Goal: Task Accomplishment & Management: Use online tool/utility

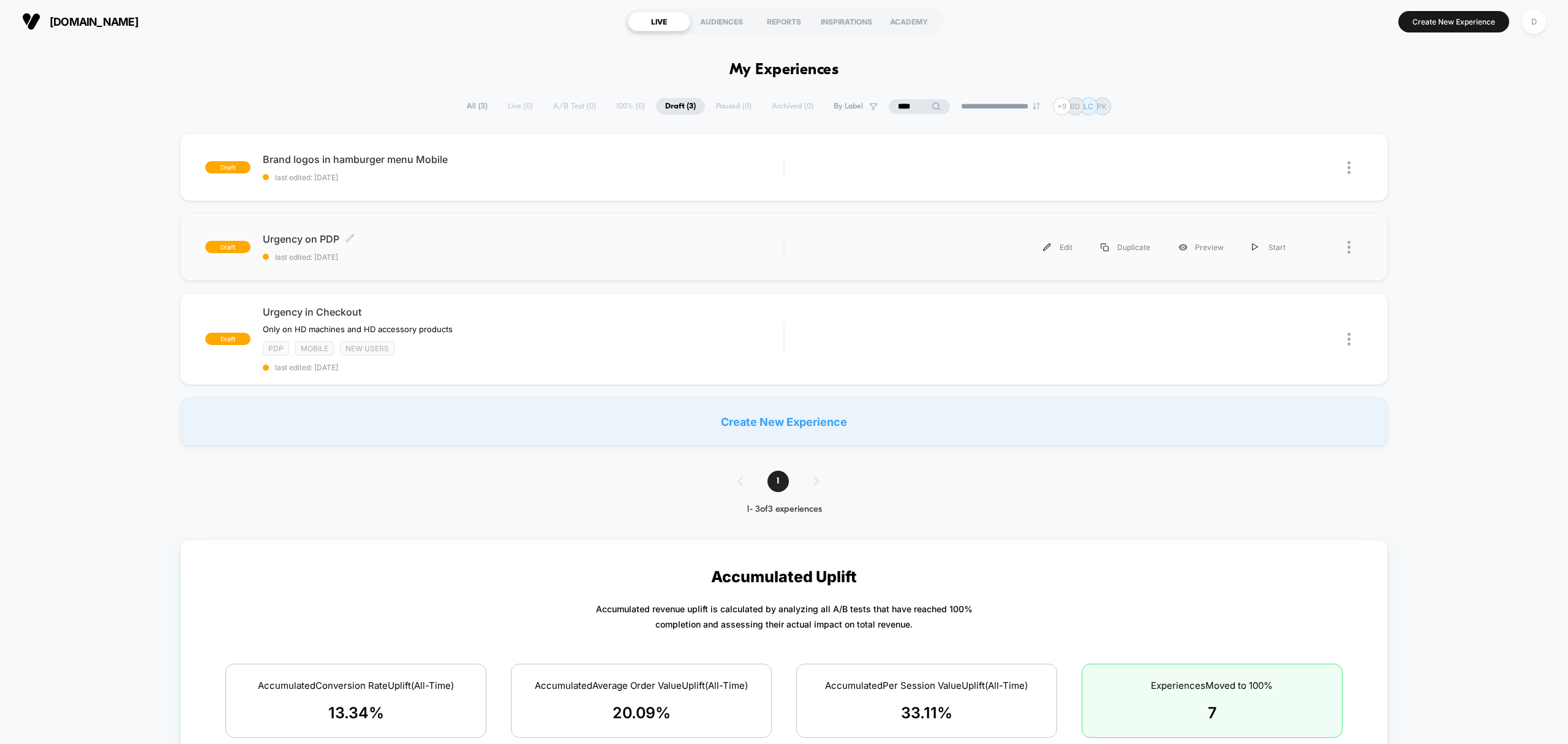
click at [458, 256] on span "last edited: [DATE]" at bounding box center [523, 256] width 521 height 9
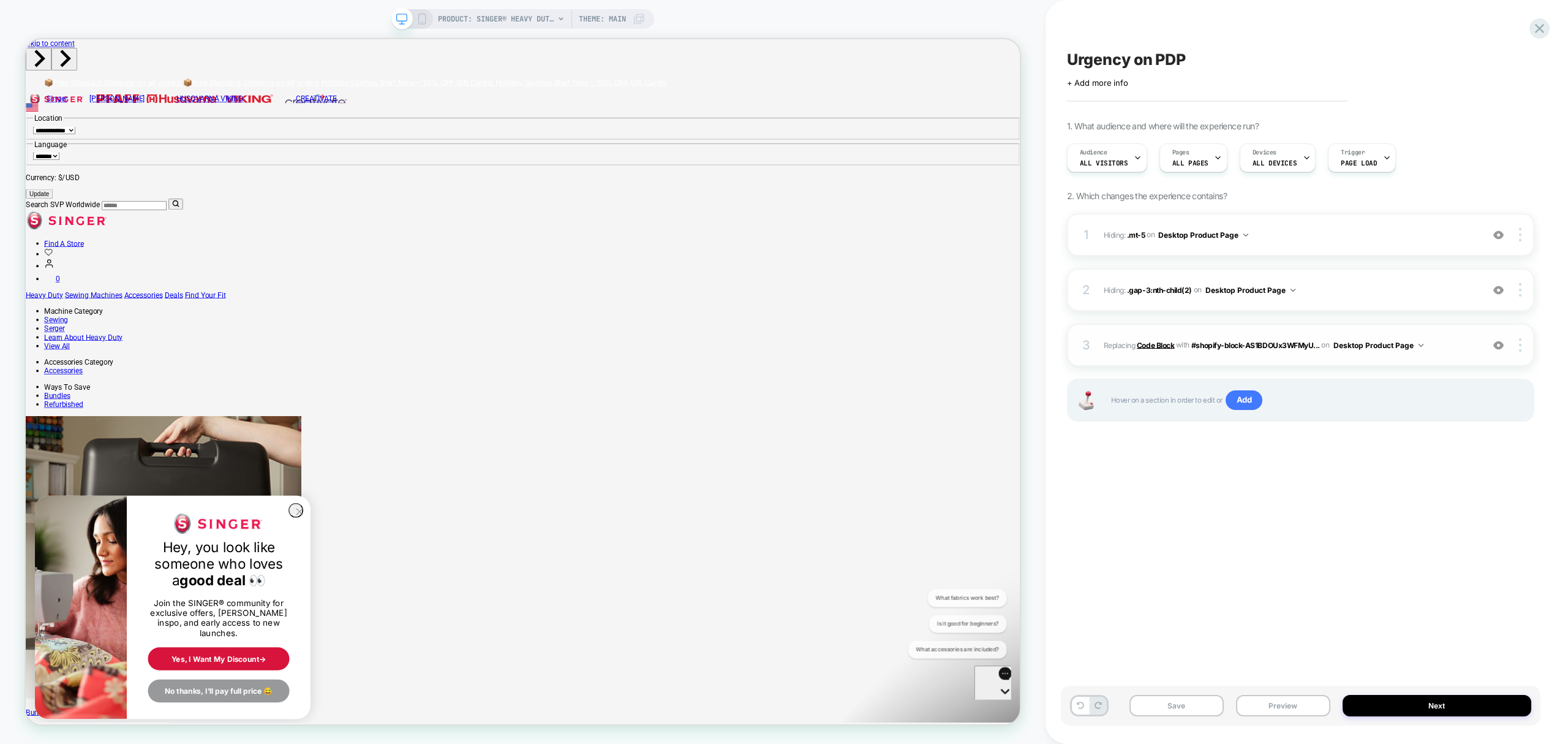
click at [1158, 344] on b "Code Block" at bounding box center [1156, 344] width 37 height 9
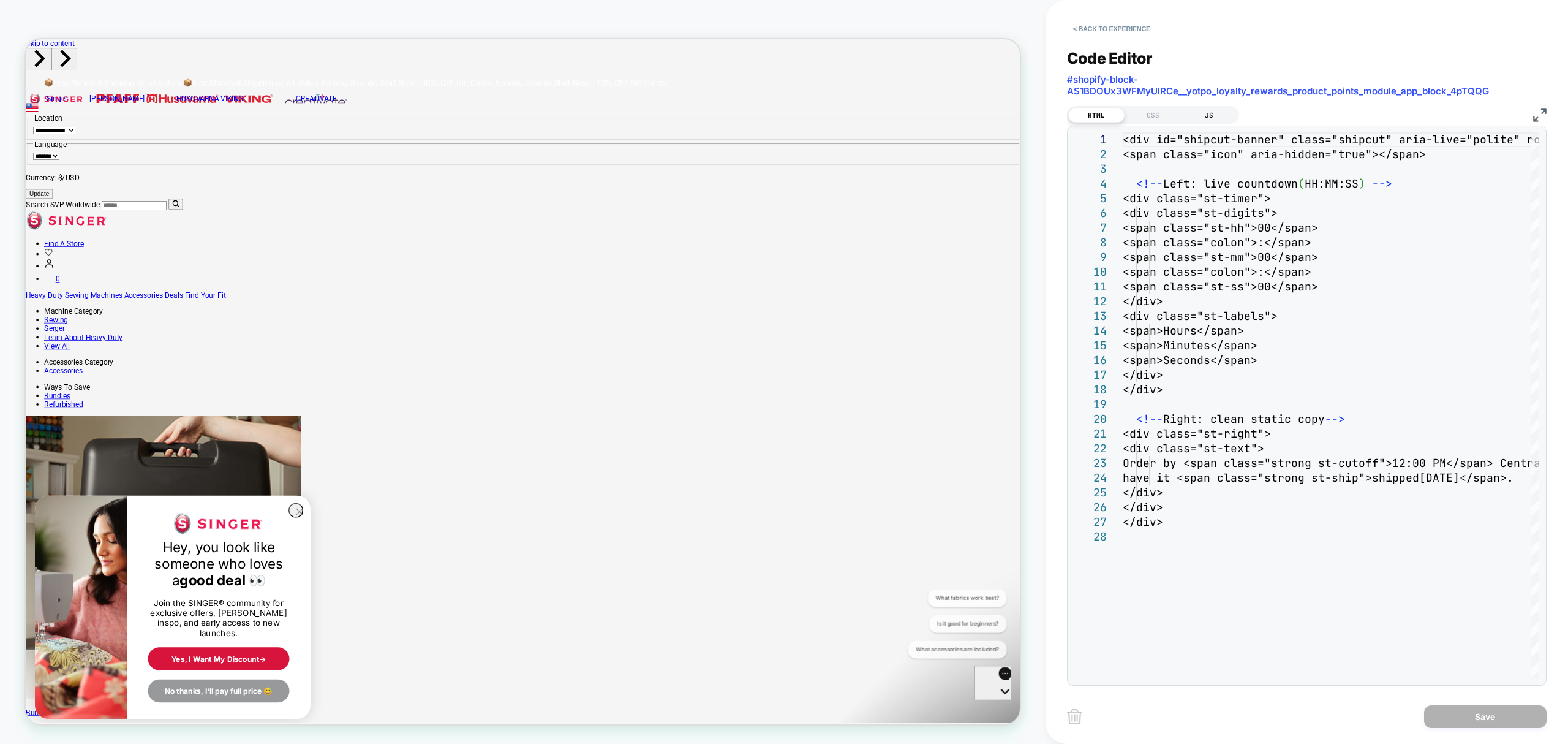
click at [1213, 115] on div "JS" at bounding box center [1209, 115] width 57 height 15
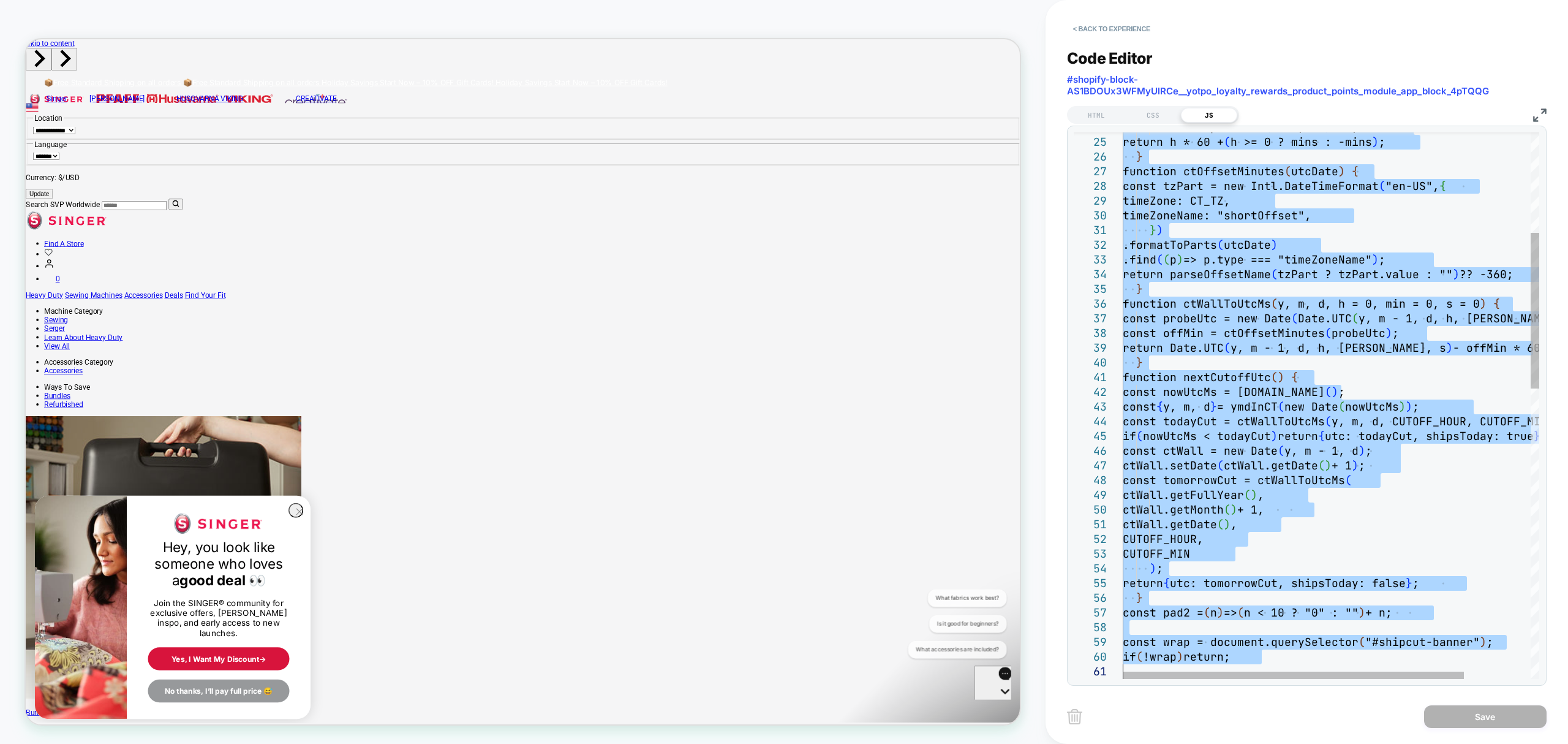
type textarea "**********"
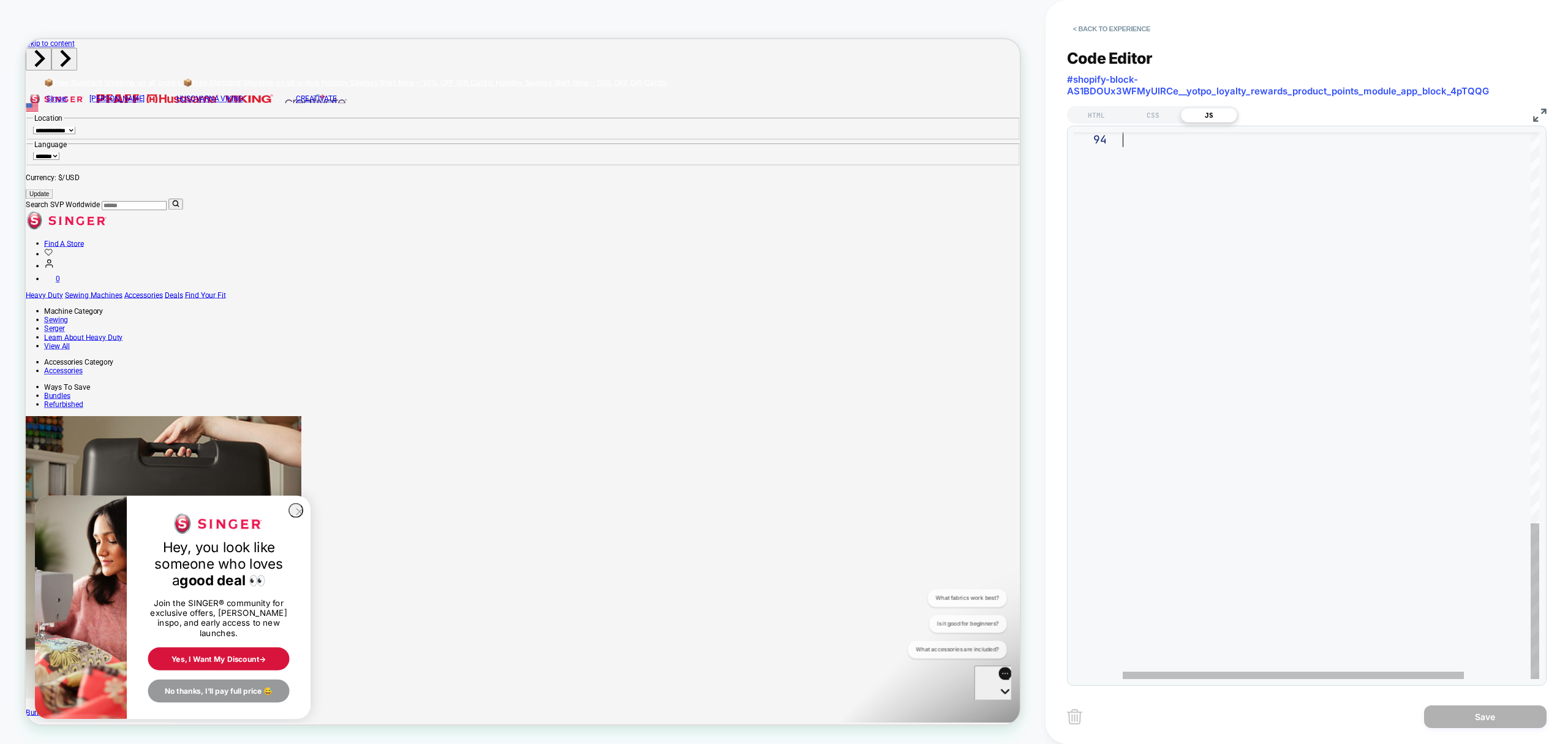
drag, startPoint x: 1125, startPoint y: 138, endPoint x: 1323, endPoint y: 769, distance: 661.3
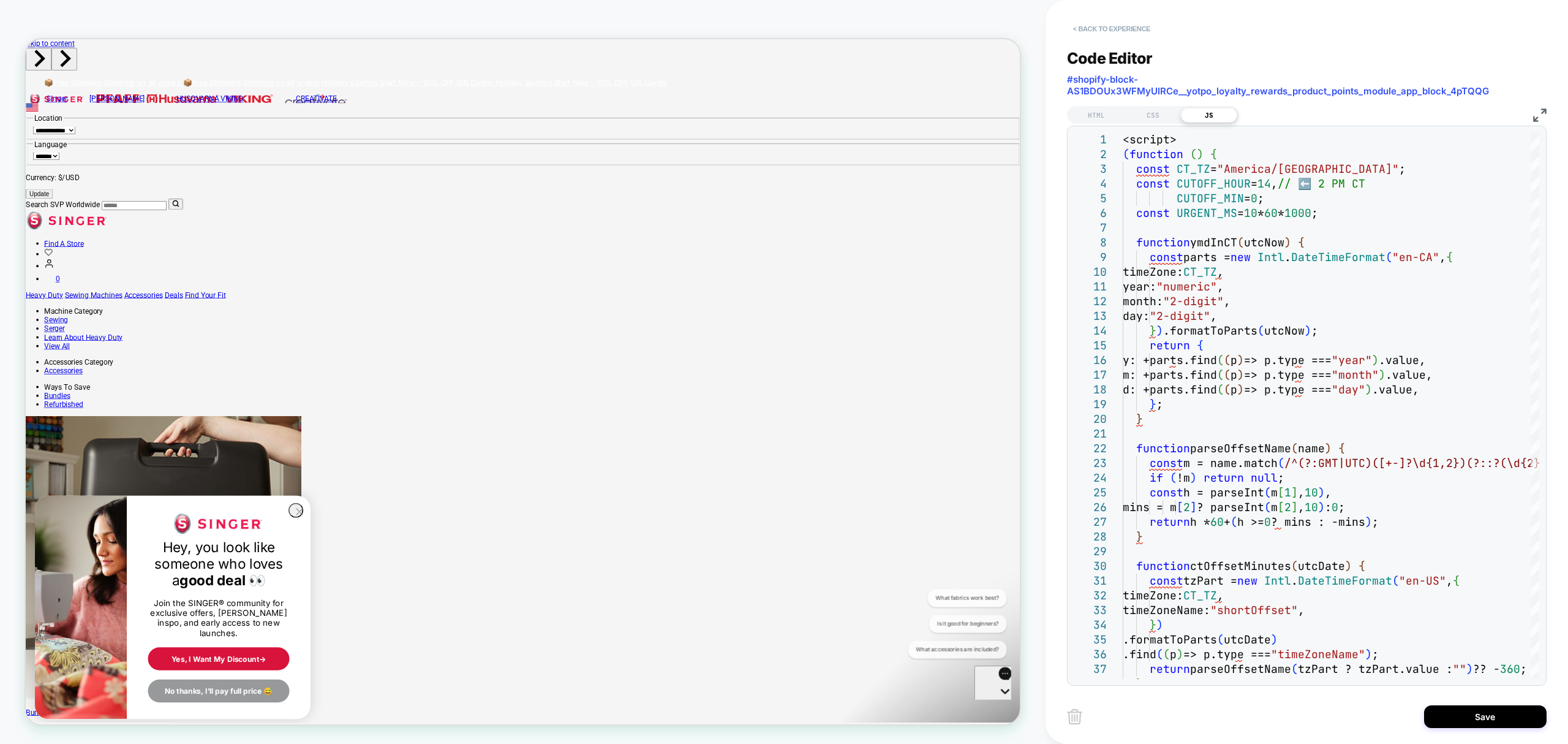
click at [1106, 26] on button "< Back to experience" at bounding box center [1111, 29] width 89 height 20
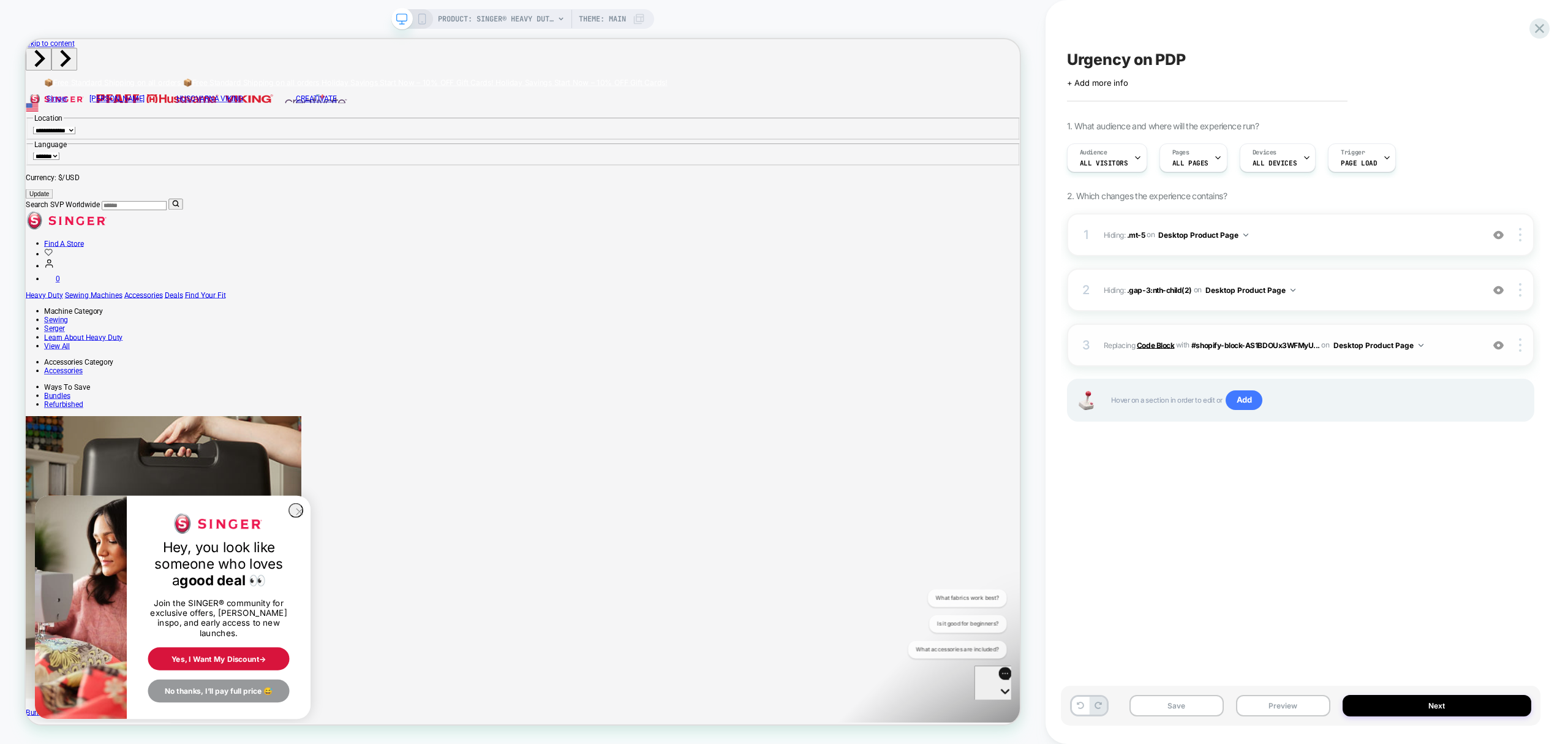
click at [1152, 341] on b "Code Block" at bounding box center [1156, 344] width 37 height 9
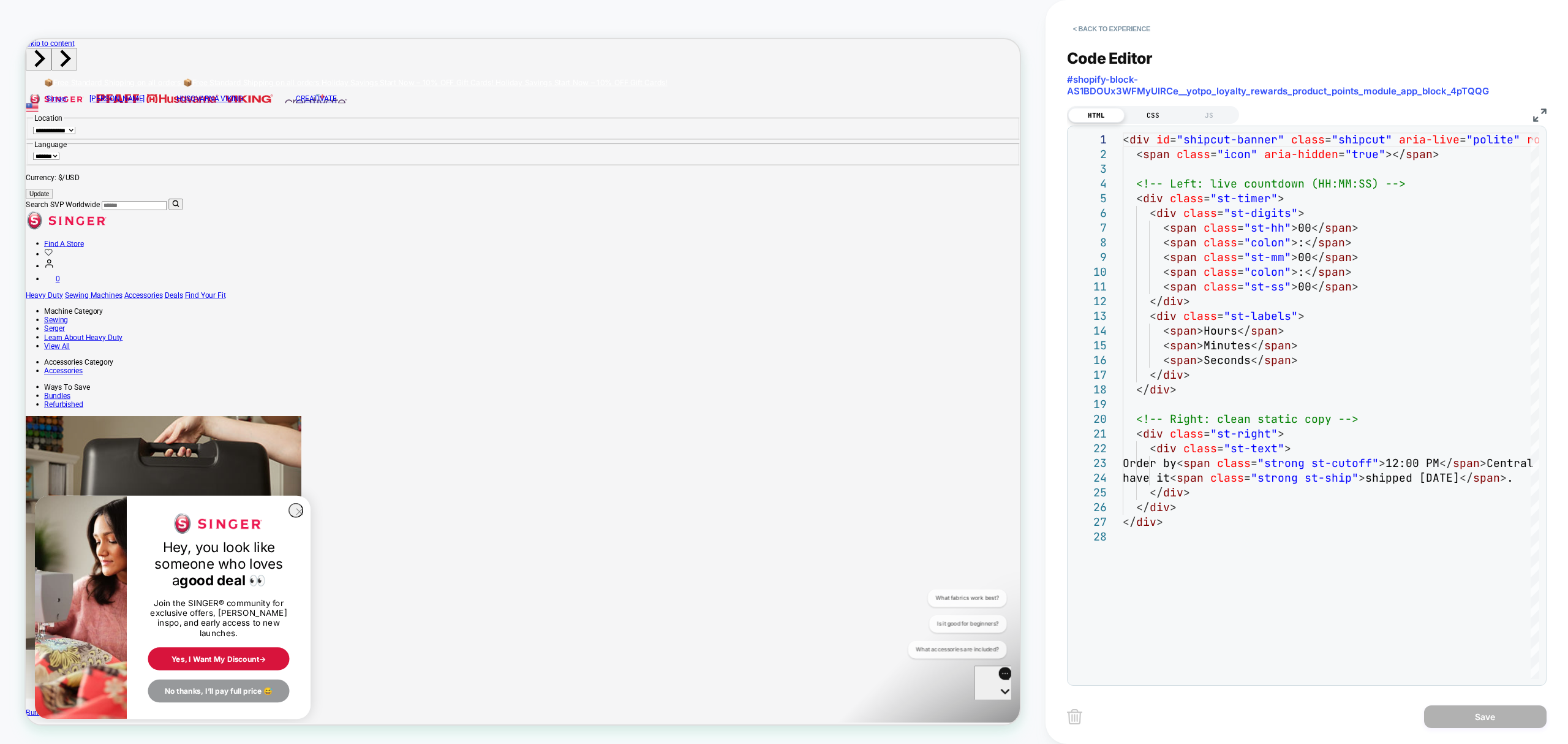
click at [1147, 117] on div "CSS" at bounding box center [1153, 115] width 57 height 15
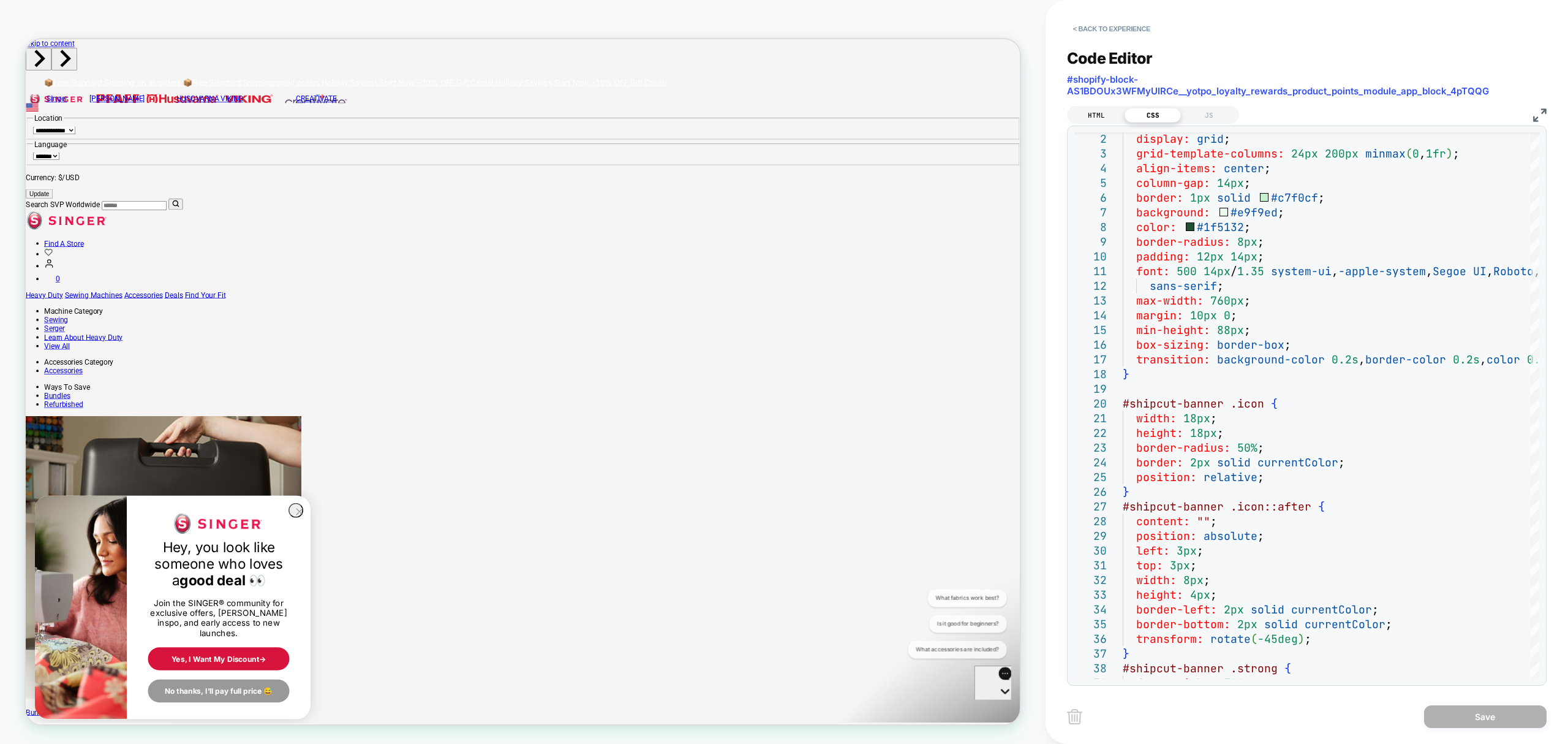
click at [1106, 119] on div "HTML" at bounding box center [1096, 115] width 57 height 15
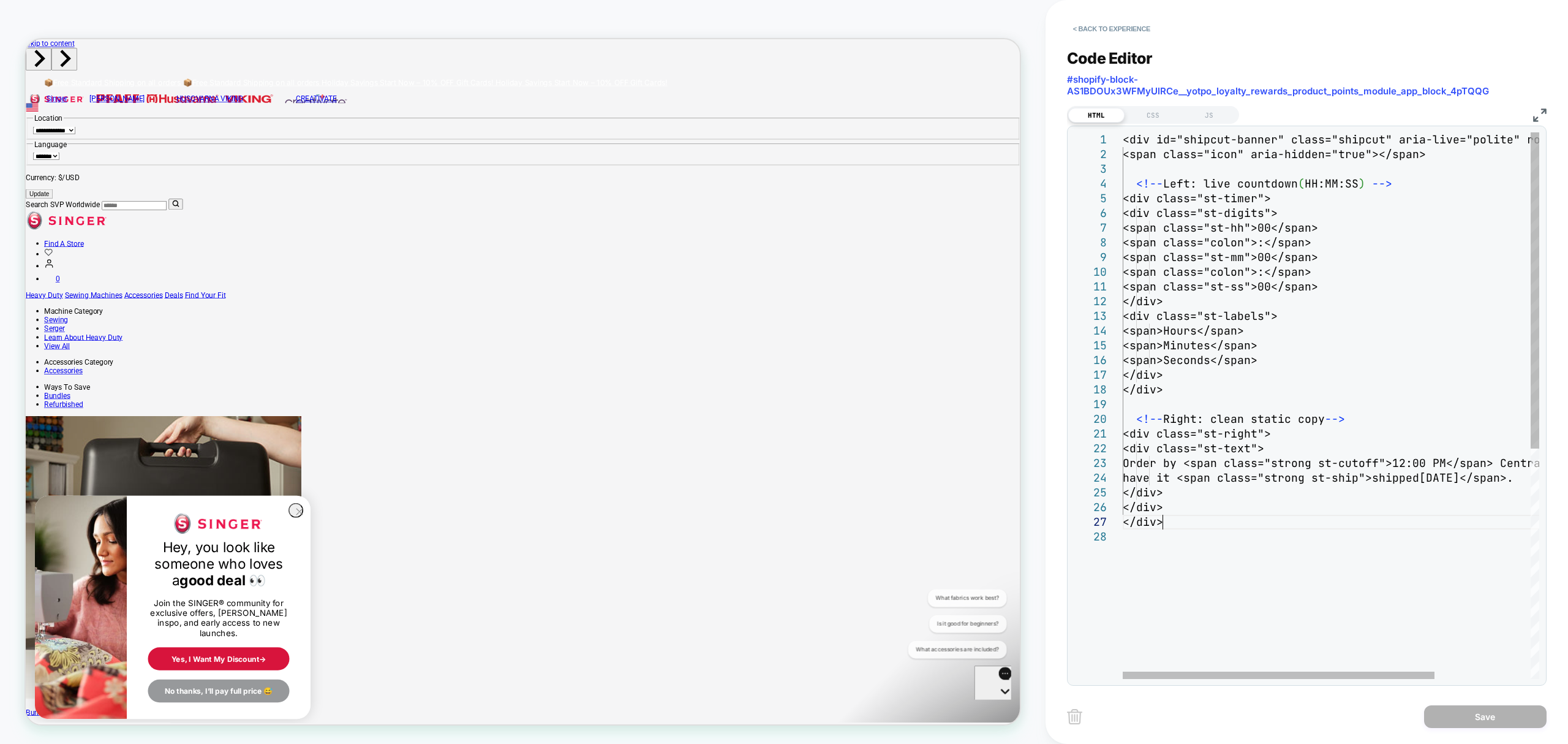
type textarea "**********"
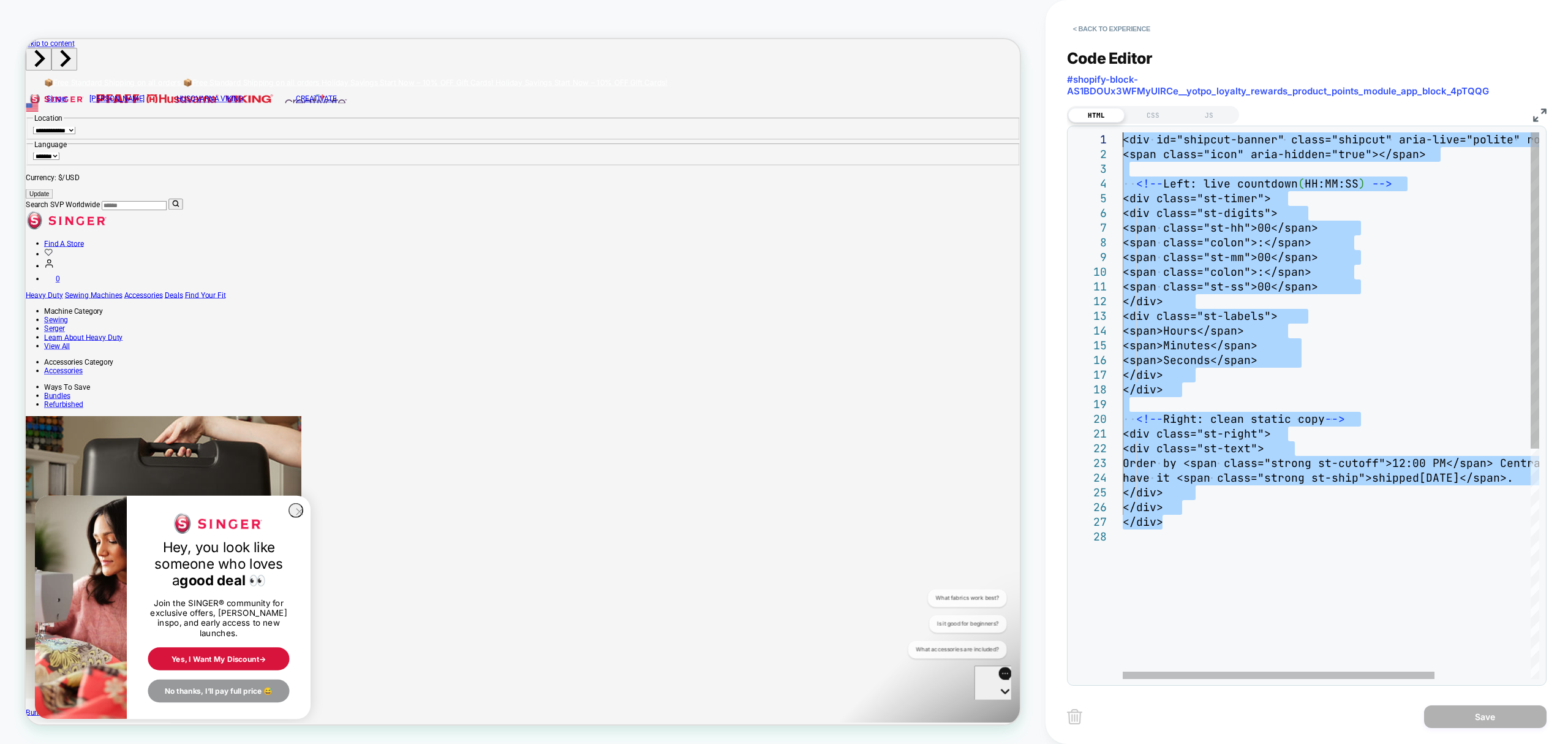
drag, startPoint x: 1182, startPoint y: 526, endPoint x: 1073, endPoint y: 103, distance: 436.8
click at [1123, 132] on div "<div id="shipcut-banner" class="shipcut" aria-live ="polite" role="status"> <sp…" at bounding box center [1395, 604] width 545 height 944
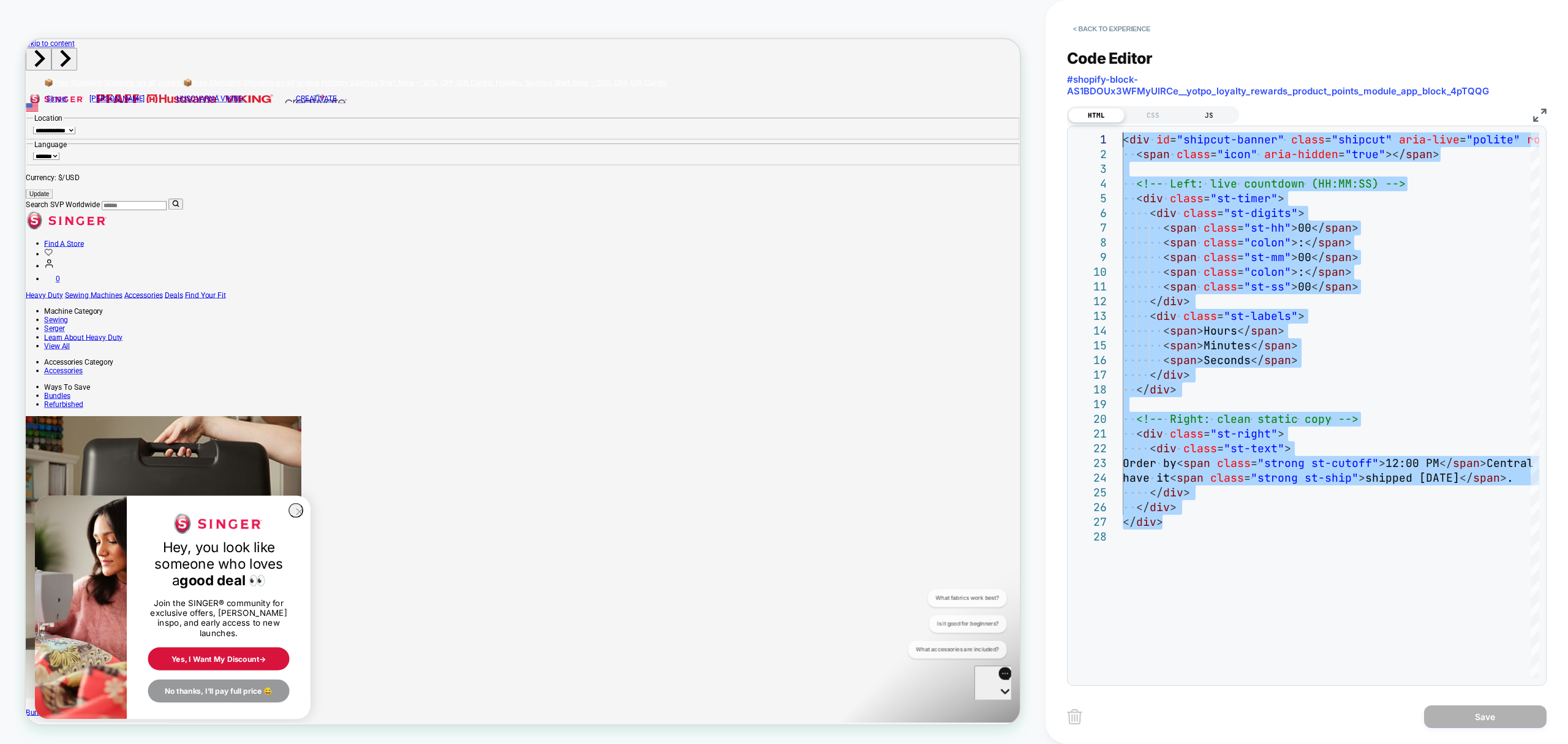
click at [1197, 119] on div "JS" at bounding box center [1209, 115] width 57 height 15
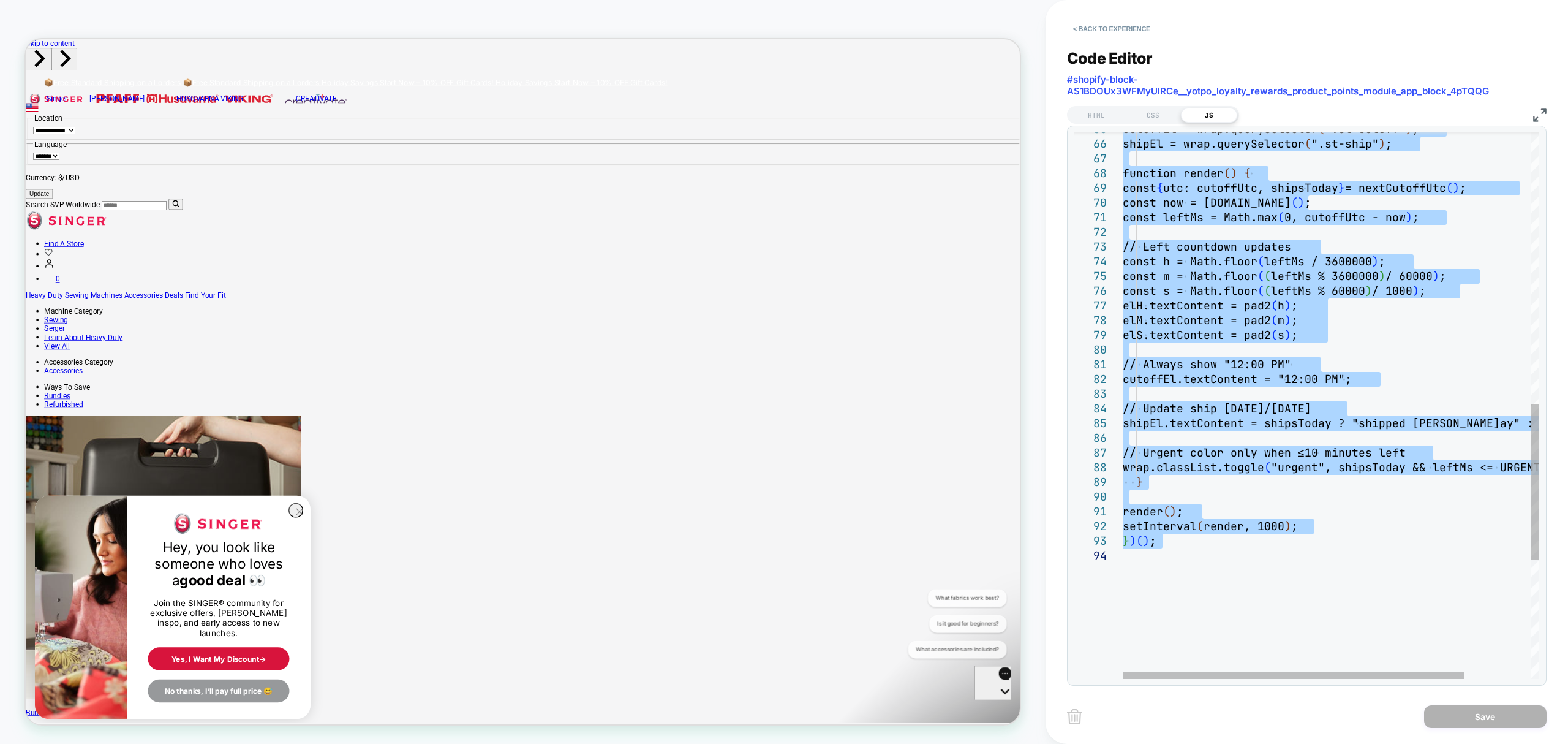
type textarea "**********"
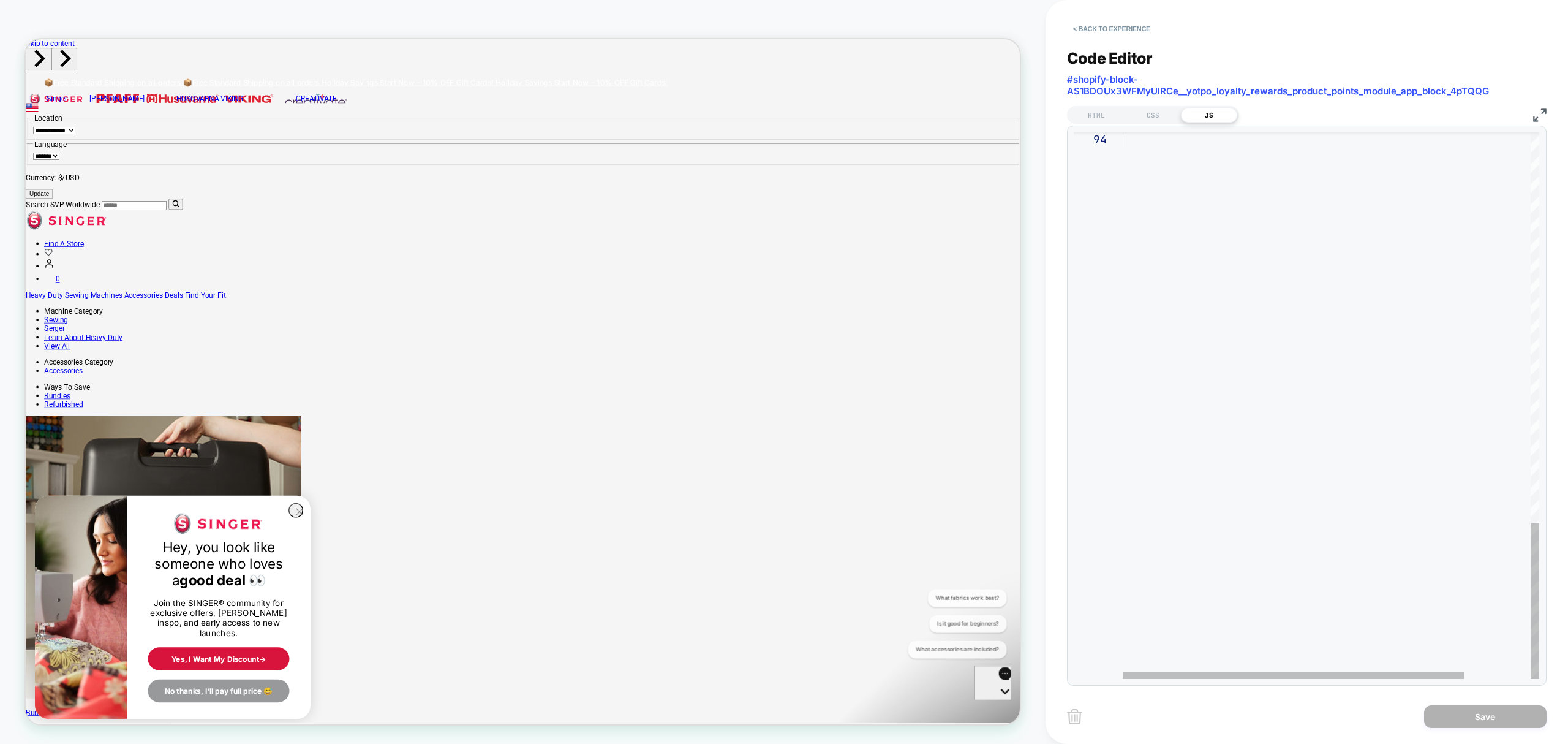
drag, startPoint x: 1123, startPoint y: 137, endPoint x: 1554, endPoint y: 782, distance: 775.7
type textarea "**********"
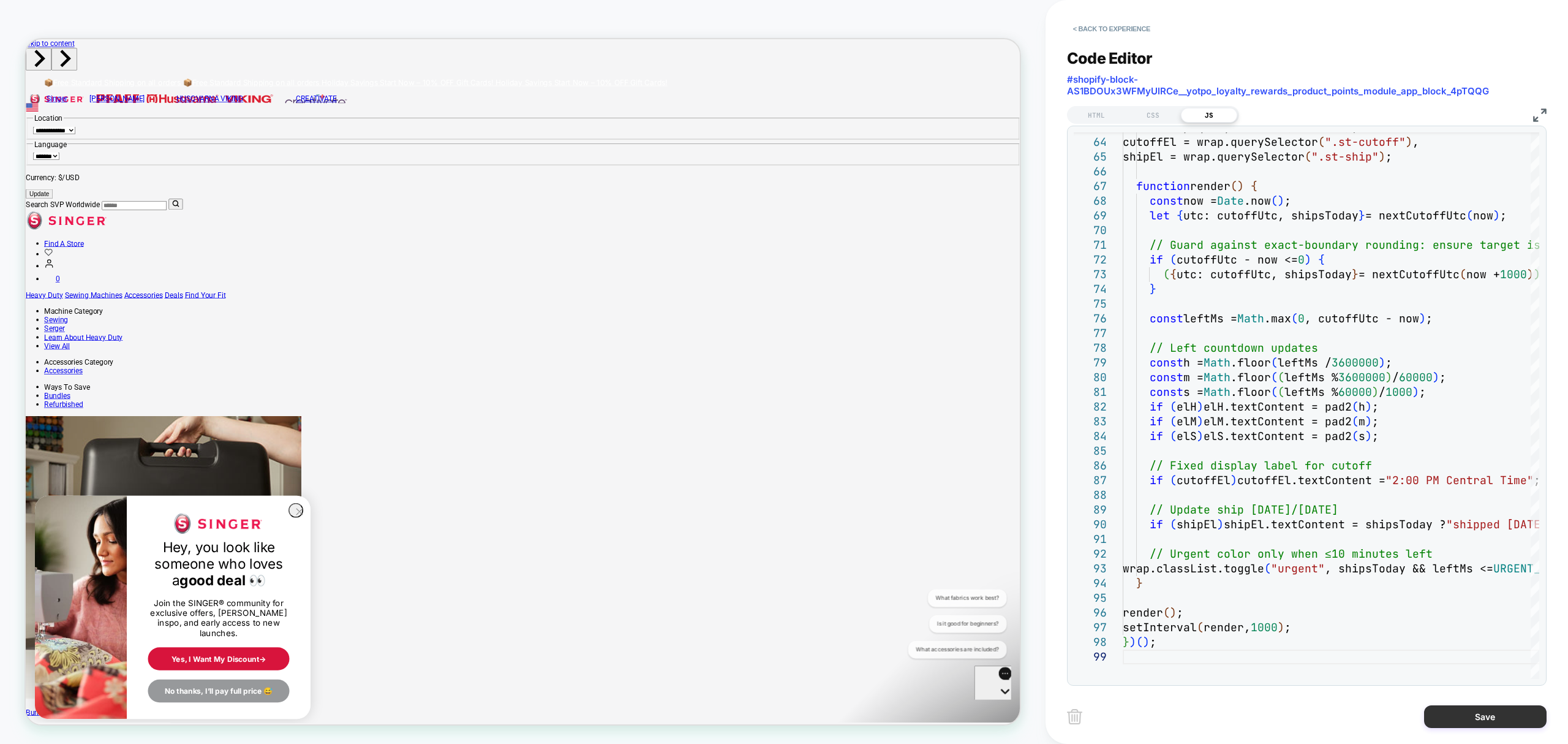
click at [1490, 715] on button "Save" at bounding box center [1486, 716] width 123 height 23
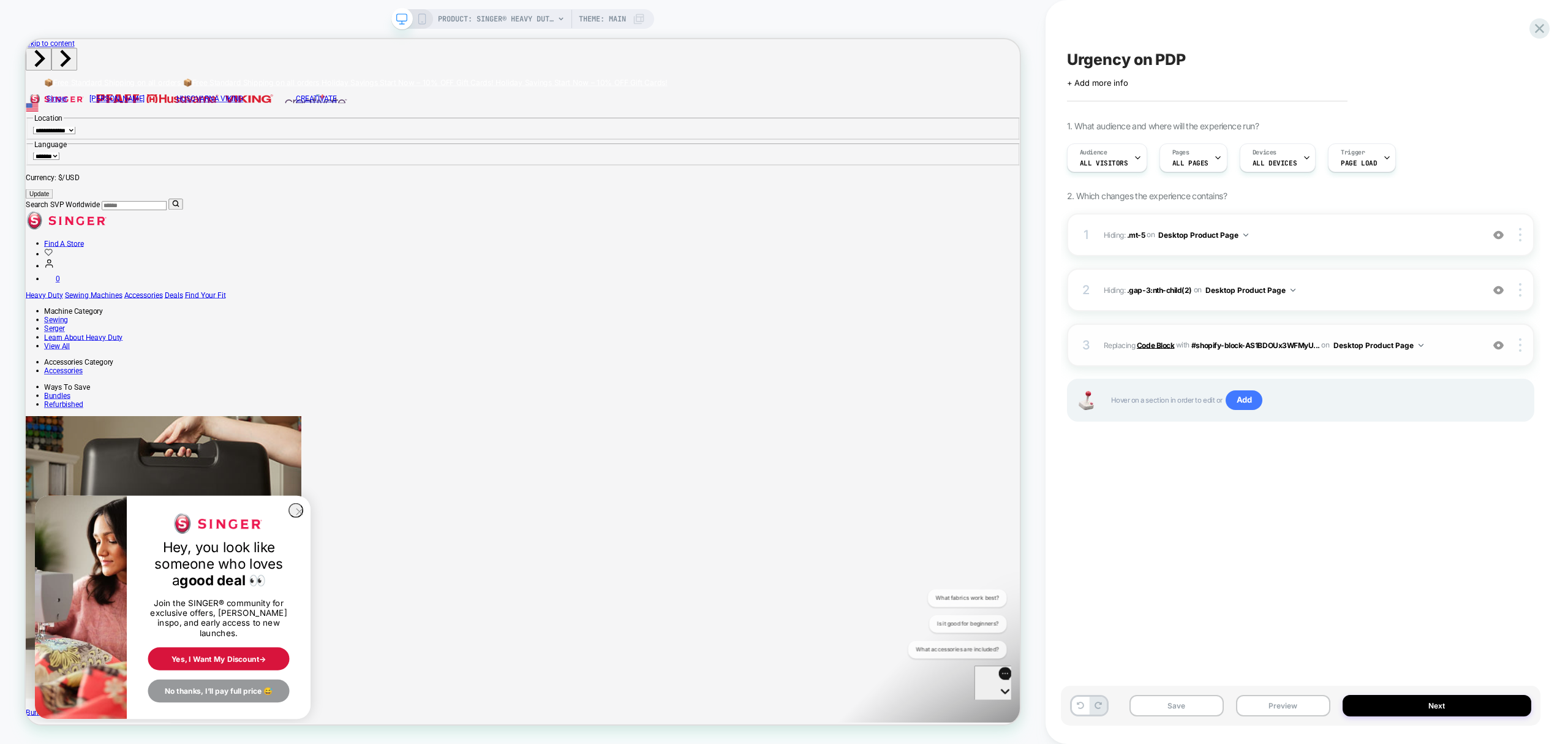
click at [1153, 347] on b "Code Block" at bounding box center [1156, 344] width 37 height 9
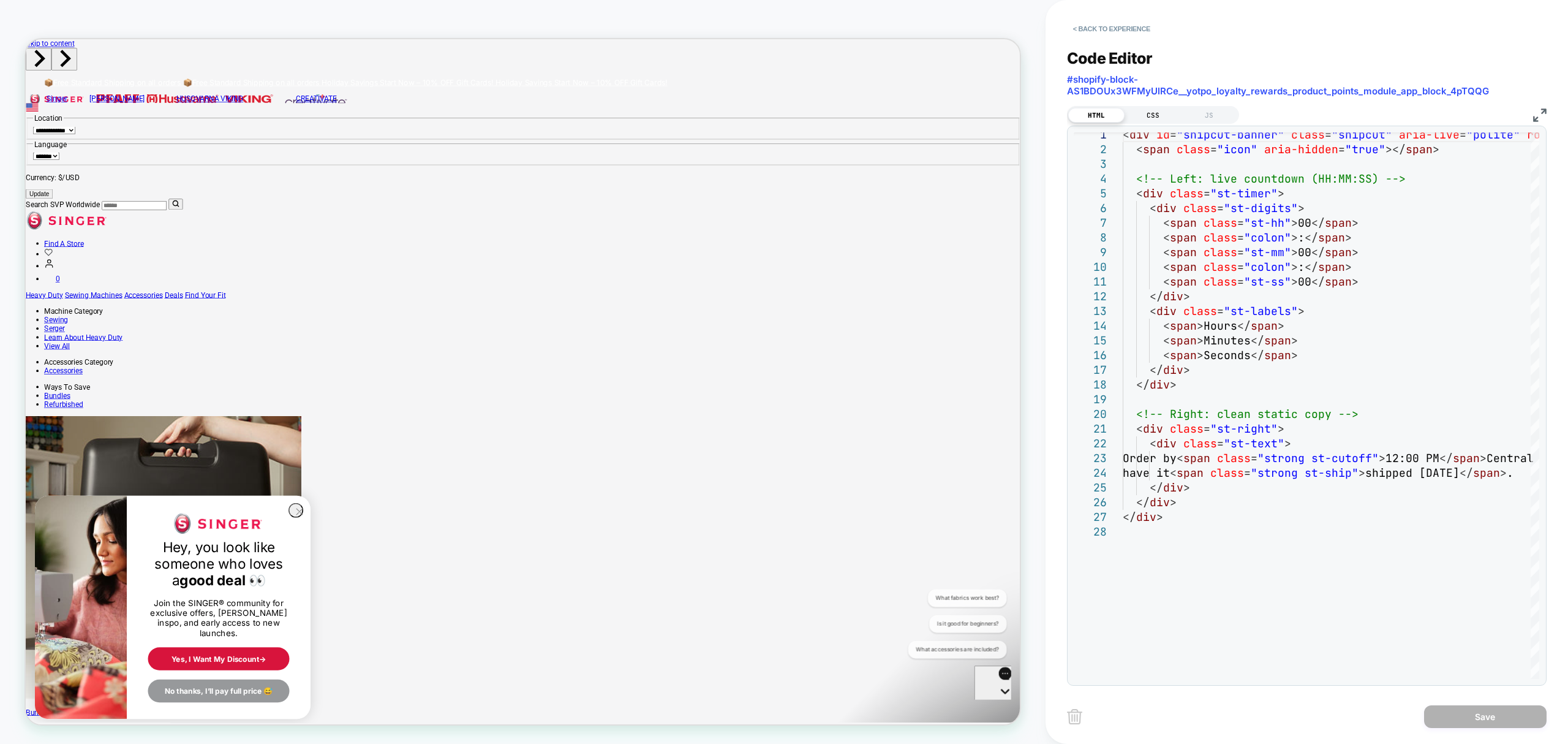
click at [1137, 118] on div "CSS" at bounding box center [1153, 115] width 57 height 15
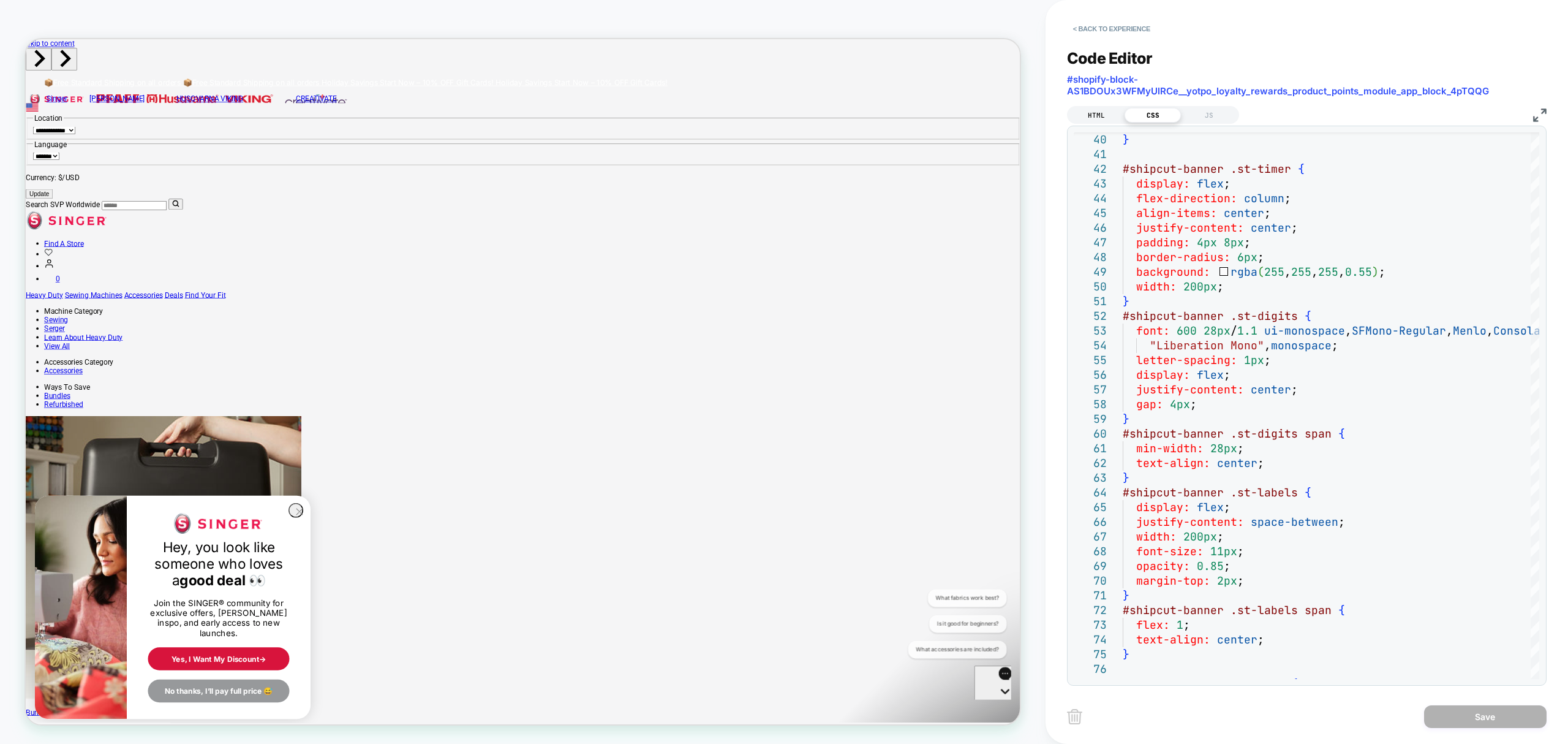
click at [1091, 117] on div "HTML" at bounding box center [1096, 115] width 57 height 15
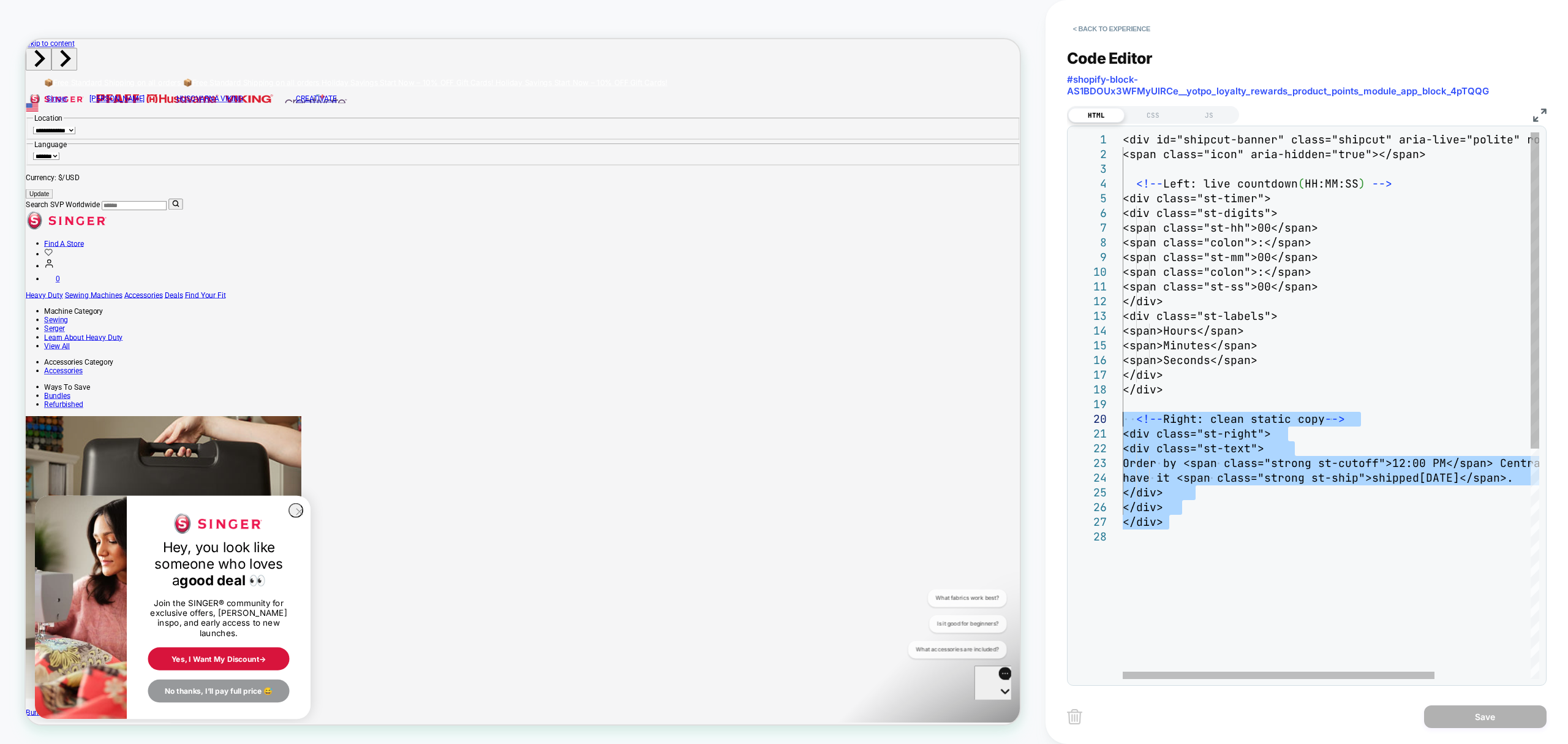
type textarea "**********"
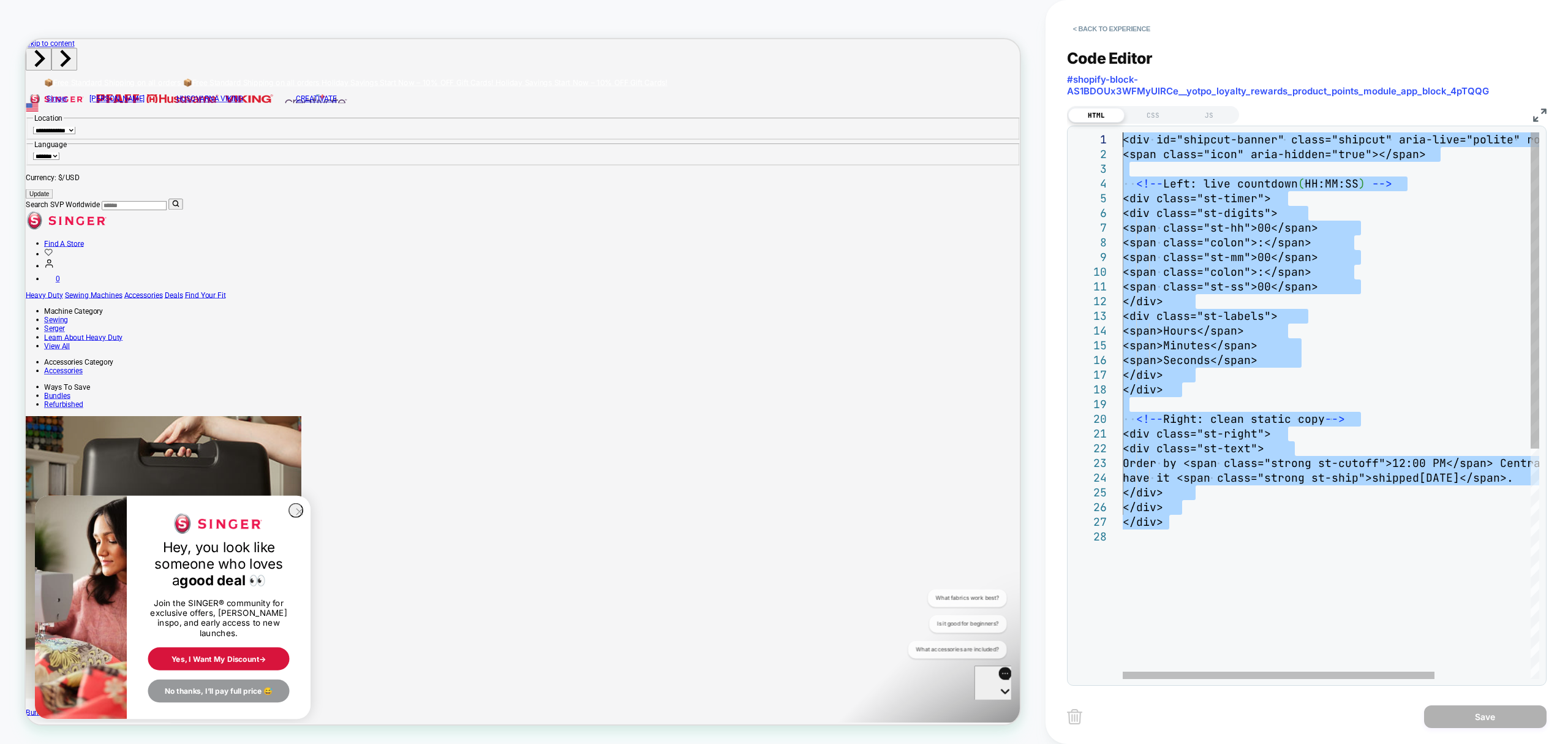
drag, startPoint x: 1185, startPoint y: 531, endPoint x: 1055, endPoint y: 101, distance: 449.2
click at [1123, 132] on div "<div id="shipcut-banner" class="shipcut" aria-live ="polite" role="status"> <sp…" at bounding box center [1395, 604] width 545 height 944
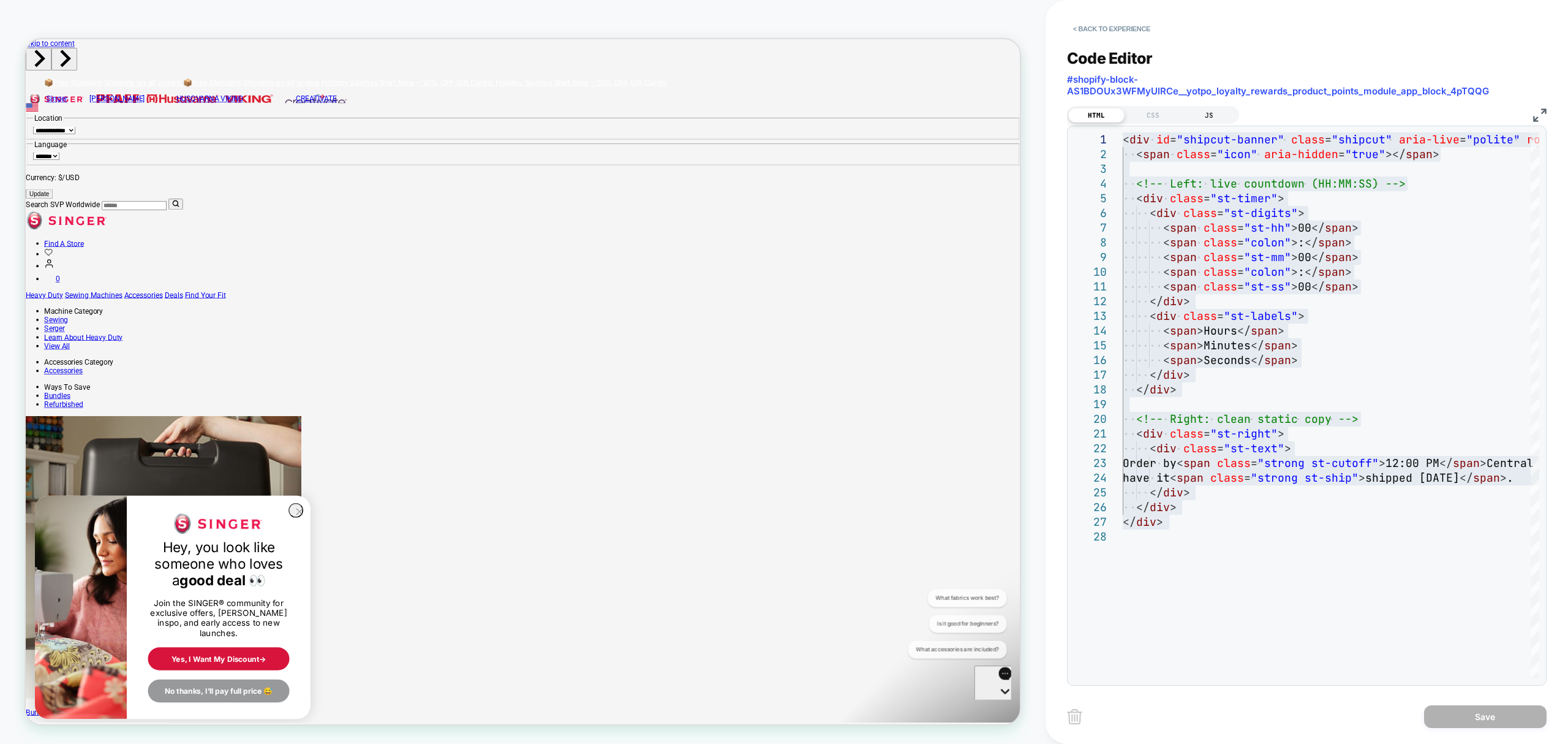
click at [1201, 112] on div "JS" at bounding box center [1209, 115] width 57 height 15
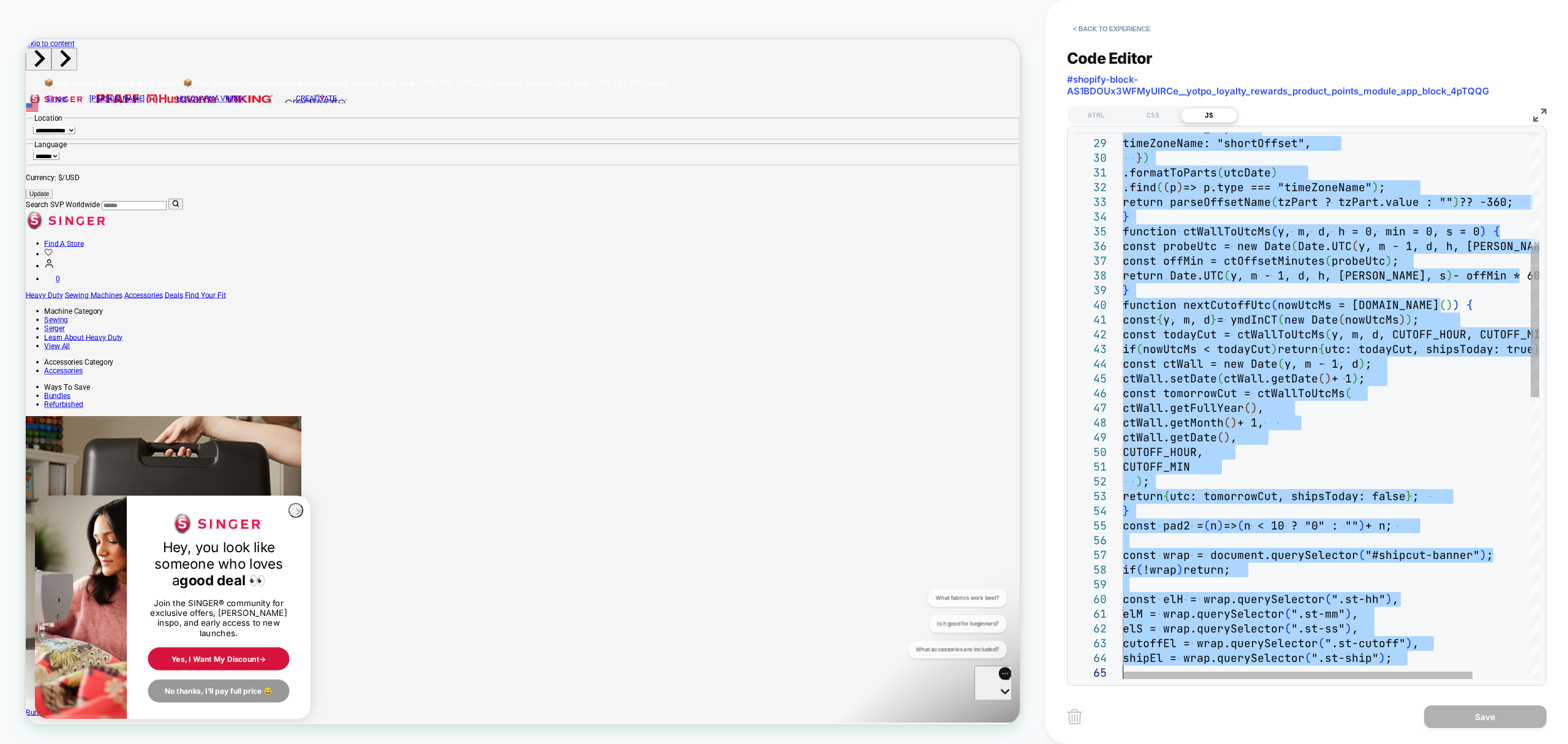
type textarea "**********"
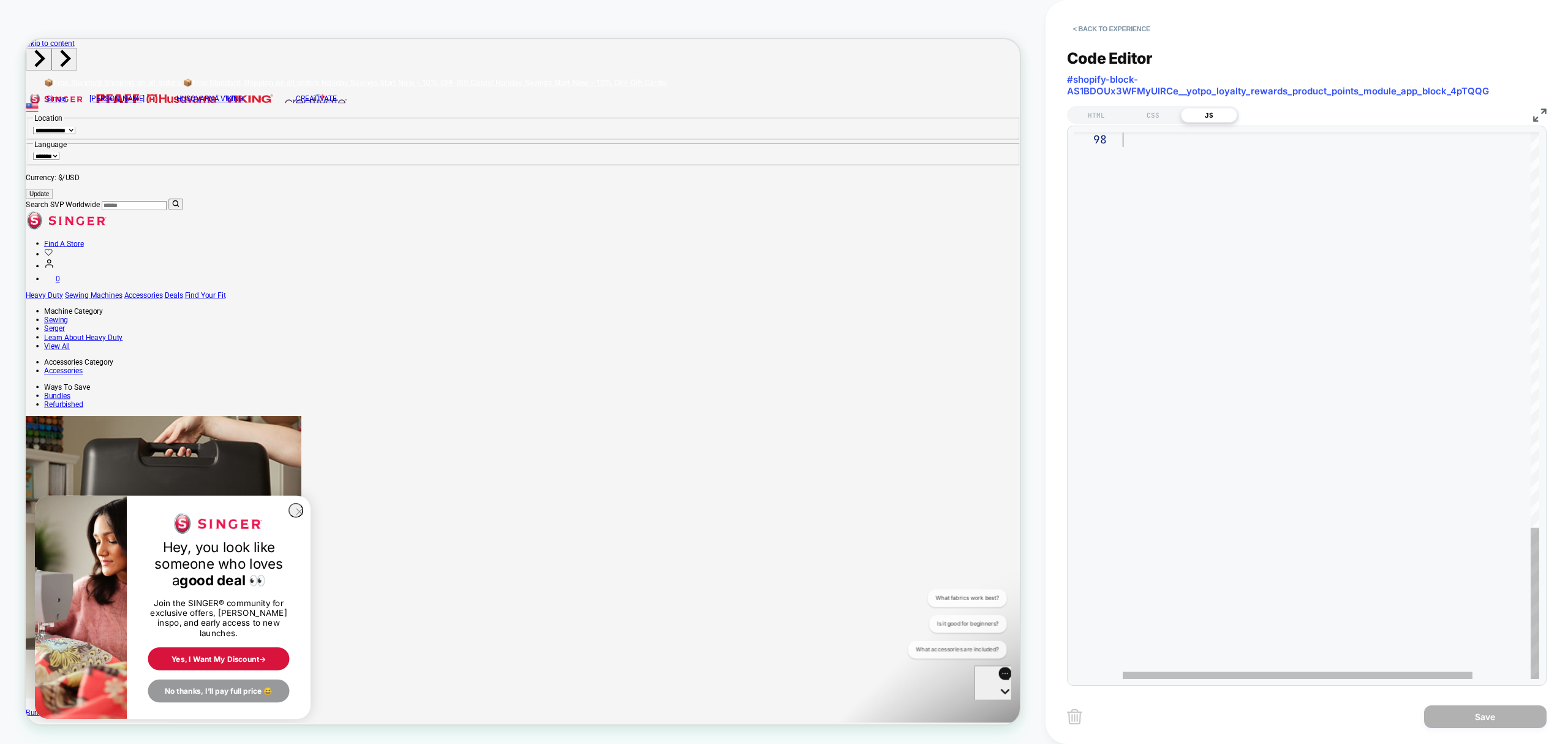
drag, startPoint x: 1125, startPoint y: 137, endPoint x: 1377, endPoint y: 782, distance: 692.5
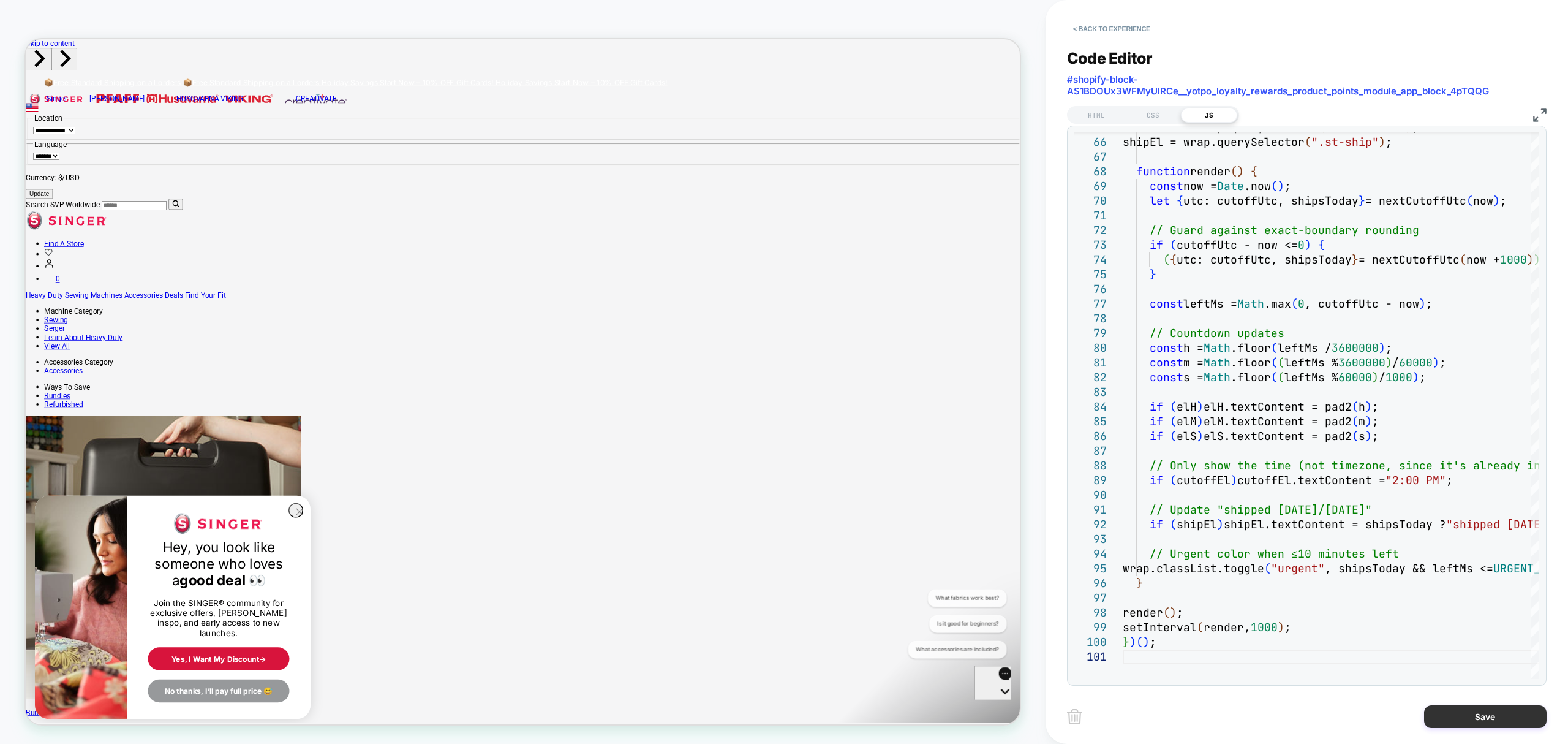
click at [1460, 719] on button "Save" at bounding box center [1486, 716] width 123 height 23
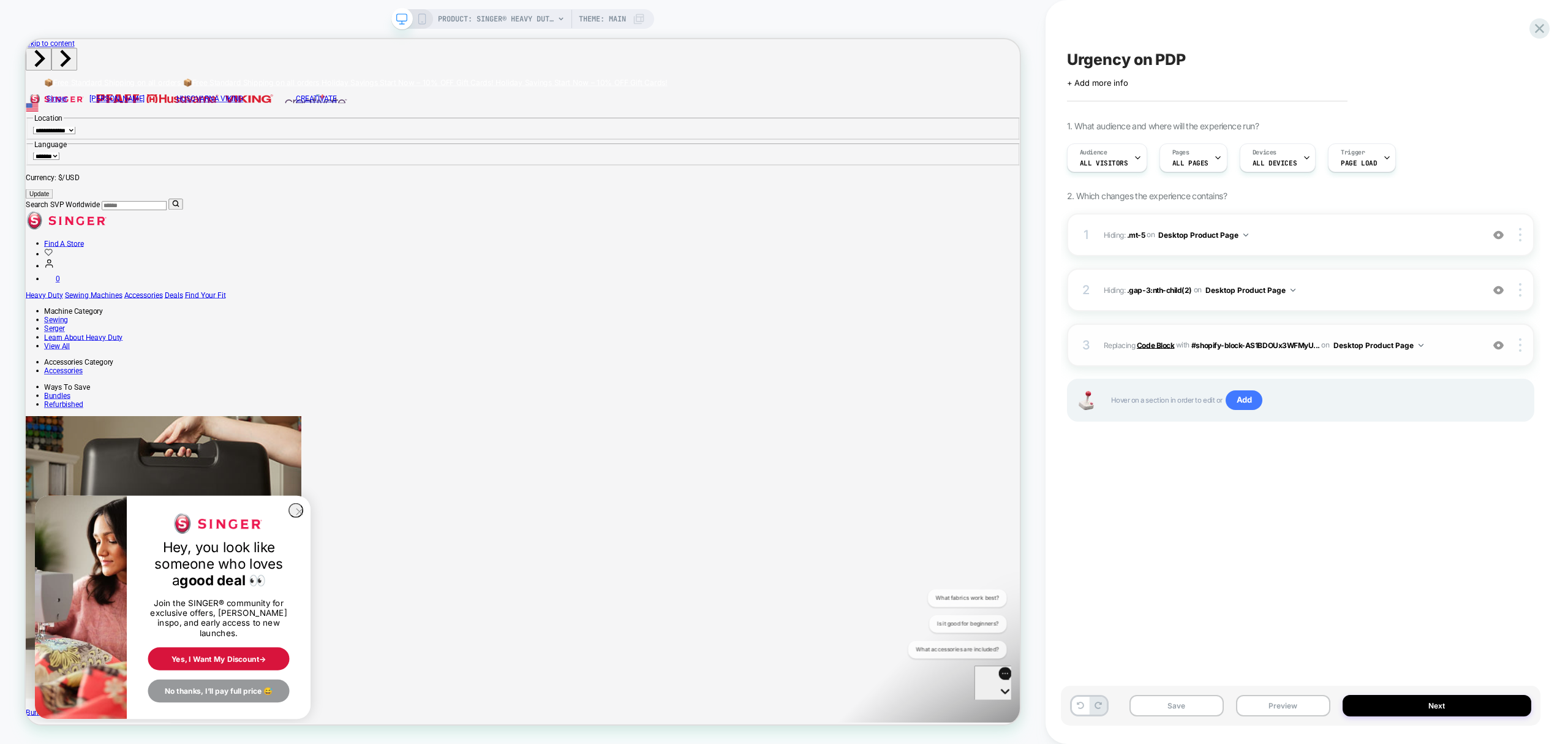
click at [1157, 342] on b "Code Block" at bounding box center [1156, 344] width 37 height 9
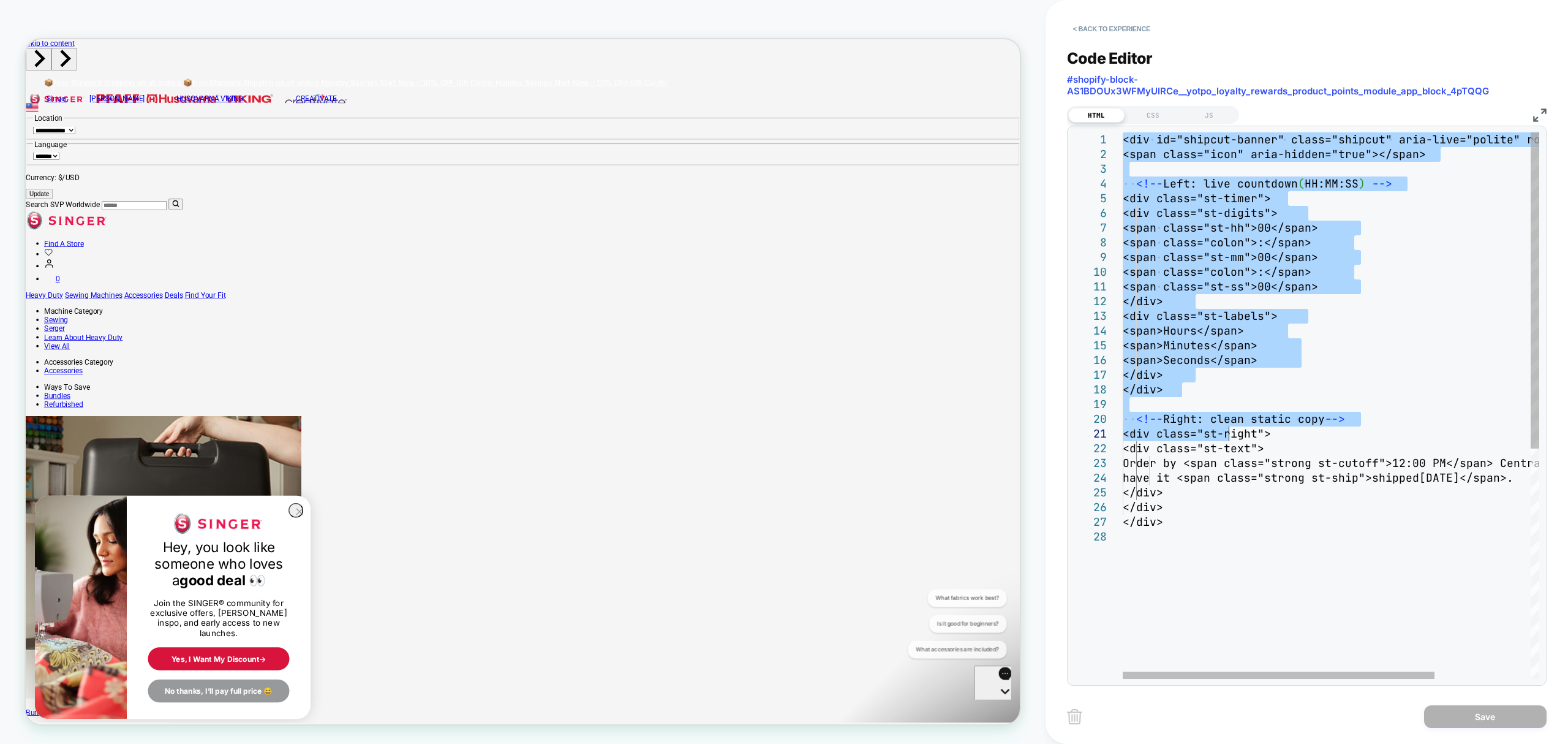
type textarea "**********"
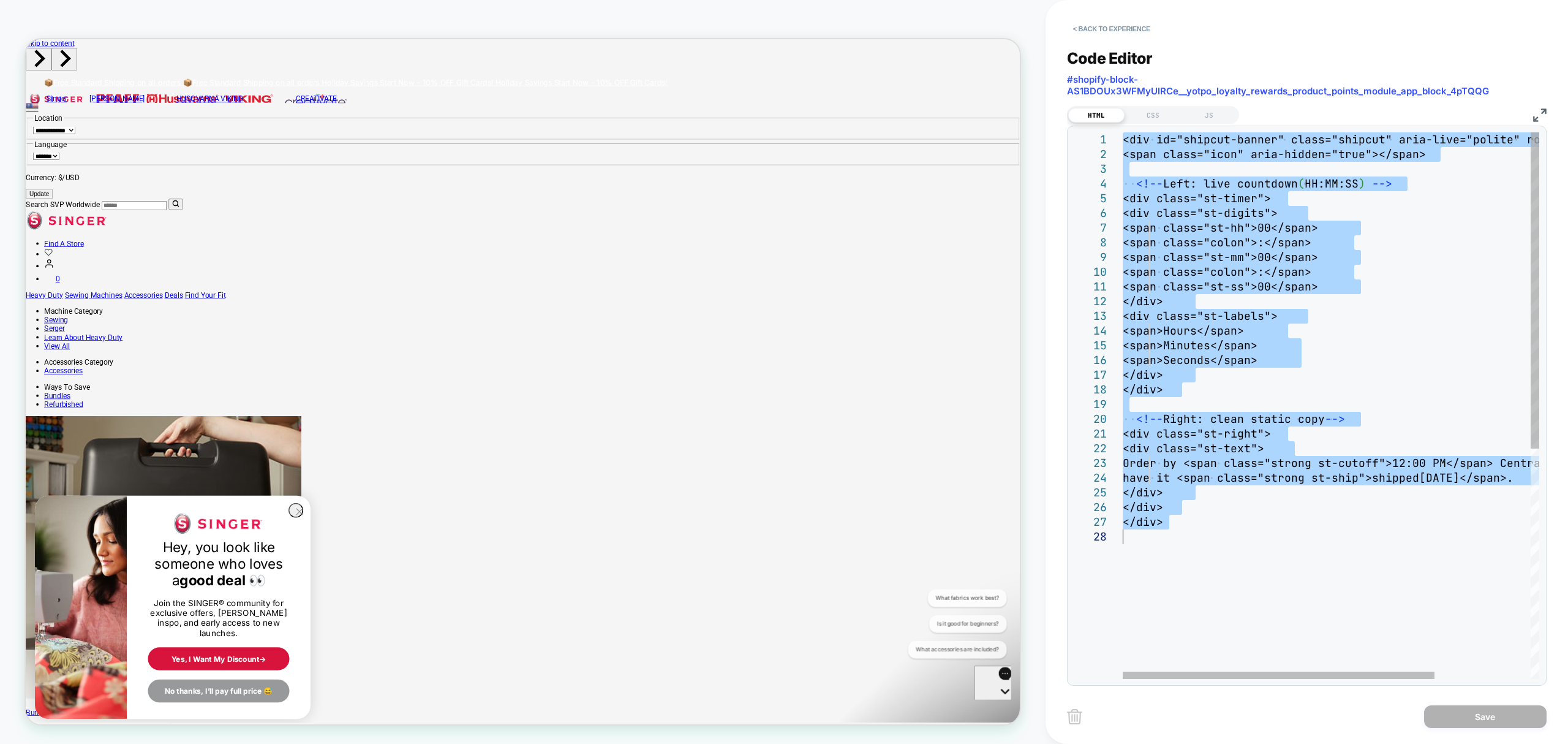
drag, startPoint x: 1123, startPoint y: 138, endPoint x: 1189, endPoint y: 582, distance: 448.9
click at [1189, 582] on div "<div id="shipcut-banner" class="shipcut" aria-live ="polite" role="status"> <sp…" at bounding box center [1395, 604] width 545 height 944
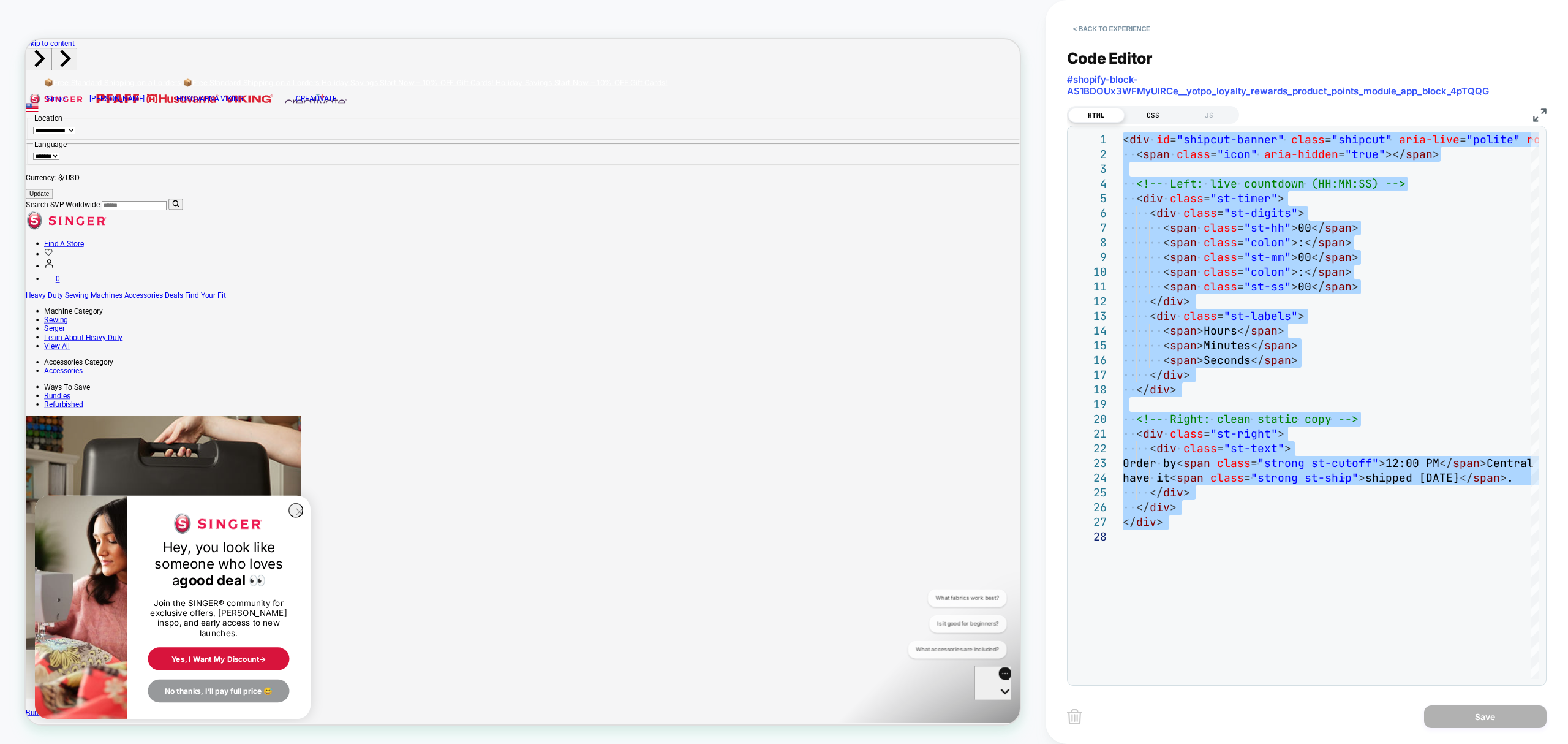
click at [1156, 118] on div "CSS" at bounding box center [1153, 115] width 57 height 15
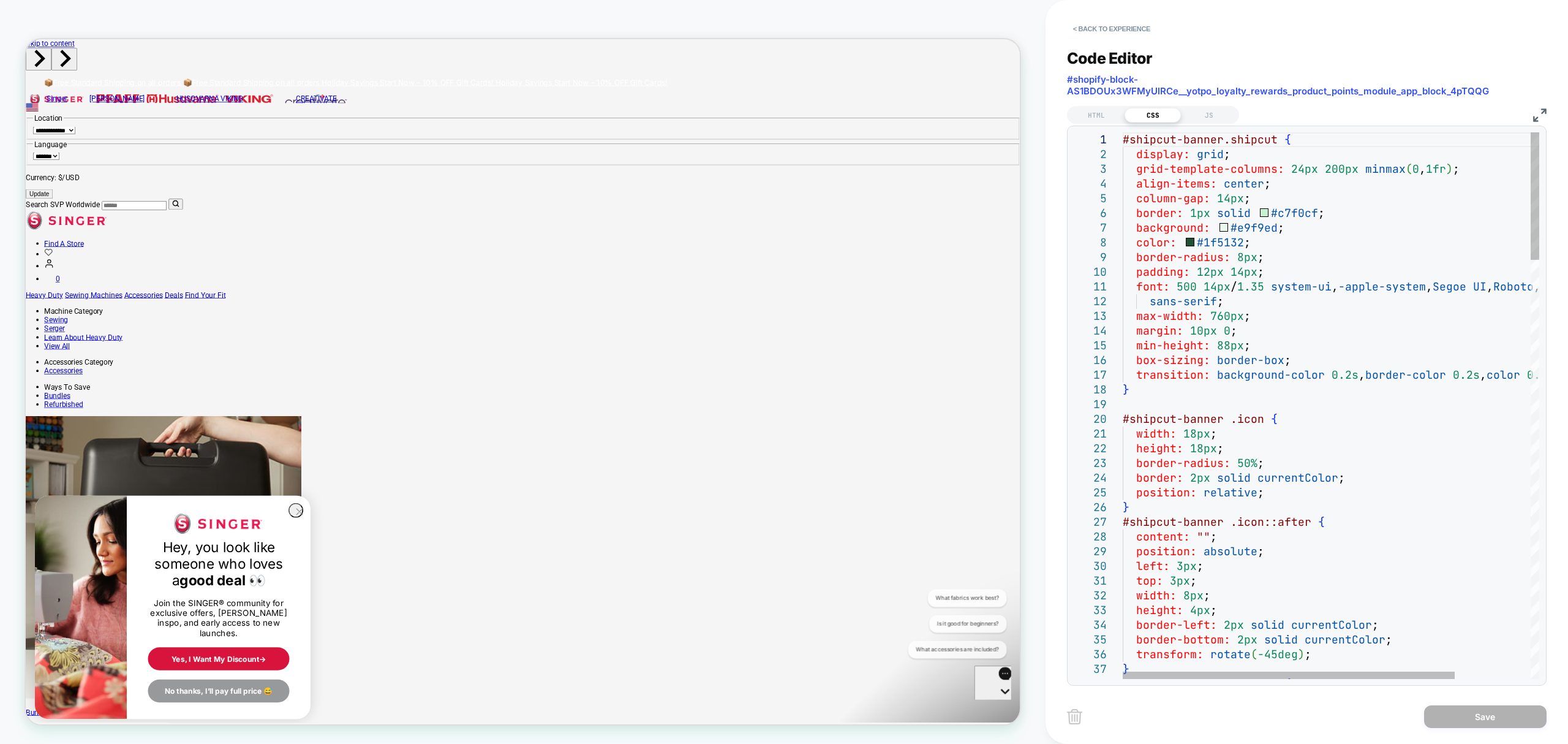
click at [1123, 140] on div "#shipcut-banner.shipcut { display: grid ; grid-template-columns: 24px 200px min…" at bounding box center [1331, 405] width 417 height 546
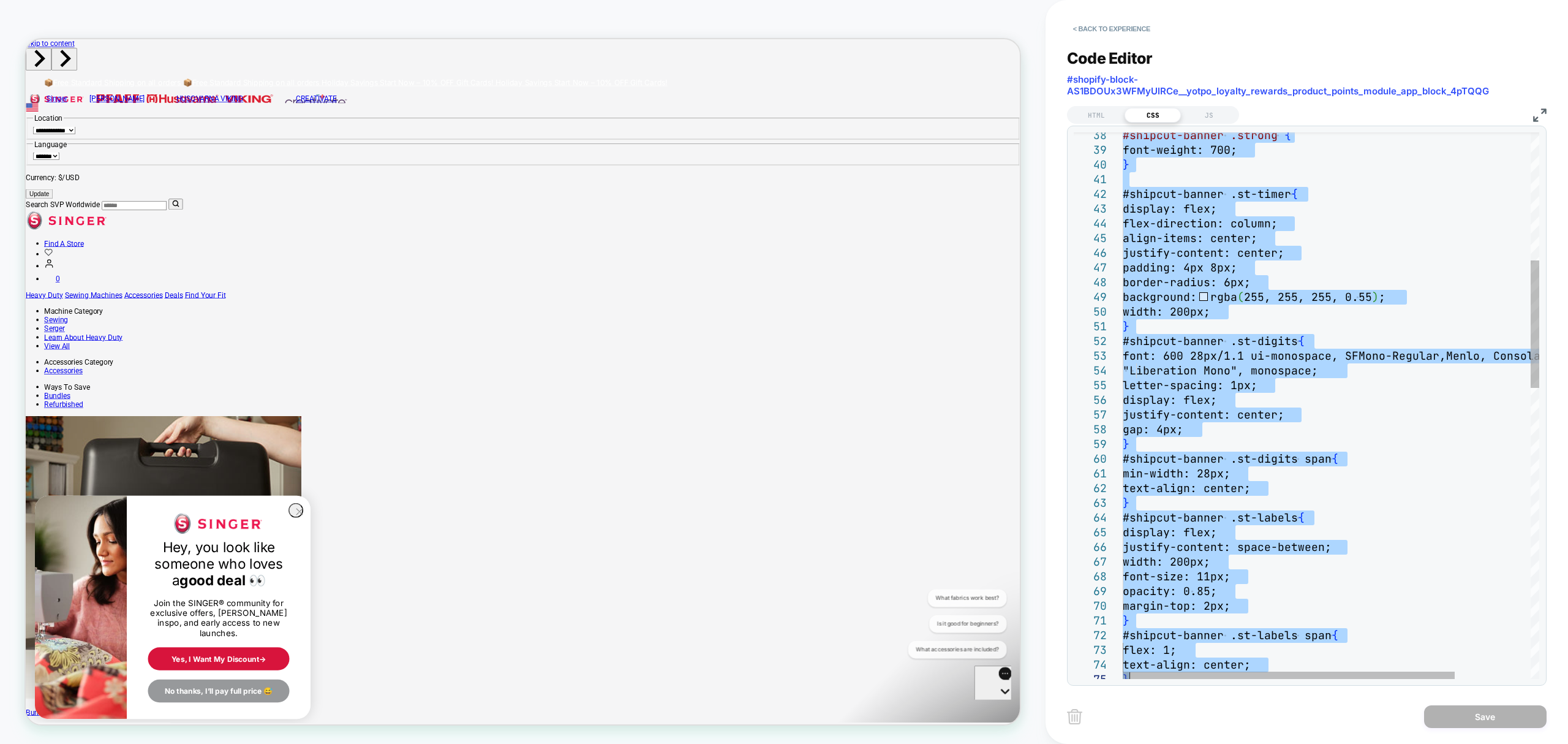
type textarea "**********"
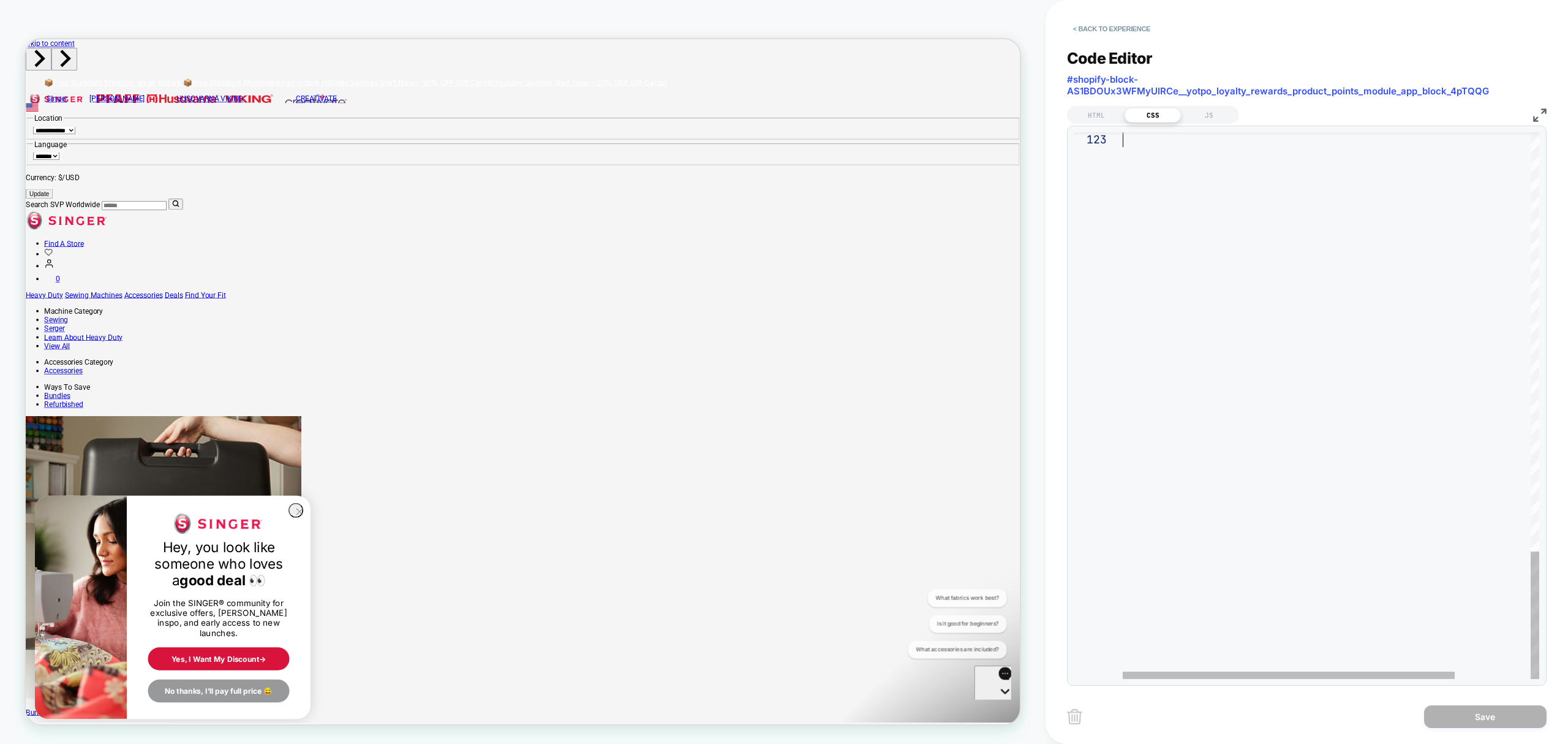
drag, startPoint x: 1125, startPoint y: 140, endPoint x: 1285, endPoint y: 744, distance: 624.8
click at [1094, 111] on div "HTML" at bounding box center [1096, 115] width 57 height 15
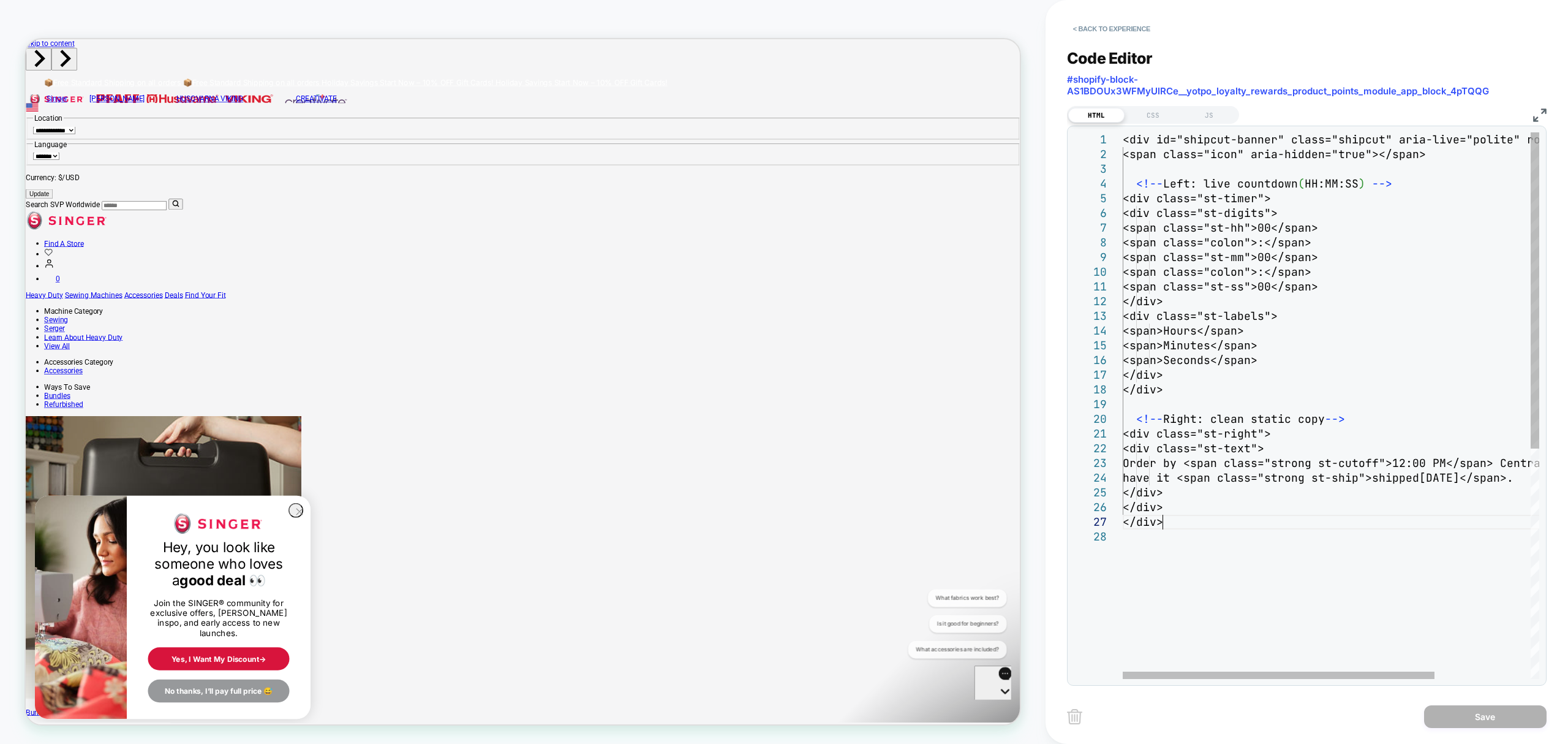
type textarea "**********"
drag, startPoint x: 1196, startPoint y: 529, endPoint x: 1081, endPoint y: 121, distance: 423.9
click at [1123, 132] on div "<div id="shipcut-banner" class="shipcut" aria-live ="polite" role="status"> <sp…" at bounding box center [1395, 604] width 545 height 944
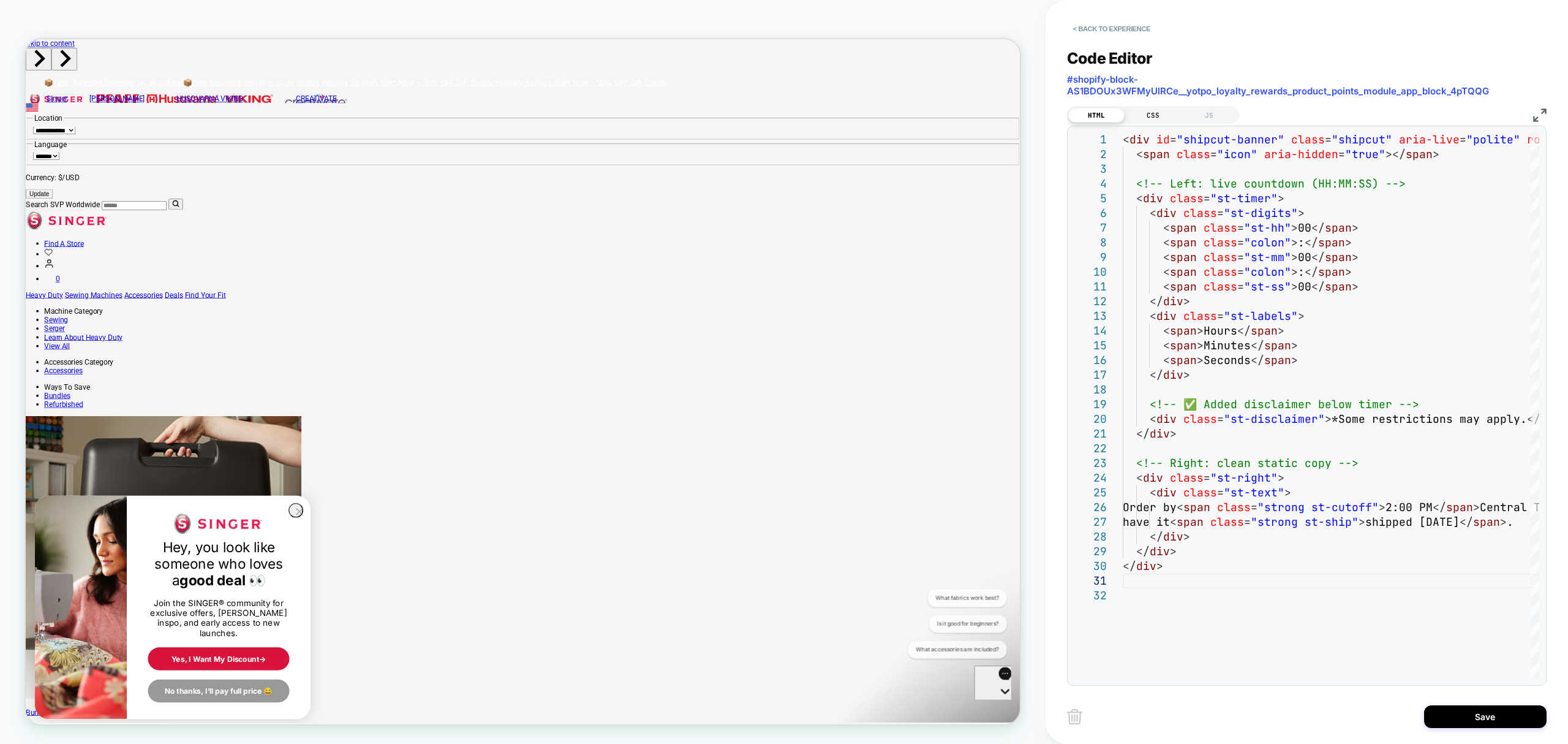
click at [1153, 117] on div "CSS" at bounding box center [1153, 115] width 57 height 15
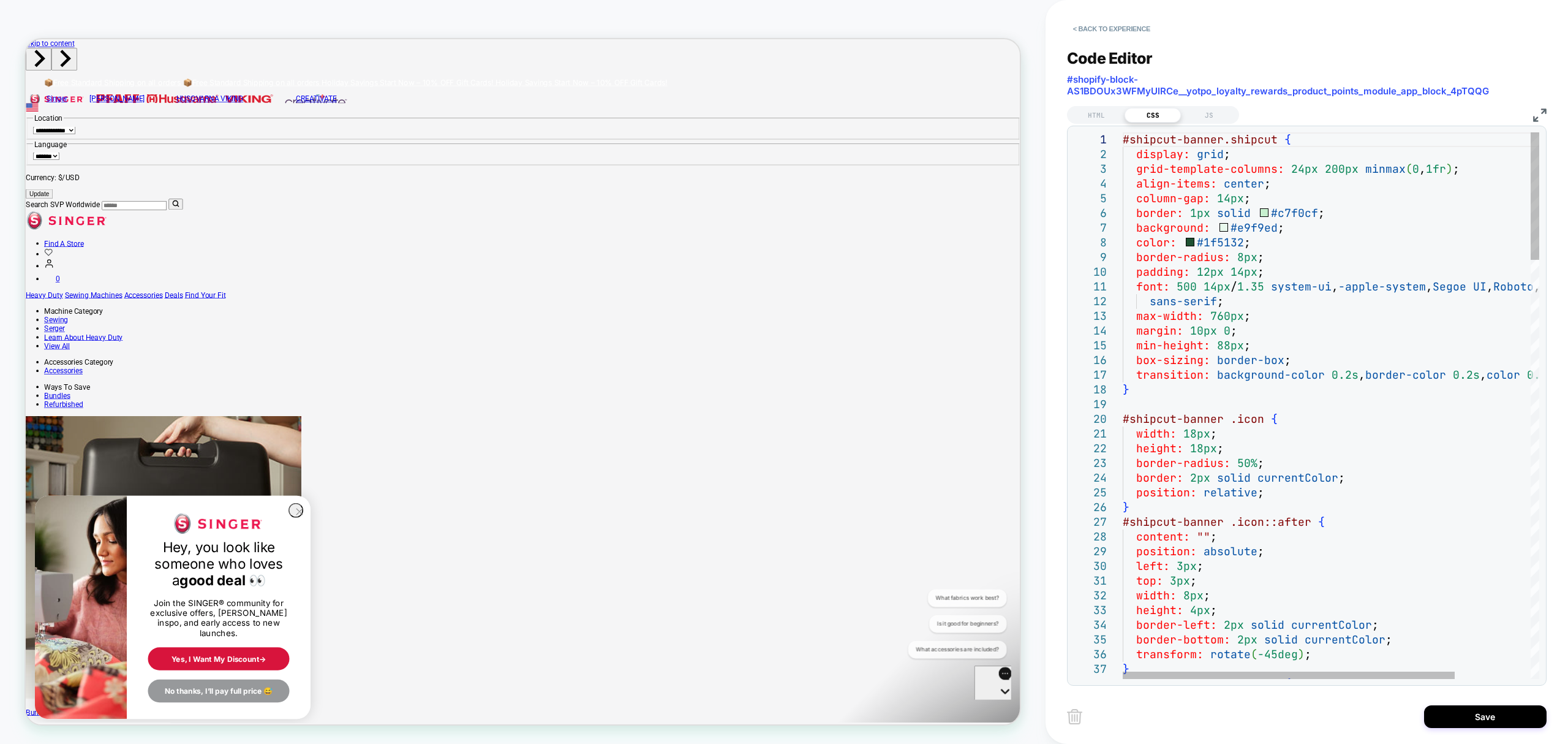
click at [1123, 136] on div "#shipcut-banner.shipcut { display: grid ; grid-template-columns: 24px 200px min…" at bounding box center [1331, 405] width 417 height 546
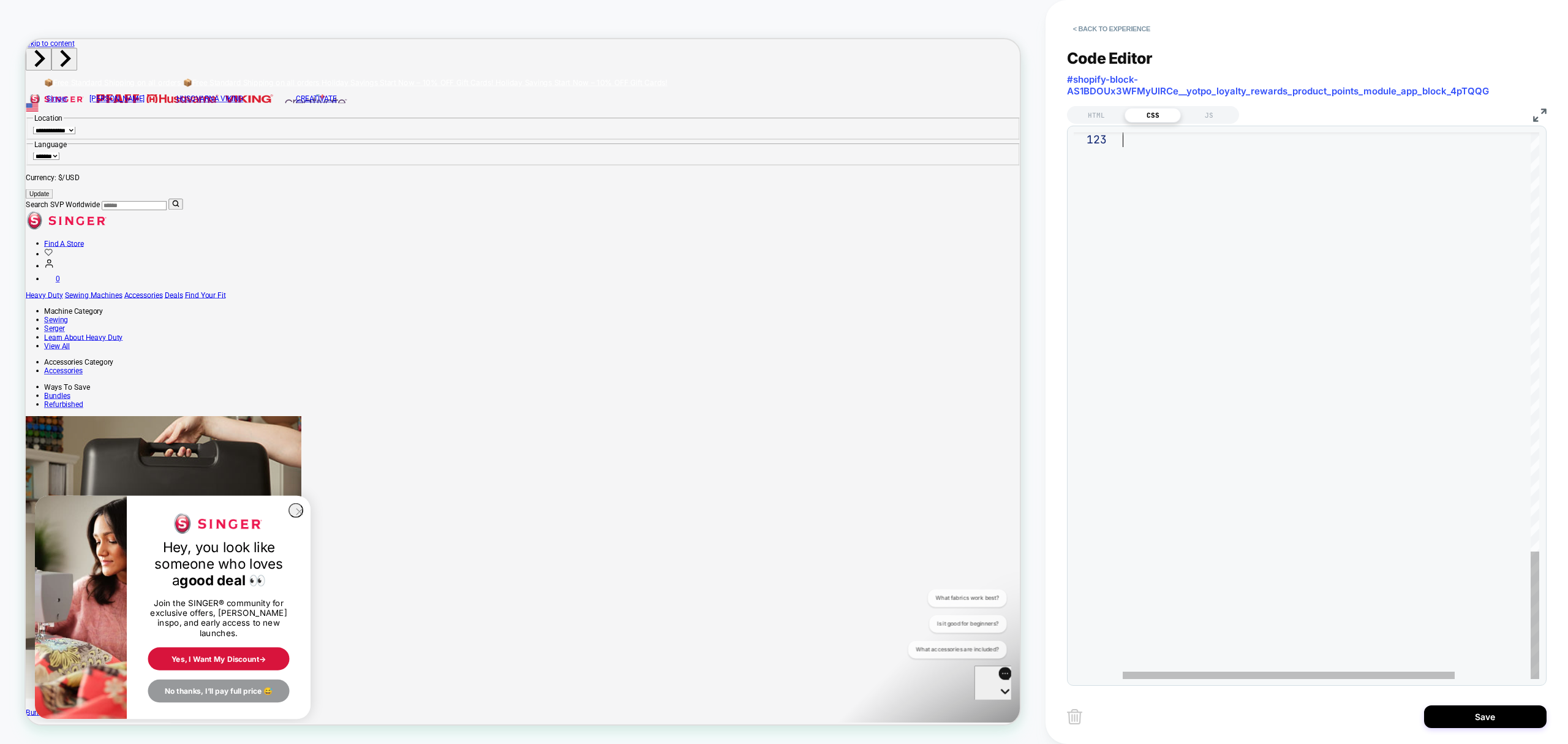
drag, startPoint x: 1125, startPoint y: 140, endPoint x: 1278, endPoint y: 781, distance: 659.0
type textarea "*"
click at [1466, 719] on button "Save" at bounding box center [1486, 716] width 123 height 23
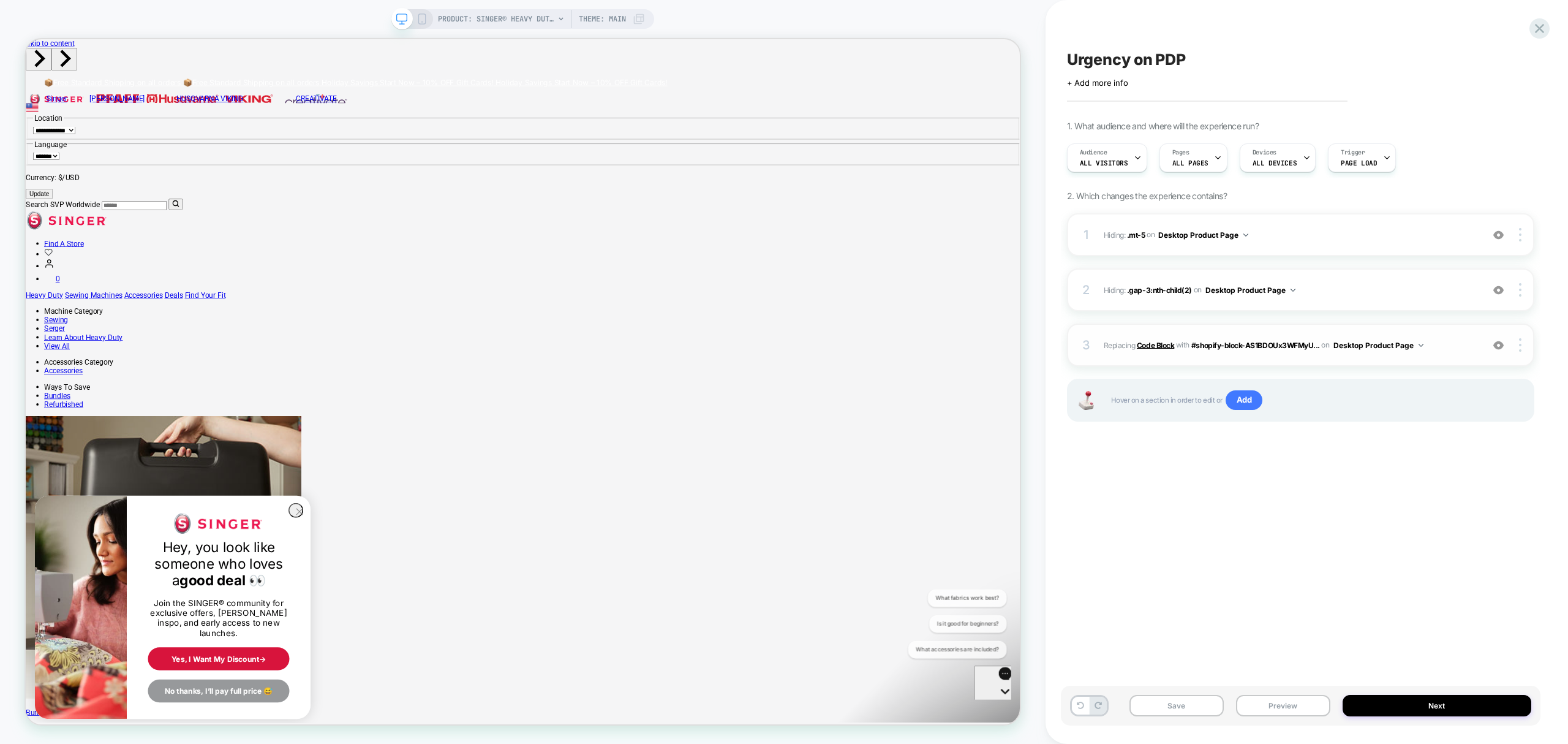
click at [1143, 342] on b "Code Block" at bounding box center [1156, 344] width 37 height 9
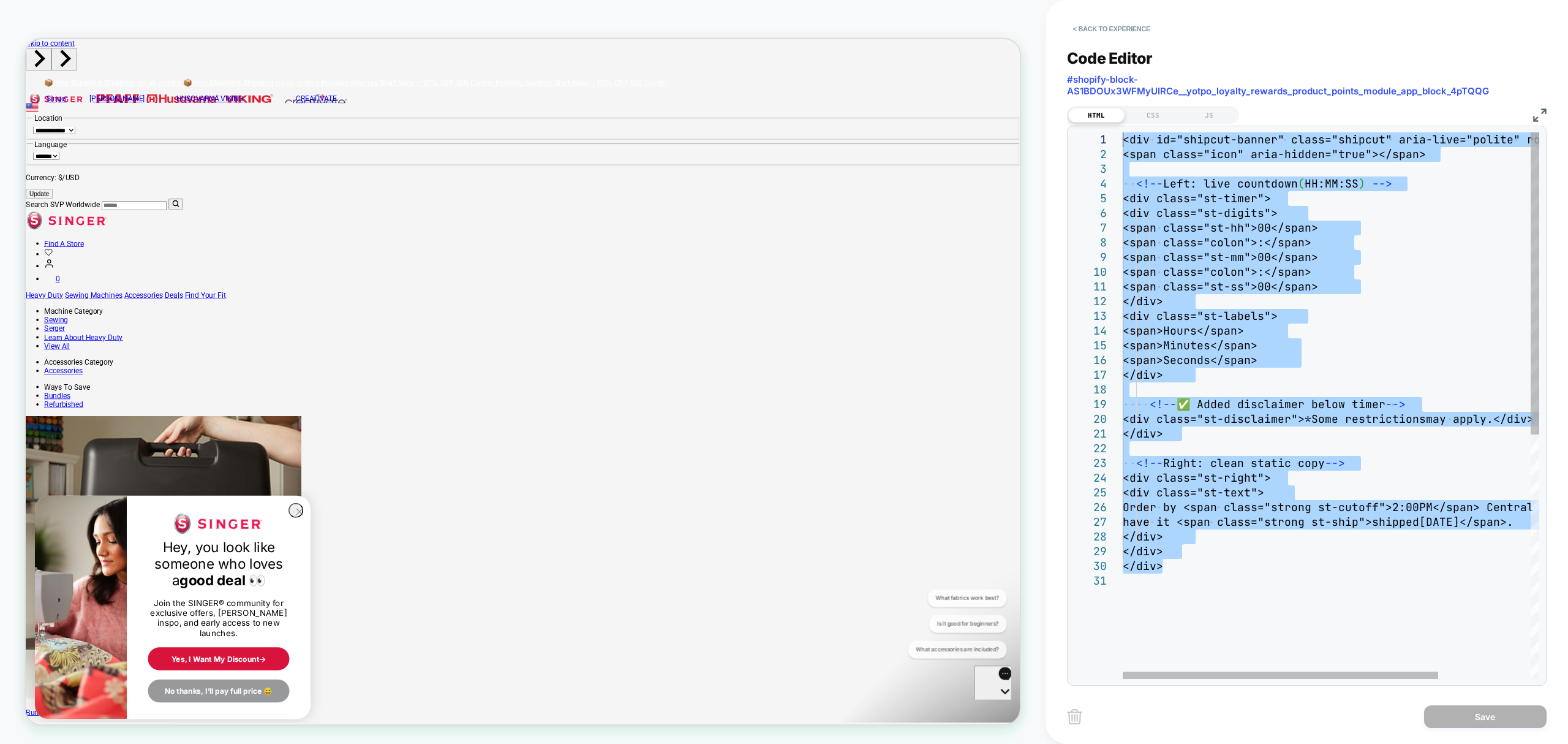
drag, startPoint x: 1179, startPoint y: 564, endPoint x: 1032, endPoint y: 74, distance: 511.6
click at [1123, 132] on div "<div id="shipcut-banner" class="shipcut" aria-live ="polite" role="status"> <sp…" at bounding box center [1391, 626] width 538 height 987
type textarea "****** ******"
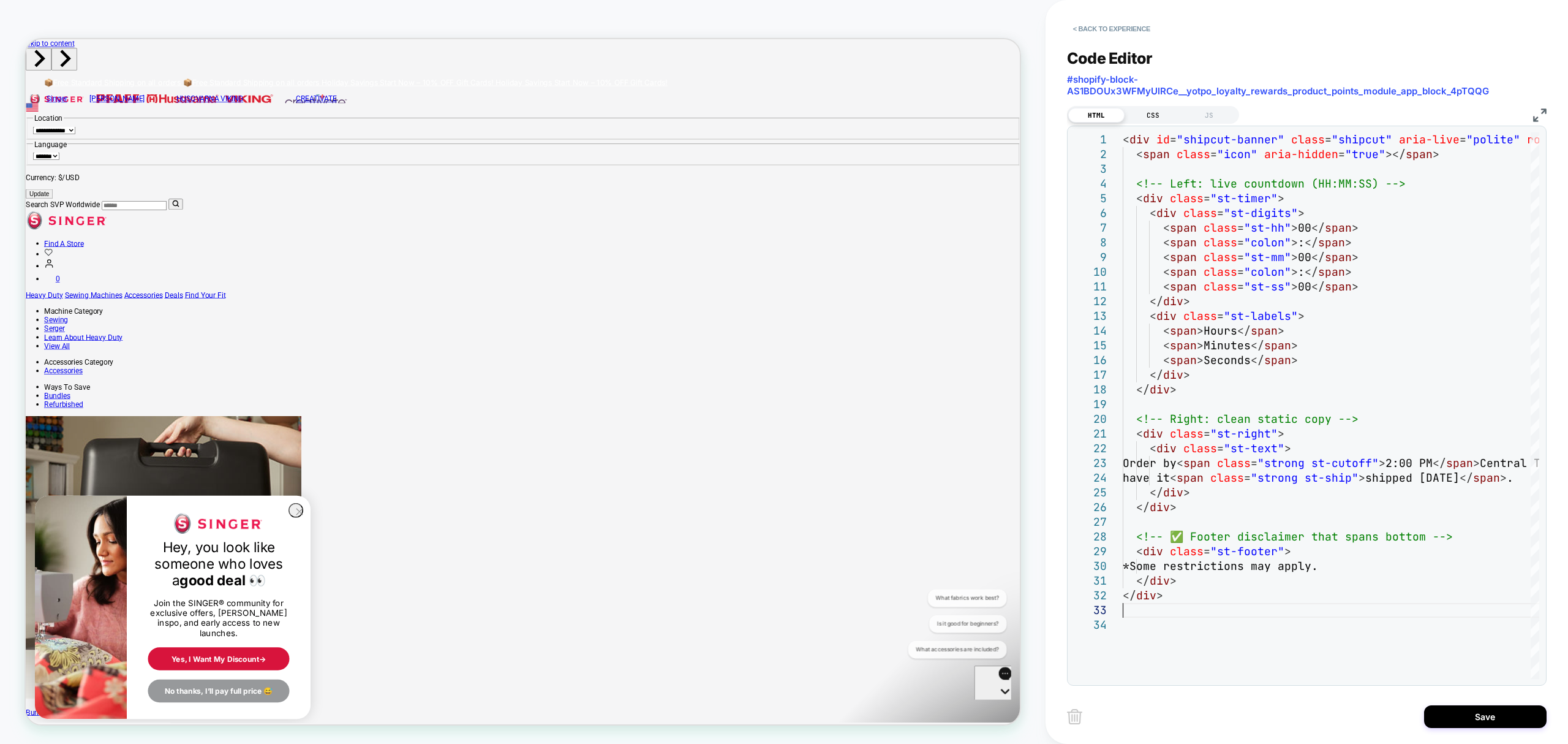
click at [1155, 111] on div "CSS" at bounding box center [1153, 115] width 57 height 15
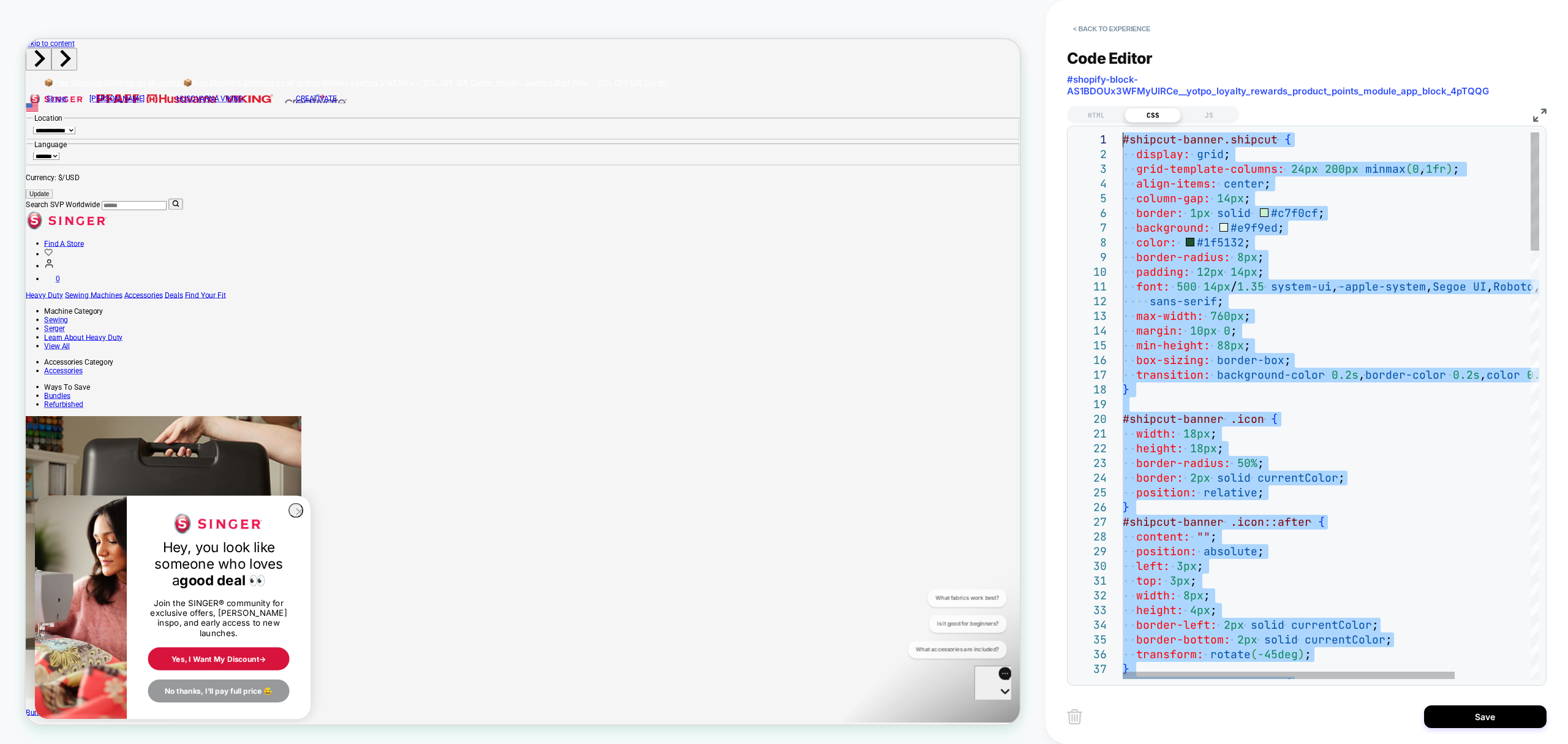
drag, startPoint x: 1147, startPoint y: 245, endPoint x: 1054, endPoint y: -100, distance: 357.3
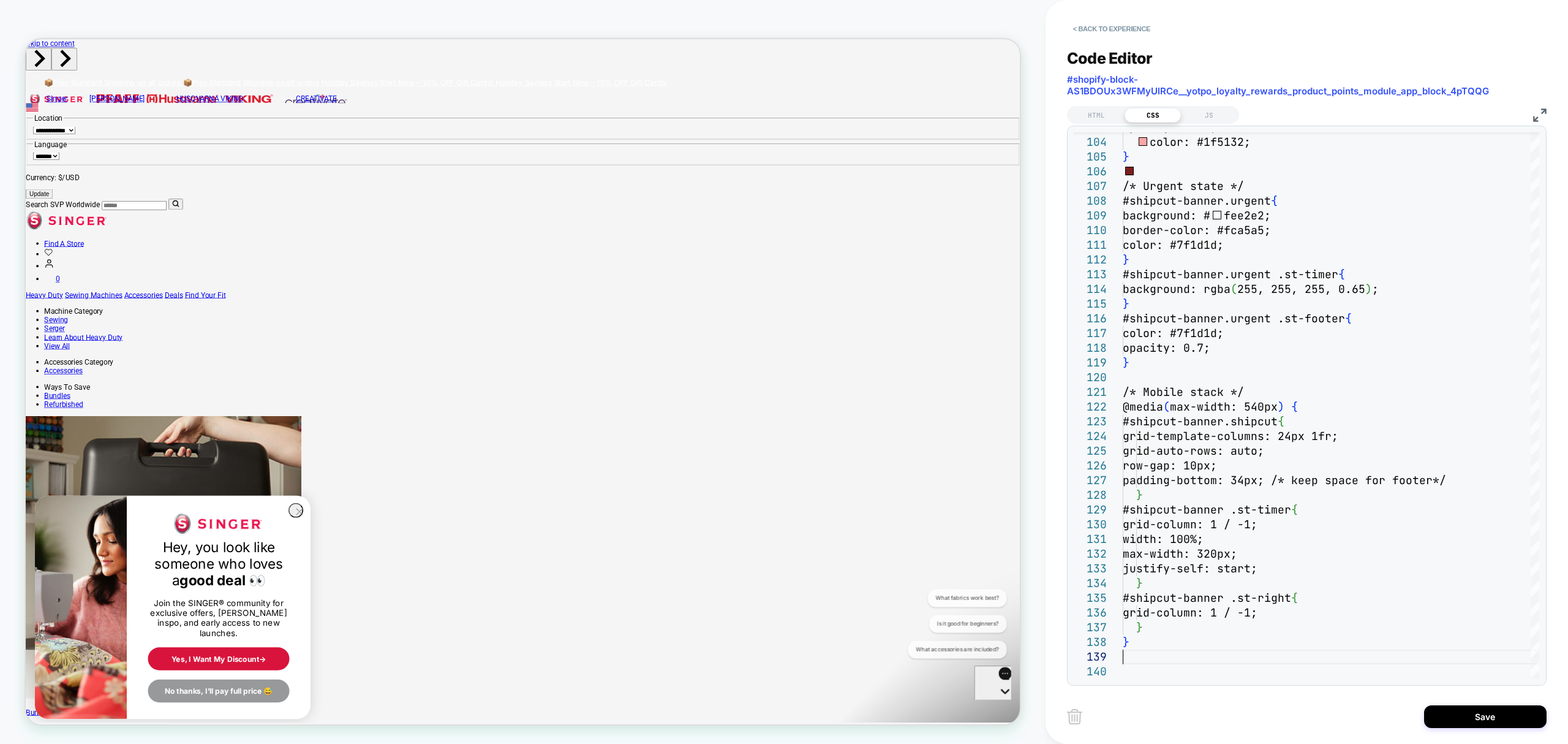
type textarea "**********"
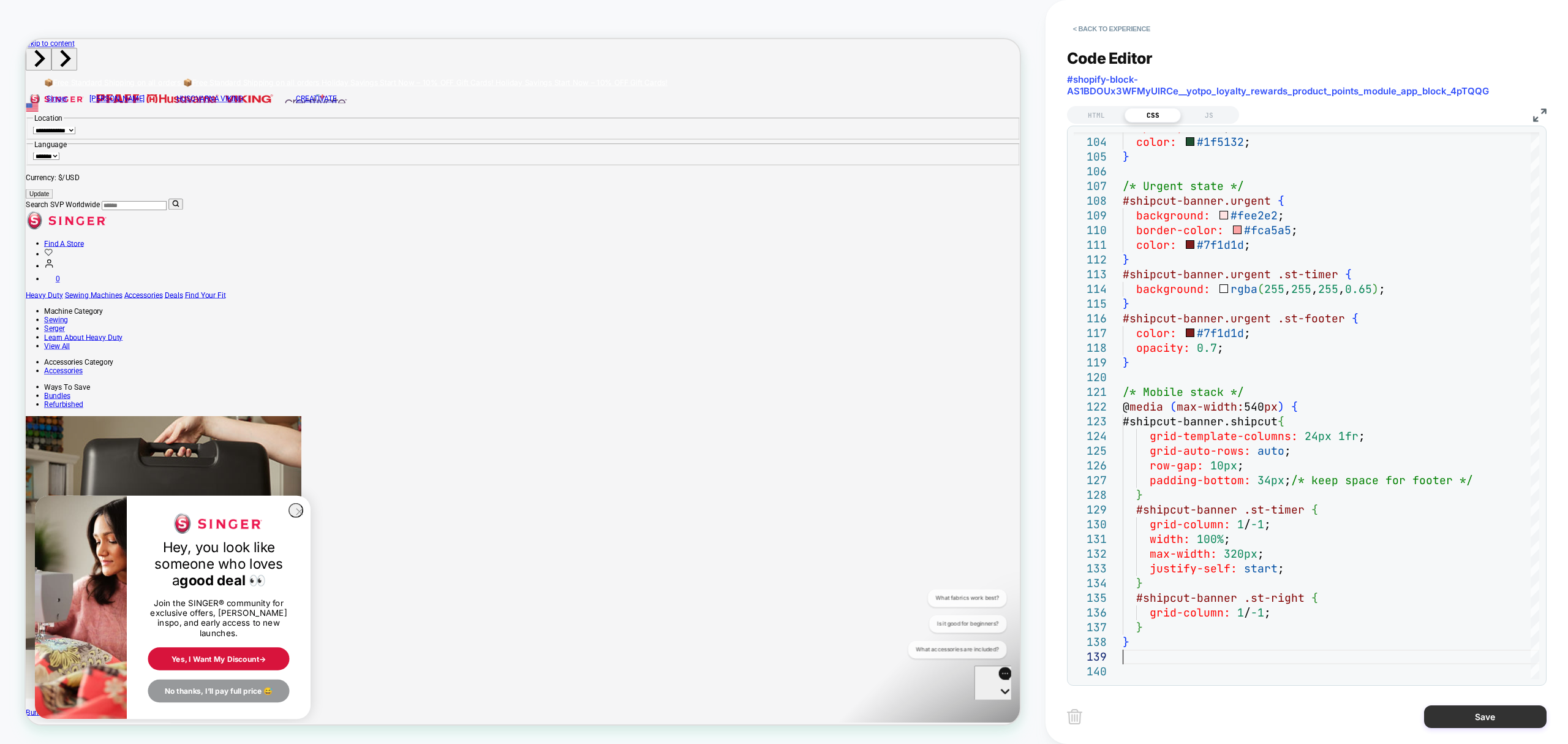
click at [1466, 717] on button "Save" at bounding box center [1486, 716] width 123 height 23
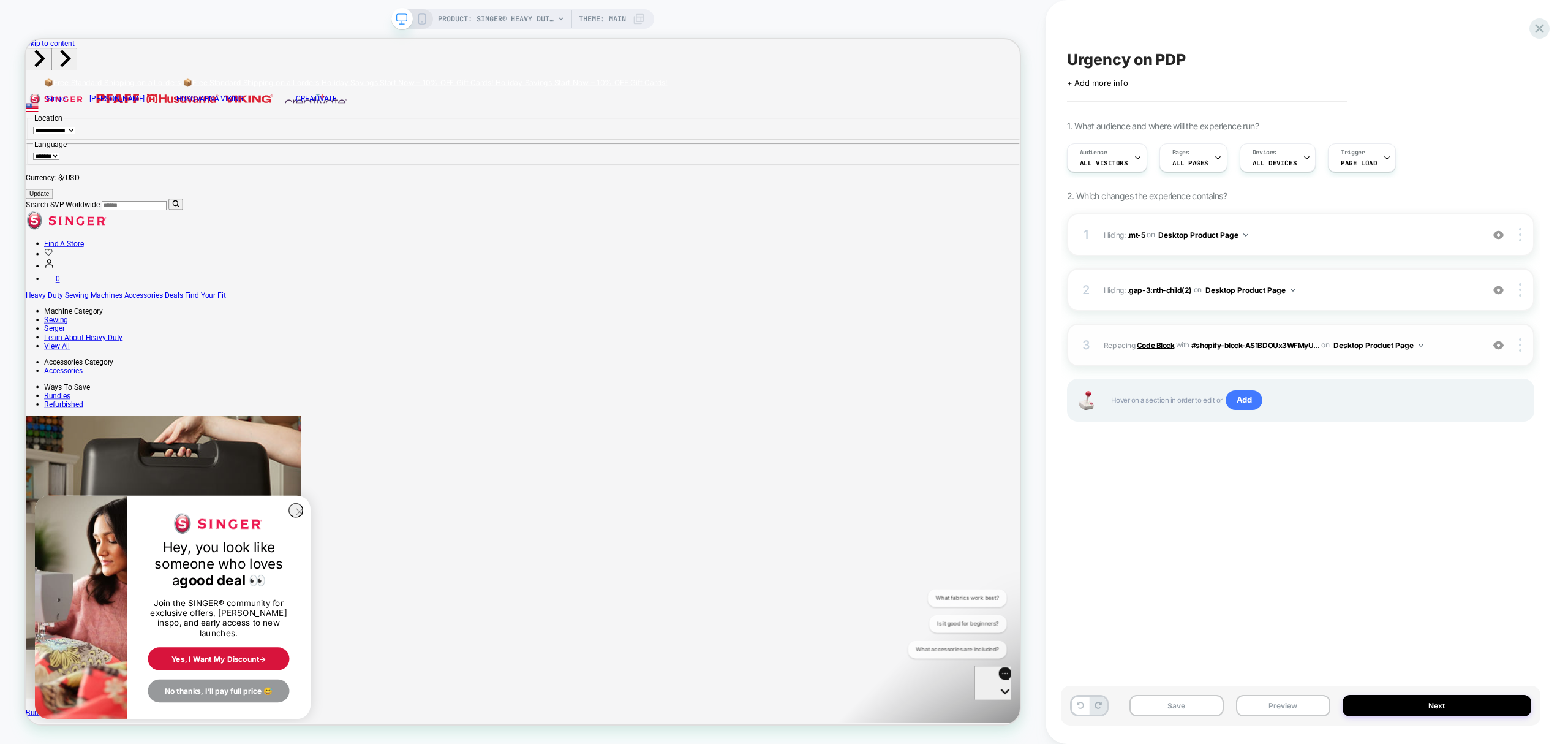
click at [1156, 346] on b "Code Block" at bounding box center [1156, 344] width 37 height 9
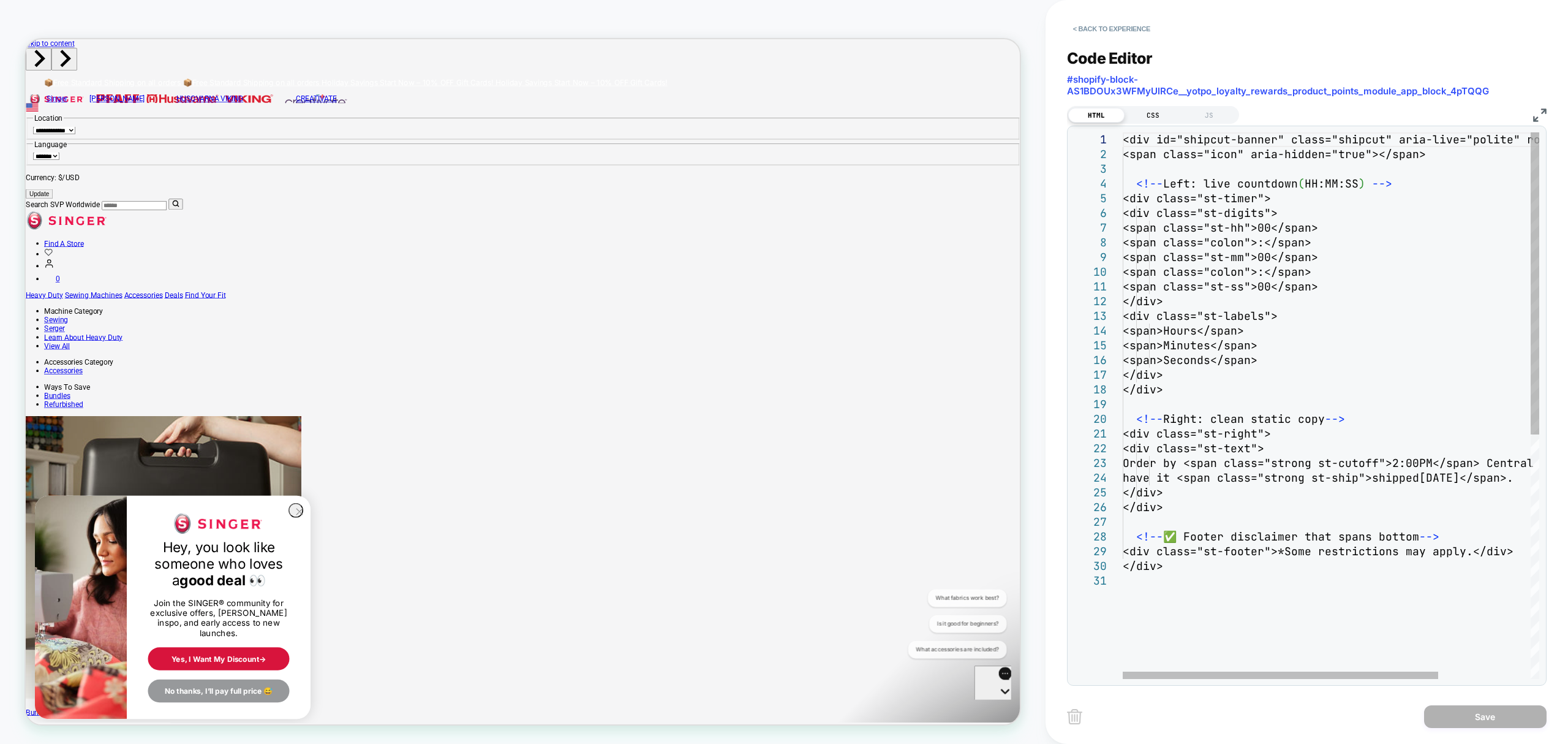
click at [1142, 121] on div "CSS" at bounding box center [1153, 115] width 57 height 15
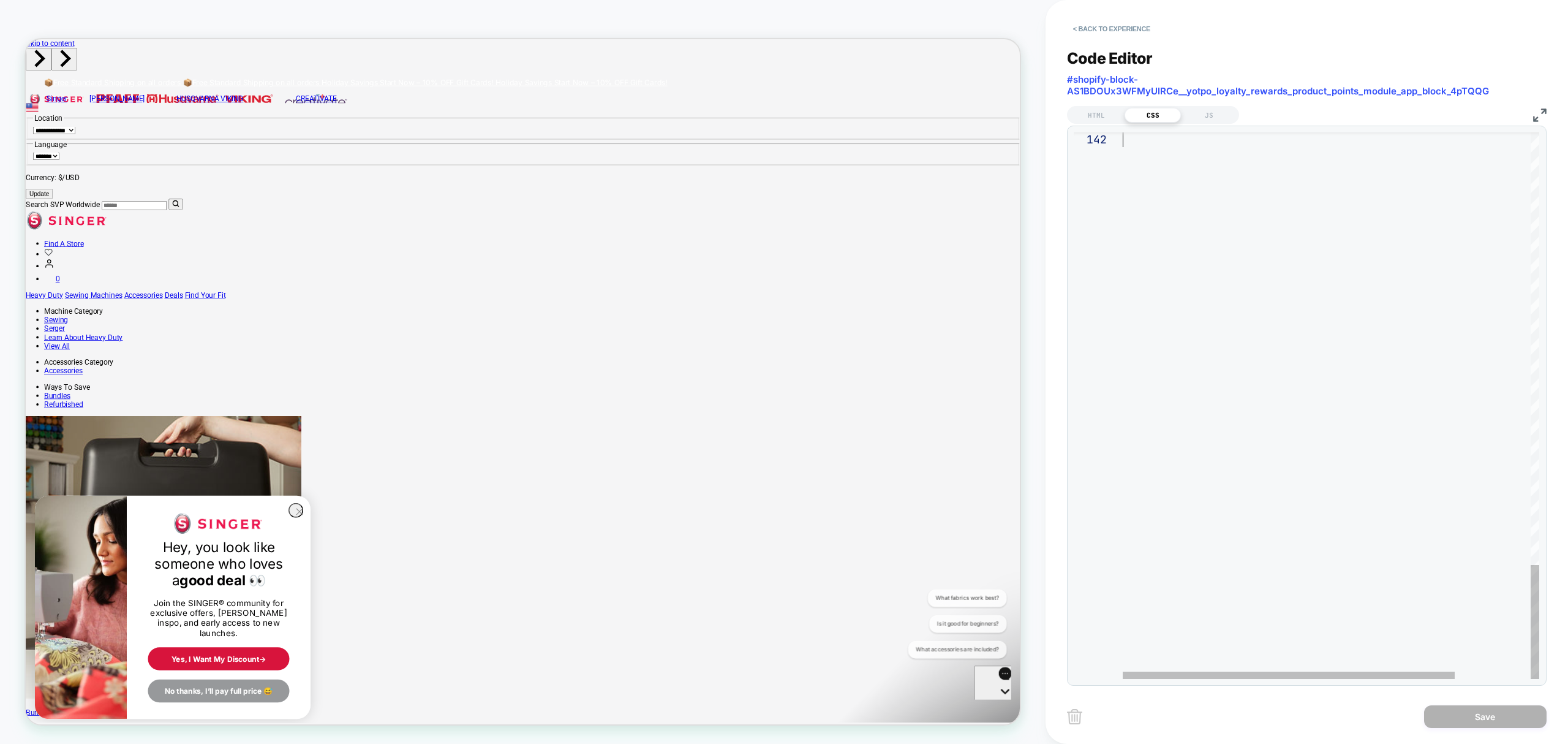
drag, startPoint x: 1124, startPoint y: 142, endPoint x: 1282, endPoint y: 782, distance: 659.2
type textarea "**********"
click at [1524, 703] on div "Save" at bounding box center [1306, 716] width 479 height 31
click at [1524, 715] on button "Save" at bounding box center [1486, 716] width 123 height 23
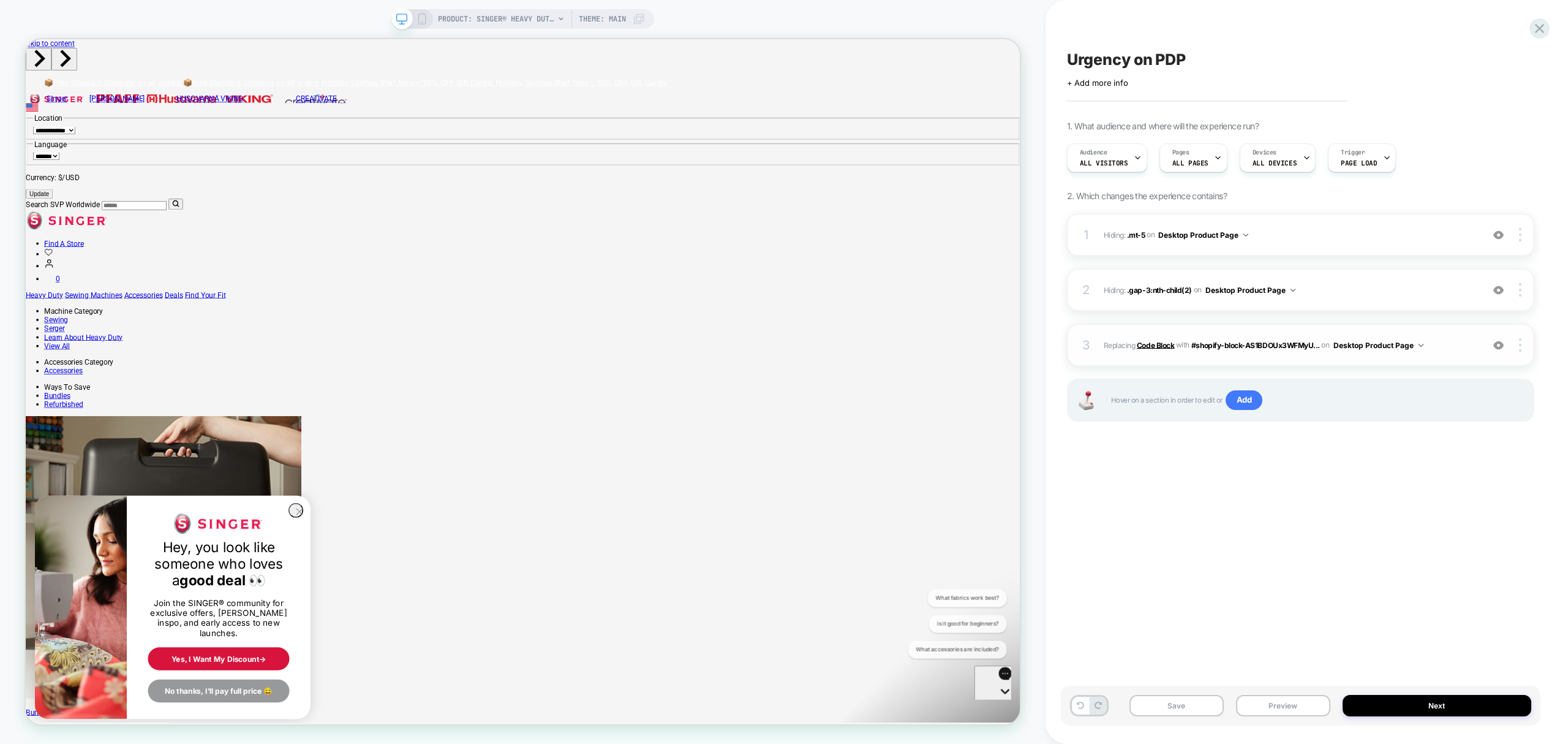
click at [1152, 342] on b "Code Block" at bounding box center [1156, 344] width 37 height 9
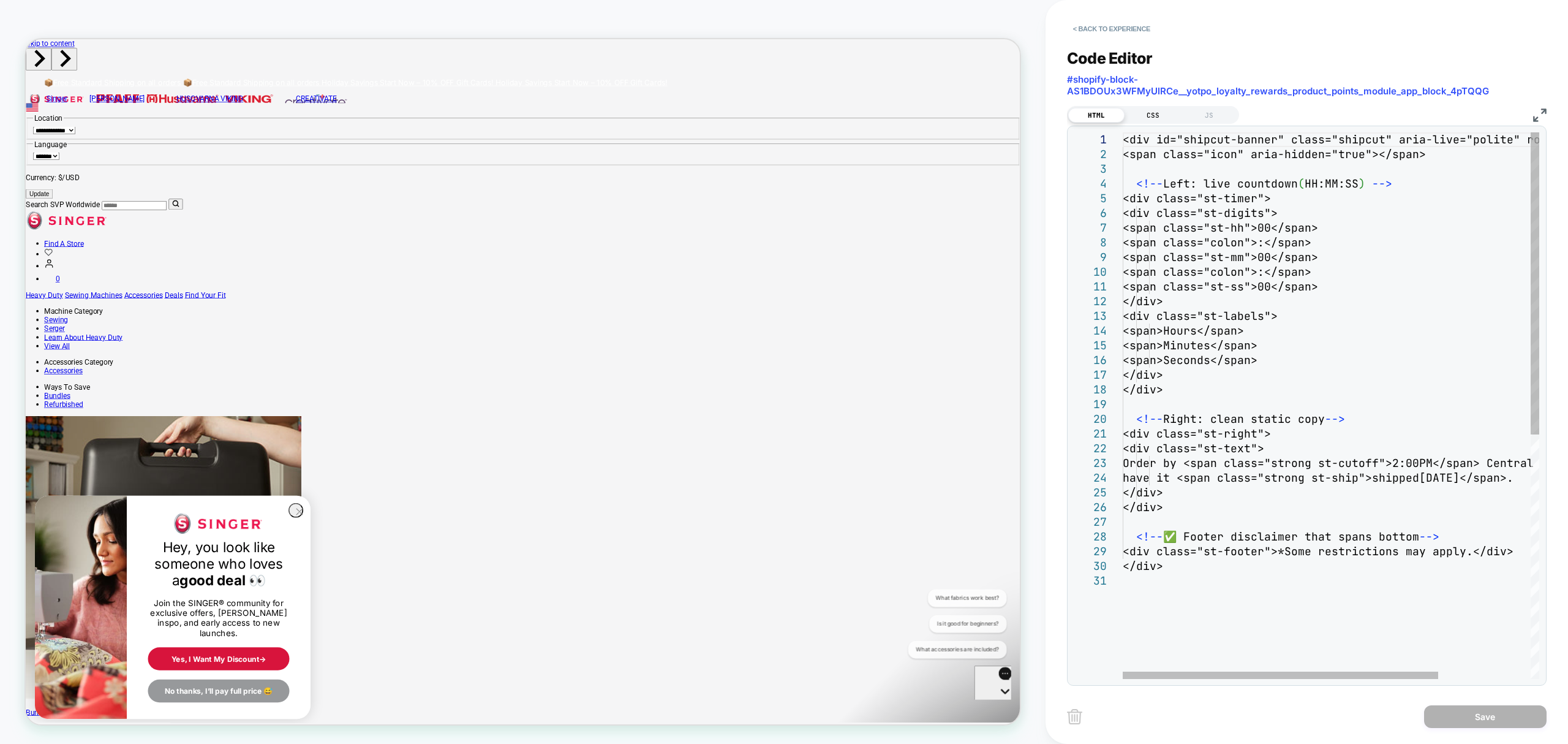
click at [1144, 112] on div "CSS" at bounding box center [1153, 115] width 57 height 15
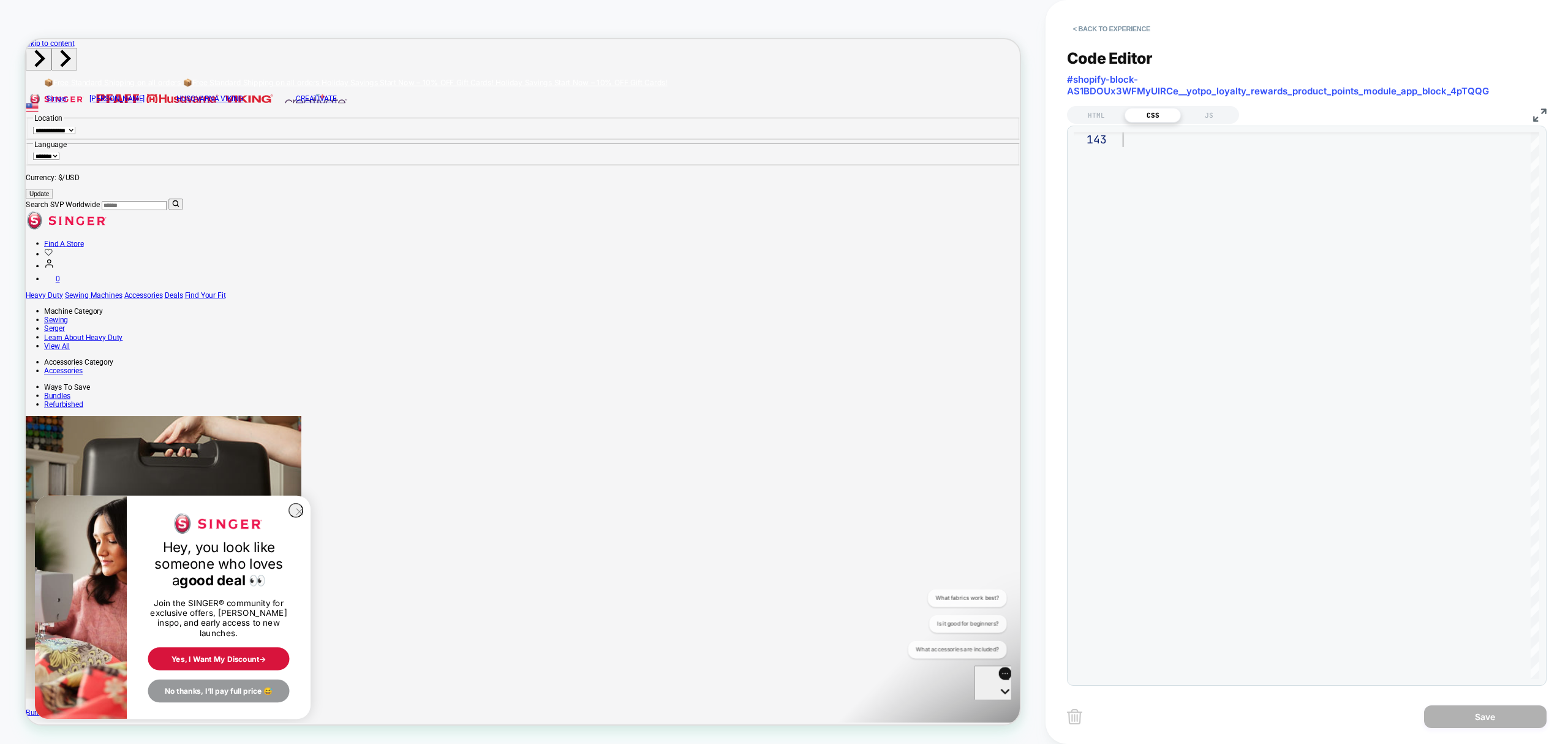
type textarea "**********"
click at [1510, 718] on button "Save" at bounding box center [1486, 716] width 123 height 23
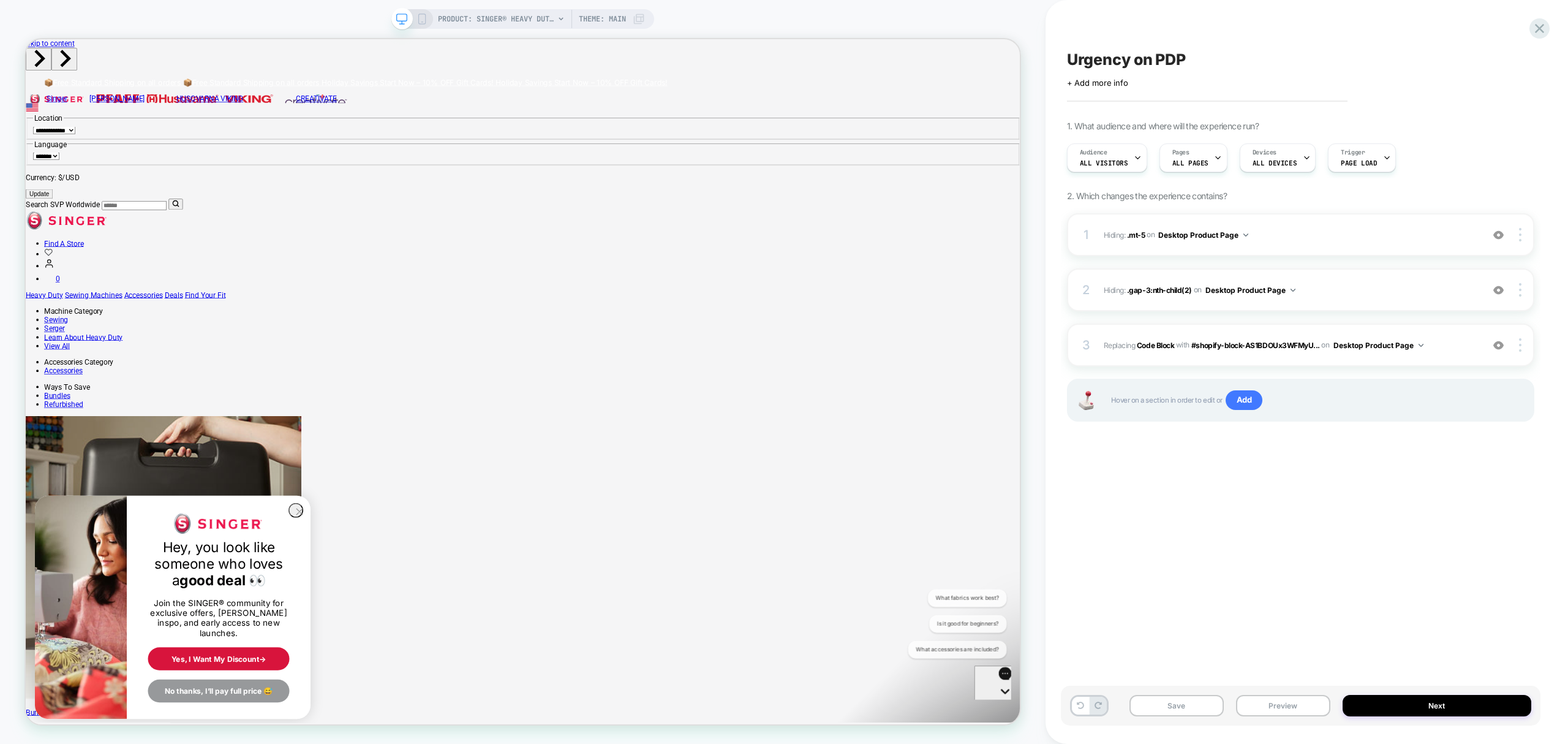
click at [1192, 683] on div "Urgency on PDP Click to edit experience details + Add more info 1. What audienc…" at bounding box center [1300, 372] width 479 height 719
click at [1196, 711] on button "Save" at bounding box center [1177, 705] width 94 height 21
click at [1151, 340] on b "Code Block" at bounding box center [1156, 344] width 37 height 9
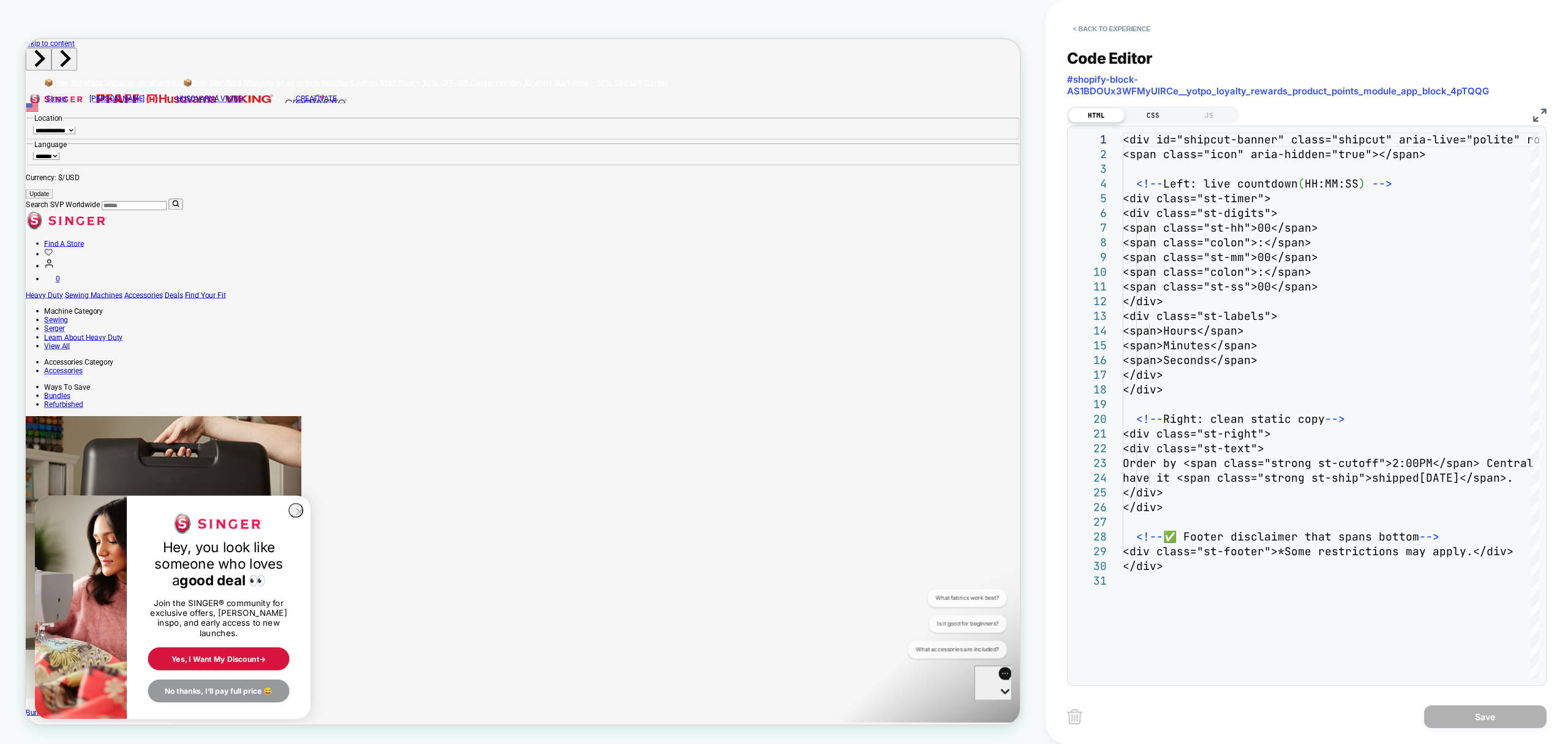
click at [1149, 115] on div "CSS" at bounding box center [1153, 115] width 57 height 15
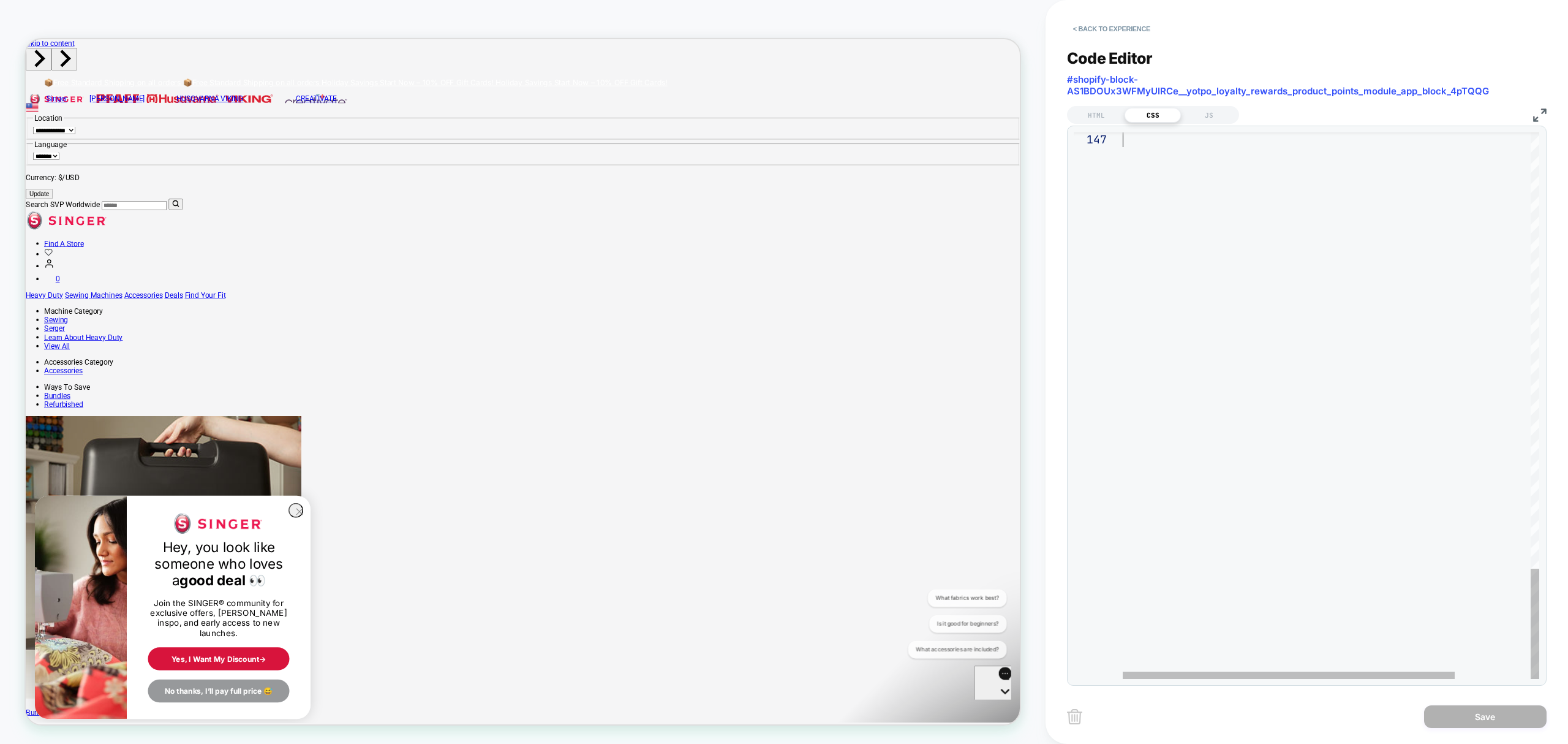
drag, startPoint x: 1125, startPoint y: 141, endPoint x: 1438, endPoint y: 782, distance: 713.3
type textarea "**********"
click at [1118, 29] on button "< Back to experience" at bounding box center [1111, 29] width 89 height 20
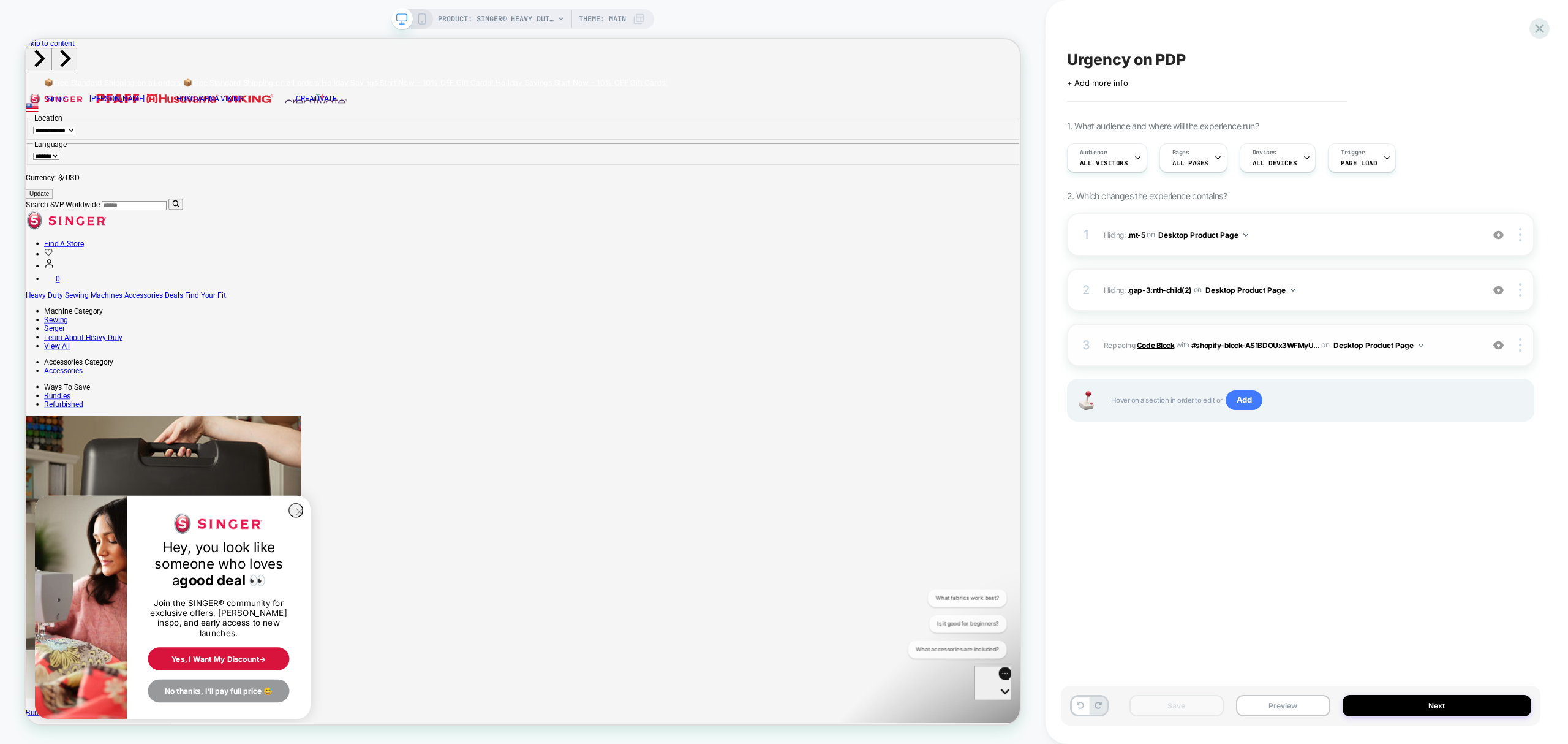
click at [1162, 346] on b "Code Block" at bounding box center [1156, 344] width 37 height 9
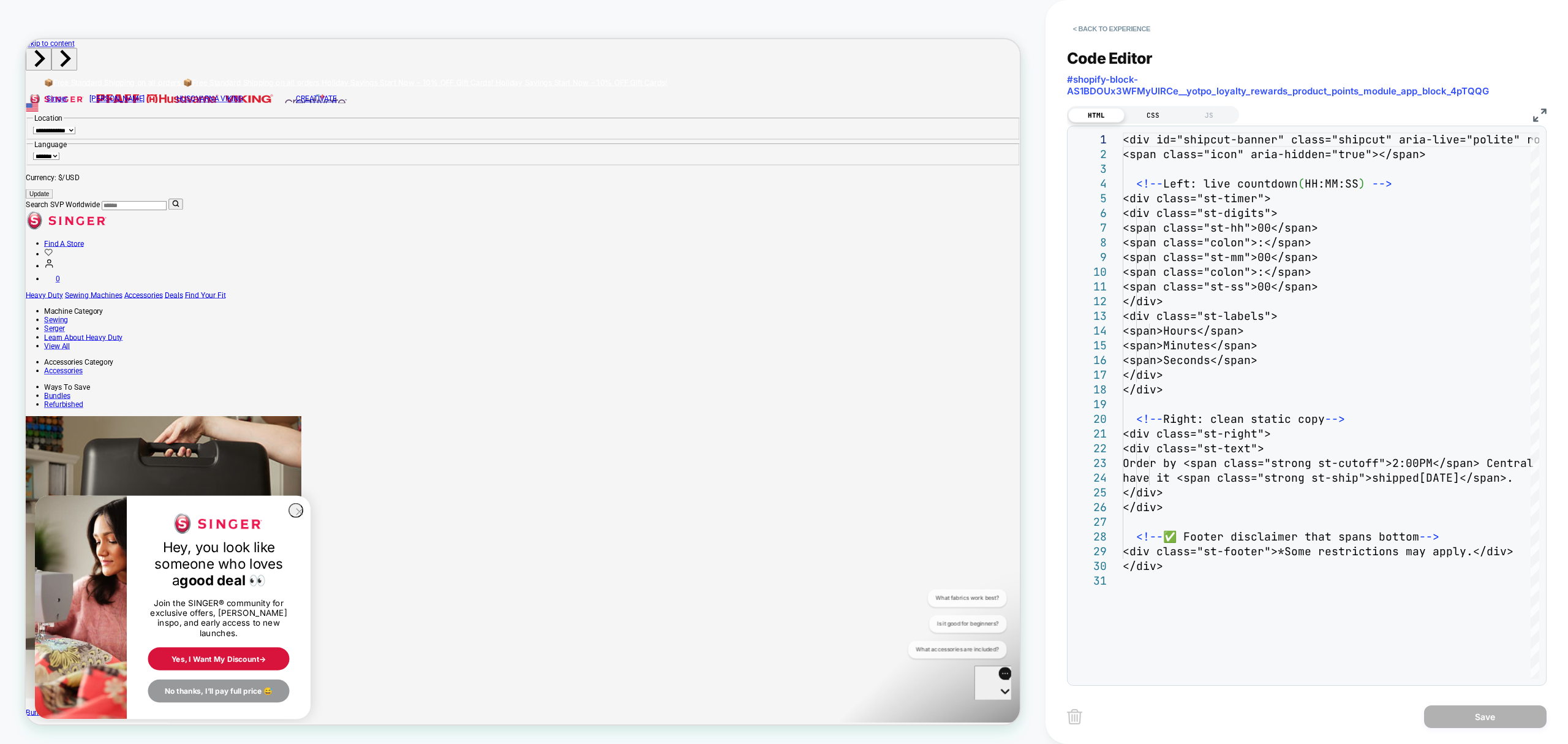
click at [1152, 117] on div "CSS" at bounding box center [1153, 115] width 57 height 15
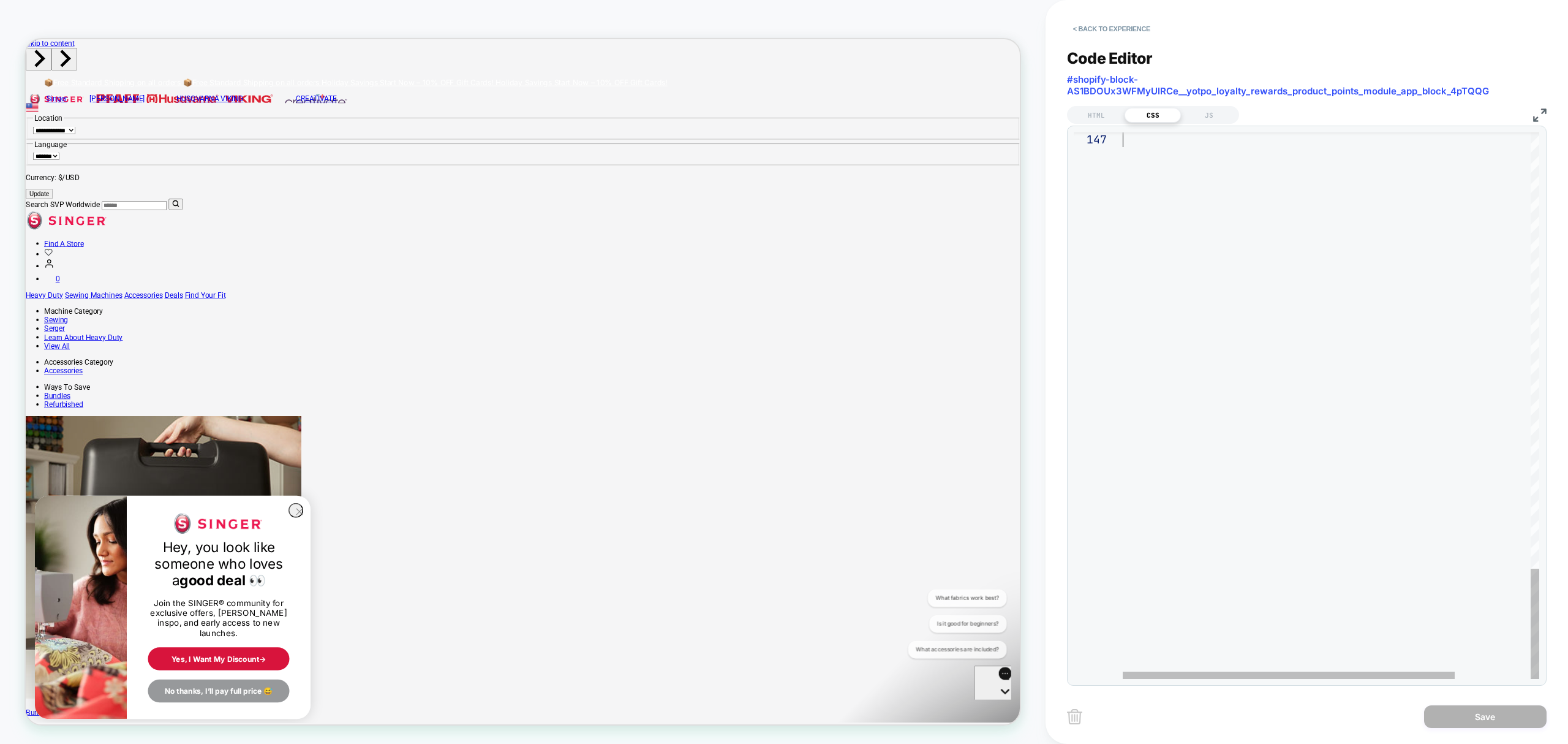
drag, startPoint x: 1125, startPoint y: 140, endPoint x: 1331, endPoint y: 782, distance: 674.2
type textarea "**********"
click at [1509, 719] on button "Save" at bounding box center [1486, 716] width 123 height 23
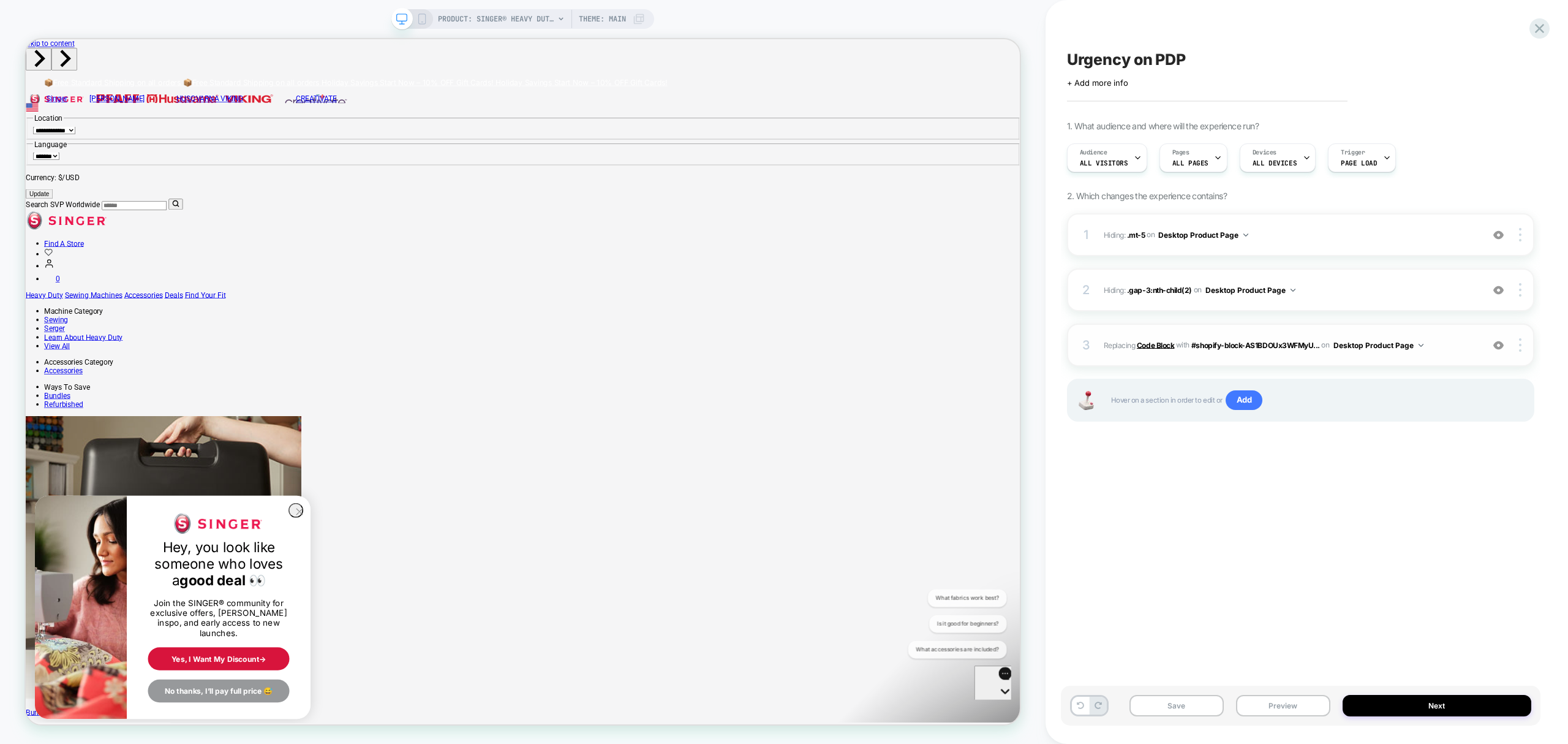
click at [1162, 342] on b "Code Block" at bounding box center [1156, 344] width 37 height 9
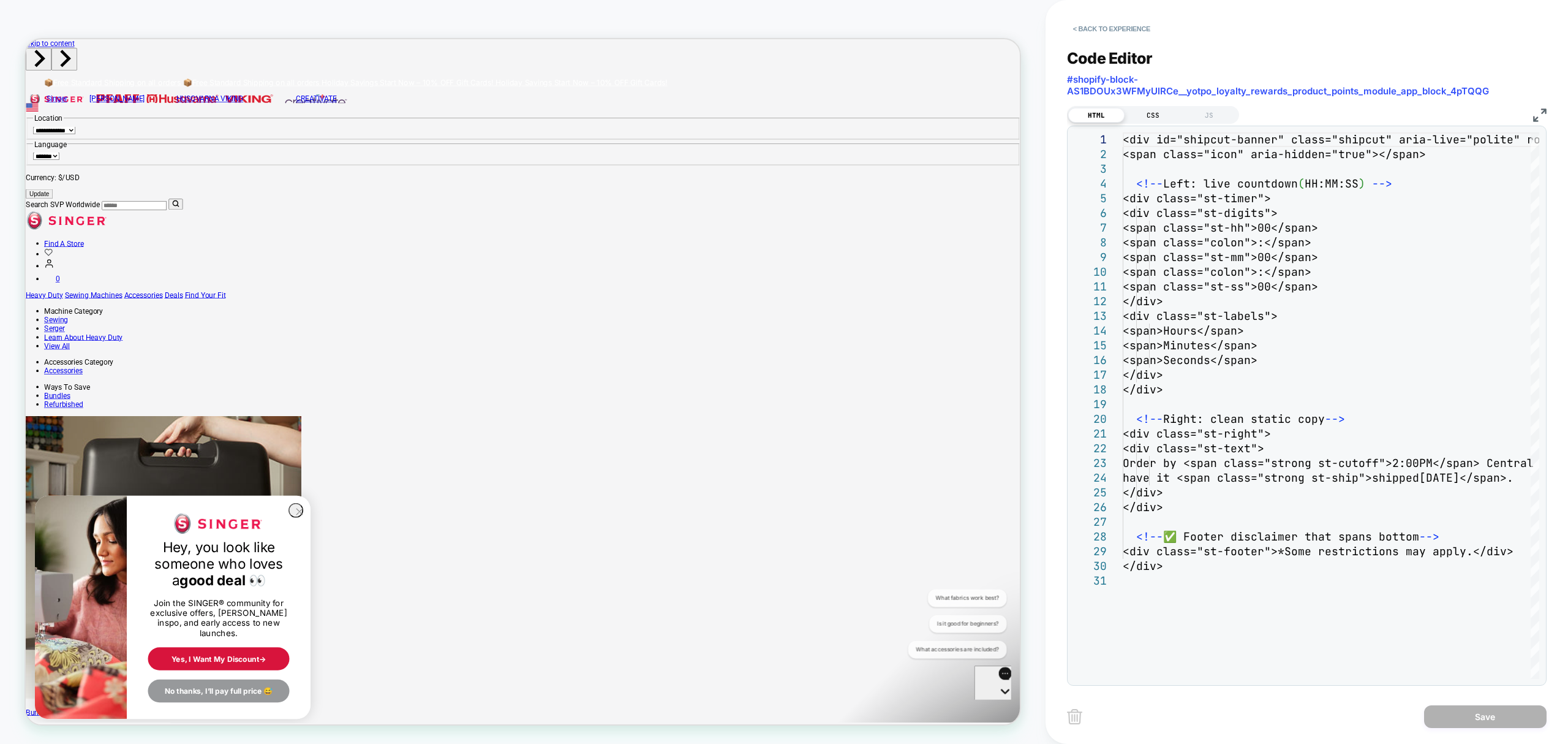
click at [1145, 119] on div "CSS" at bounding box center [1153, 115] width 57 height 15
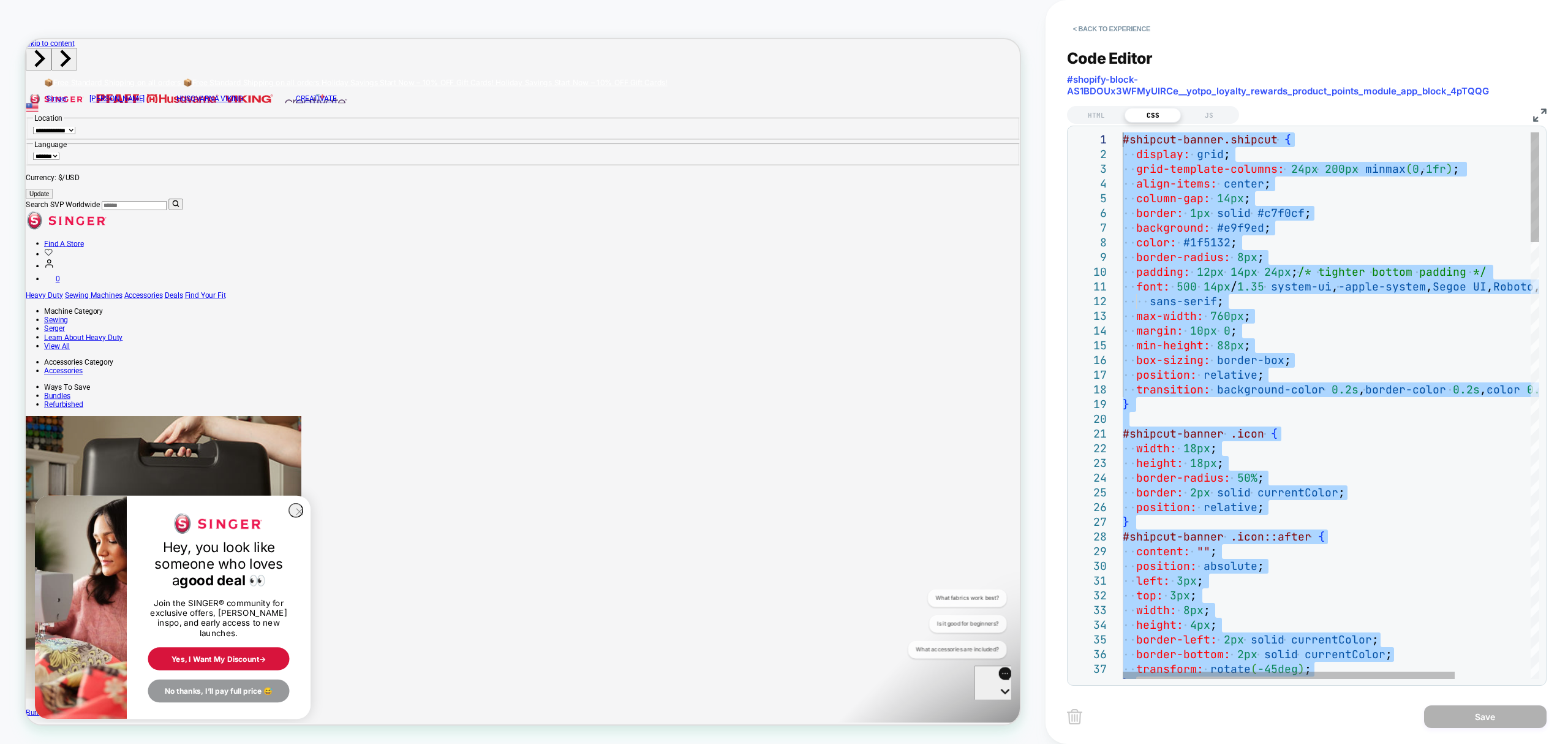
drag, startPoint x: 1145, startPoint y: 245, endPoint x: 1034, endPoint y: -100, distance: 362.4
type textarea "**********"
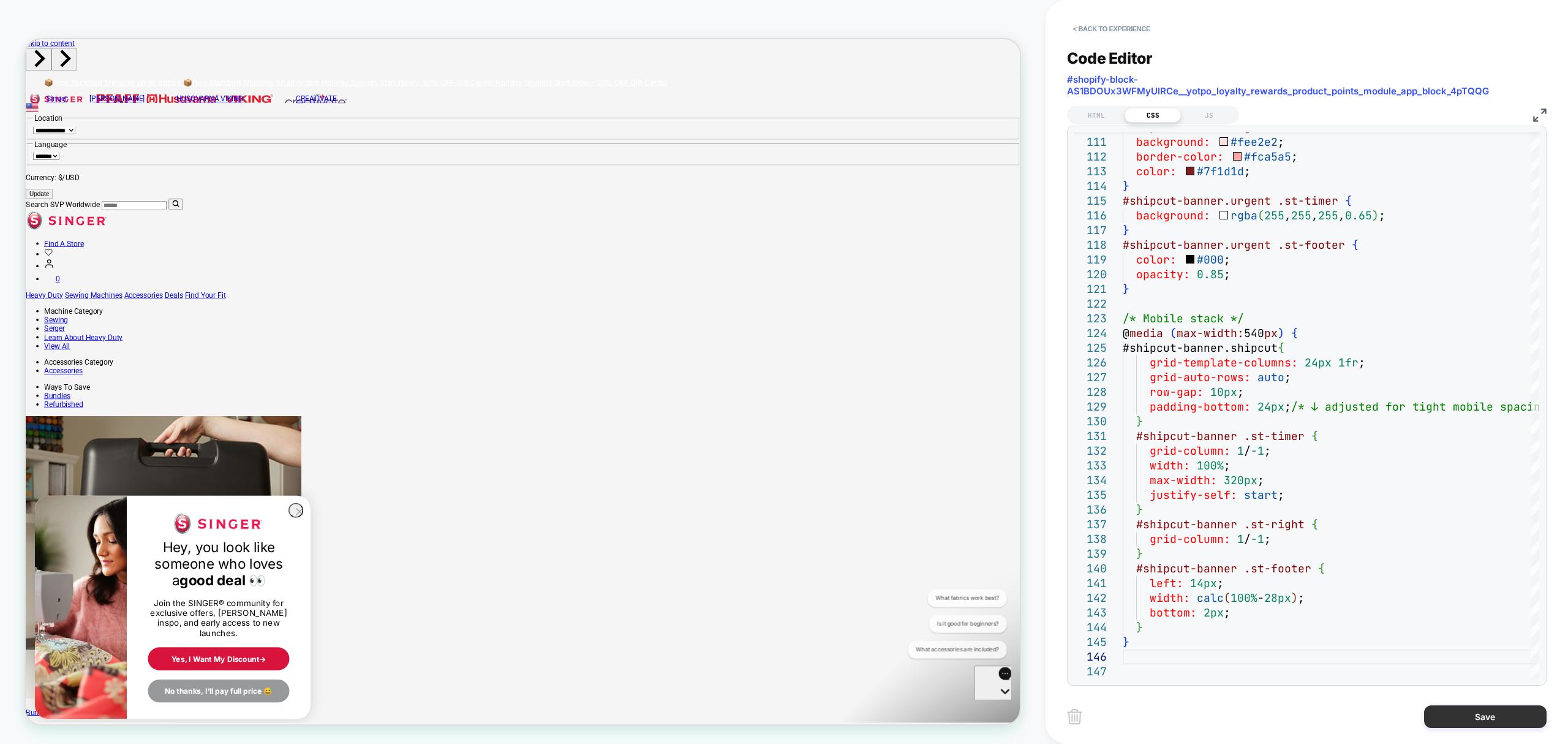
click at [1469, 711] on button "Save" at bounding box center [1486, 716] width 123 height 23
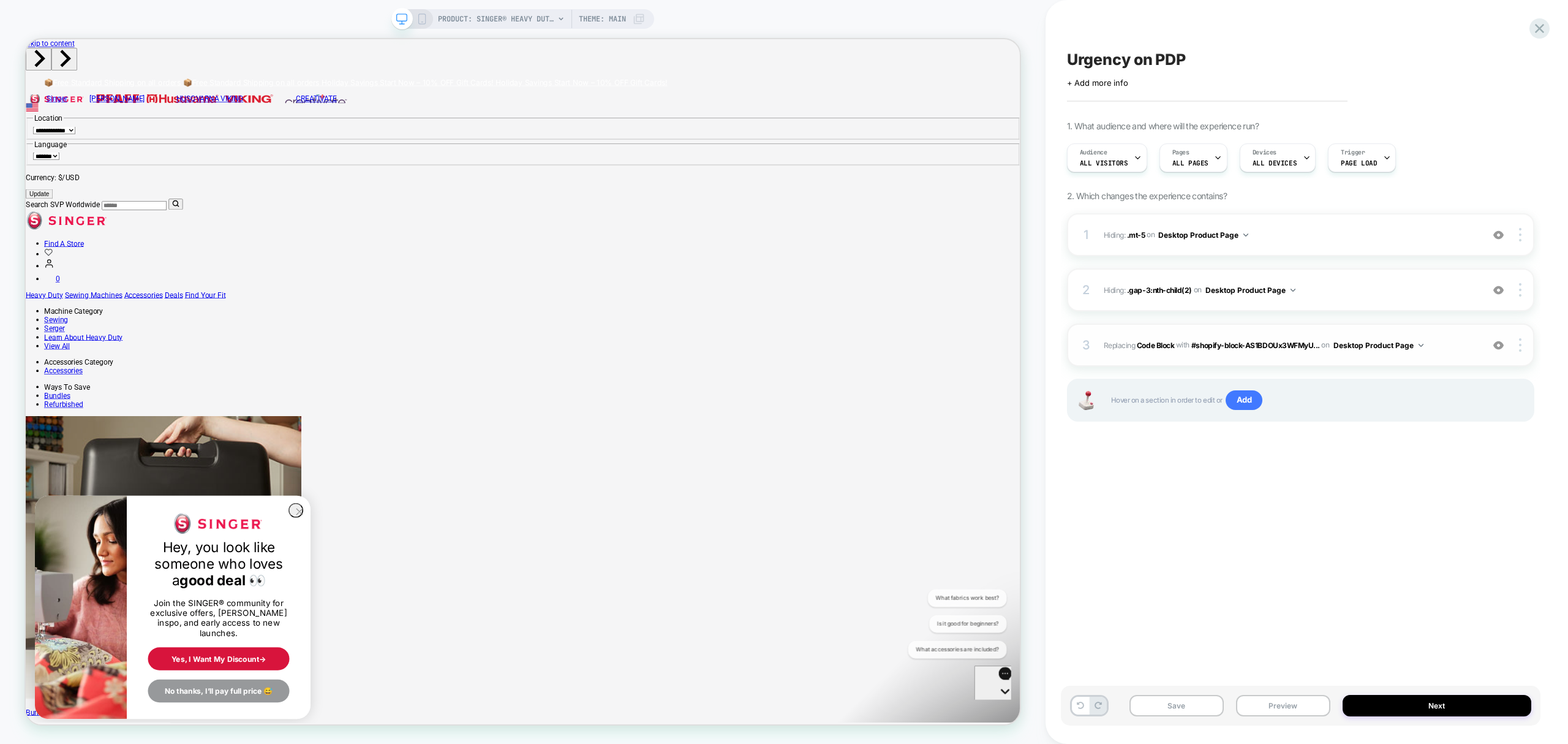
click at [1157, 351] on span "Replacing Code Block WITH #shopify-block-AS1BDOUx3WFMyU... #shopify-block-AS1BD…" at bounding box center [1290, 345] width 372 height 15
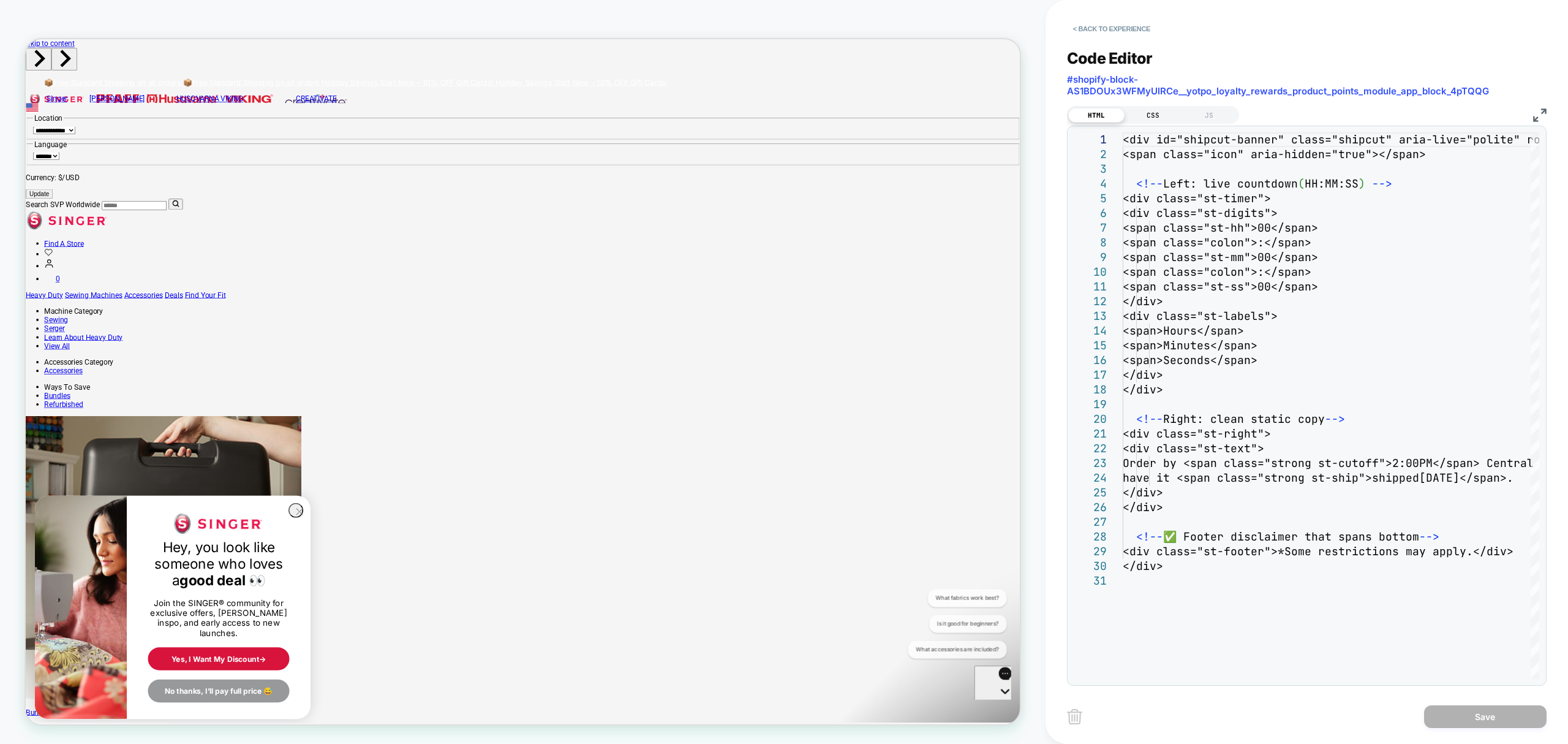
click at [1162, 114] on div "CSS" at bounding box center [1153, 115] width 57 height 15
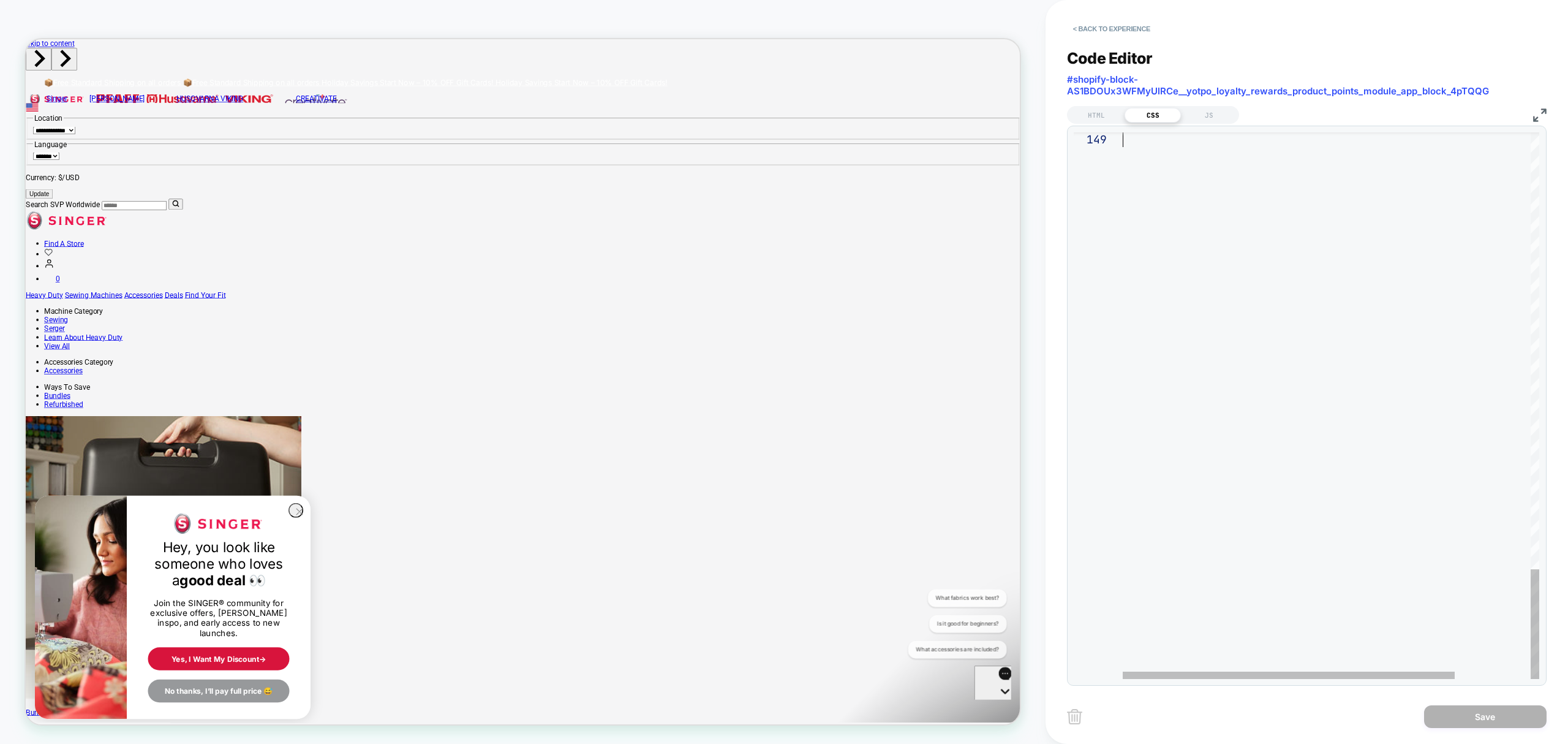
drag, startPoint x: 1123, startPoint y: 140, endPoint x: 1313, endPoint y: 782, distance: 669.5
type textarea "**********"
click at [1093, 116] on div "HTML" at bounding box center [1096, 115] width 57 height 15
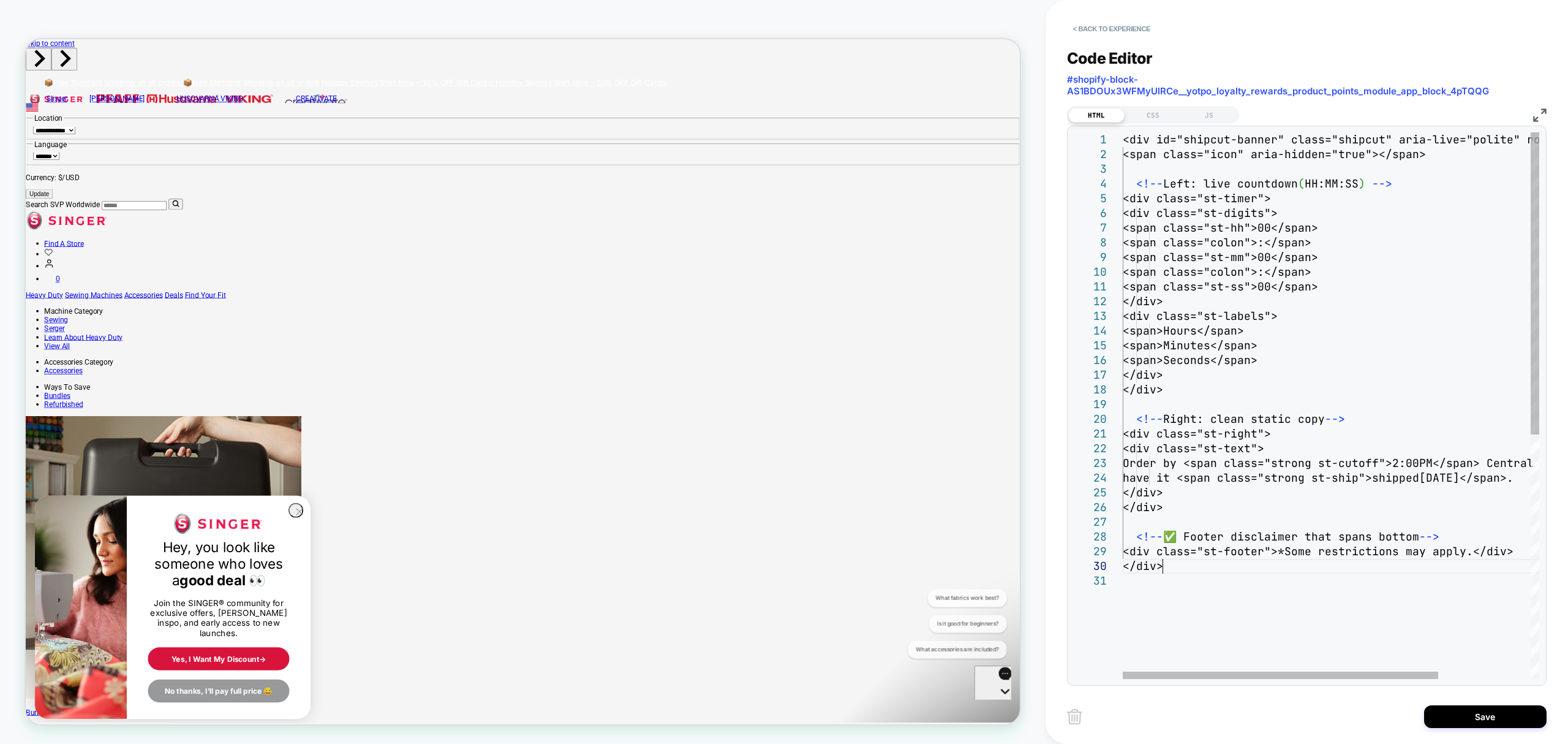
type textarea "**********"
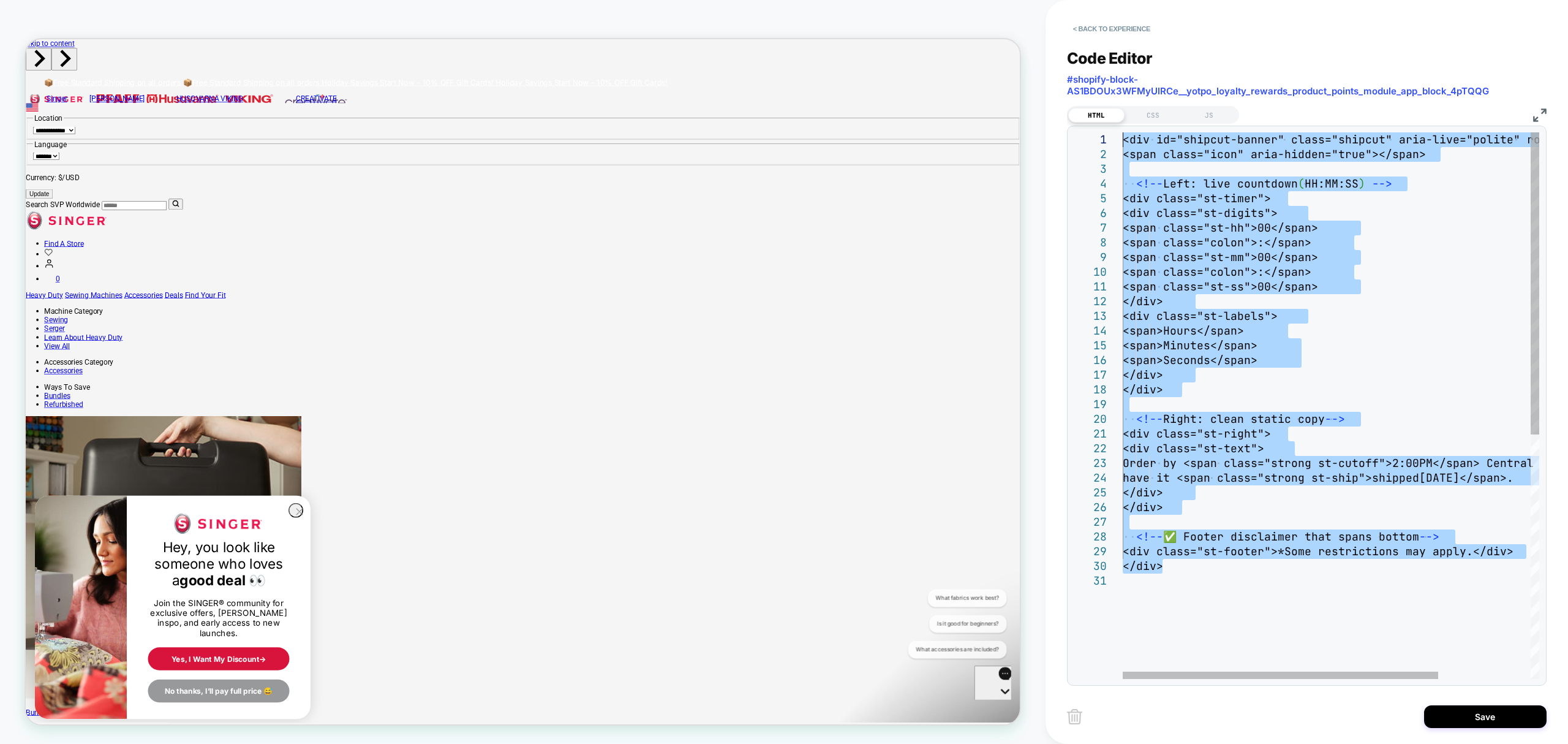
drag, startPoint x: 1173, startPoint y: 572, endPoint x: 1073, endPoint y: 74, distance: 507.9
click at [1123, 132] on div "<div id="shipcut-banner" class="shipcut" aria-live ="polite" role="status"> <sp…" at bounding box center [1391, 626] width 538 height 987
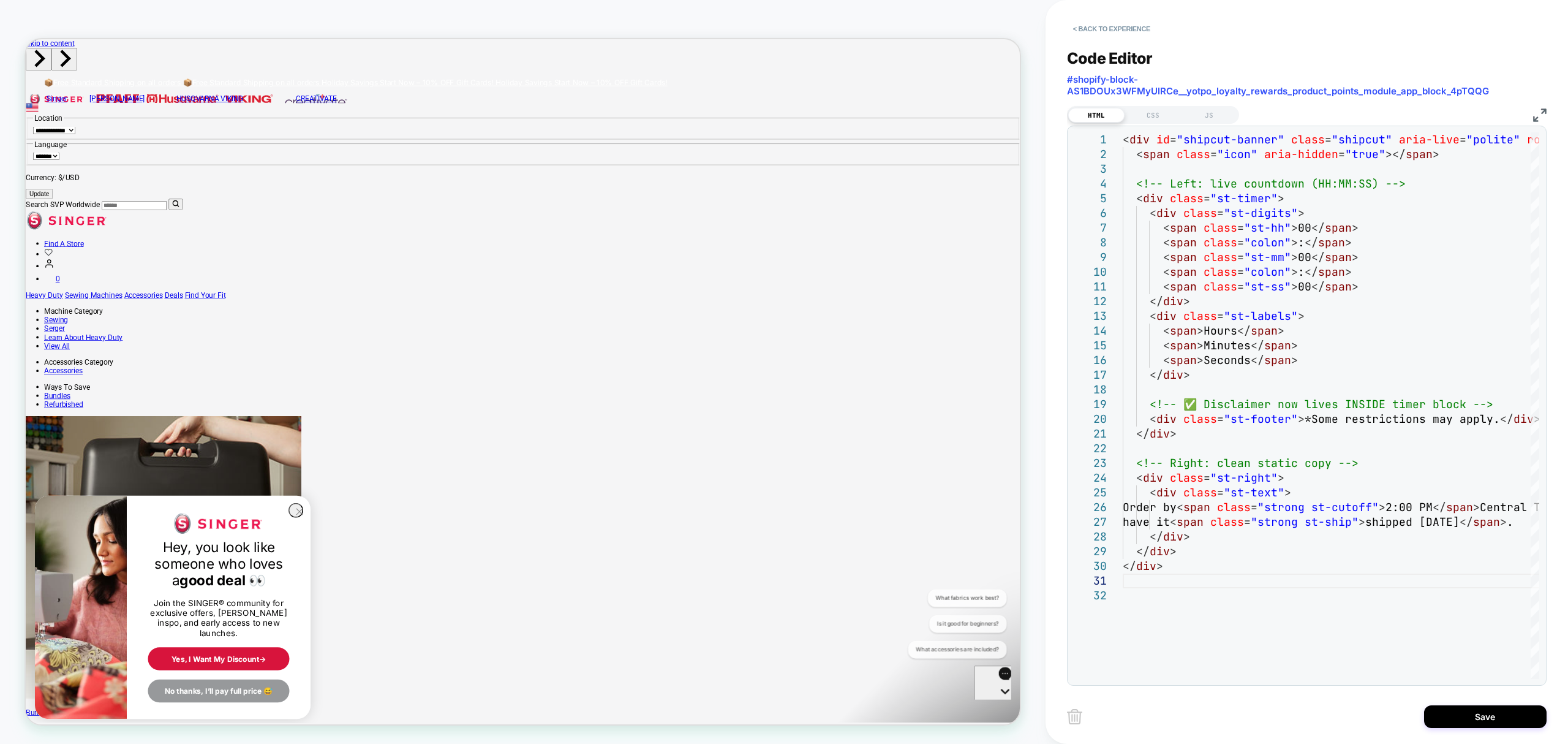
click at [1561, 630] on div "< Back to experience Code Editor #shopify-block-AS1BDOUx3WFMyUlRCe__yotpo_loyal…" at bounding box center [1307, 372] width 522 height 744
click at [1495, 719] on button "Save" at bounding box center [1486, 716] width 123 height 23
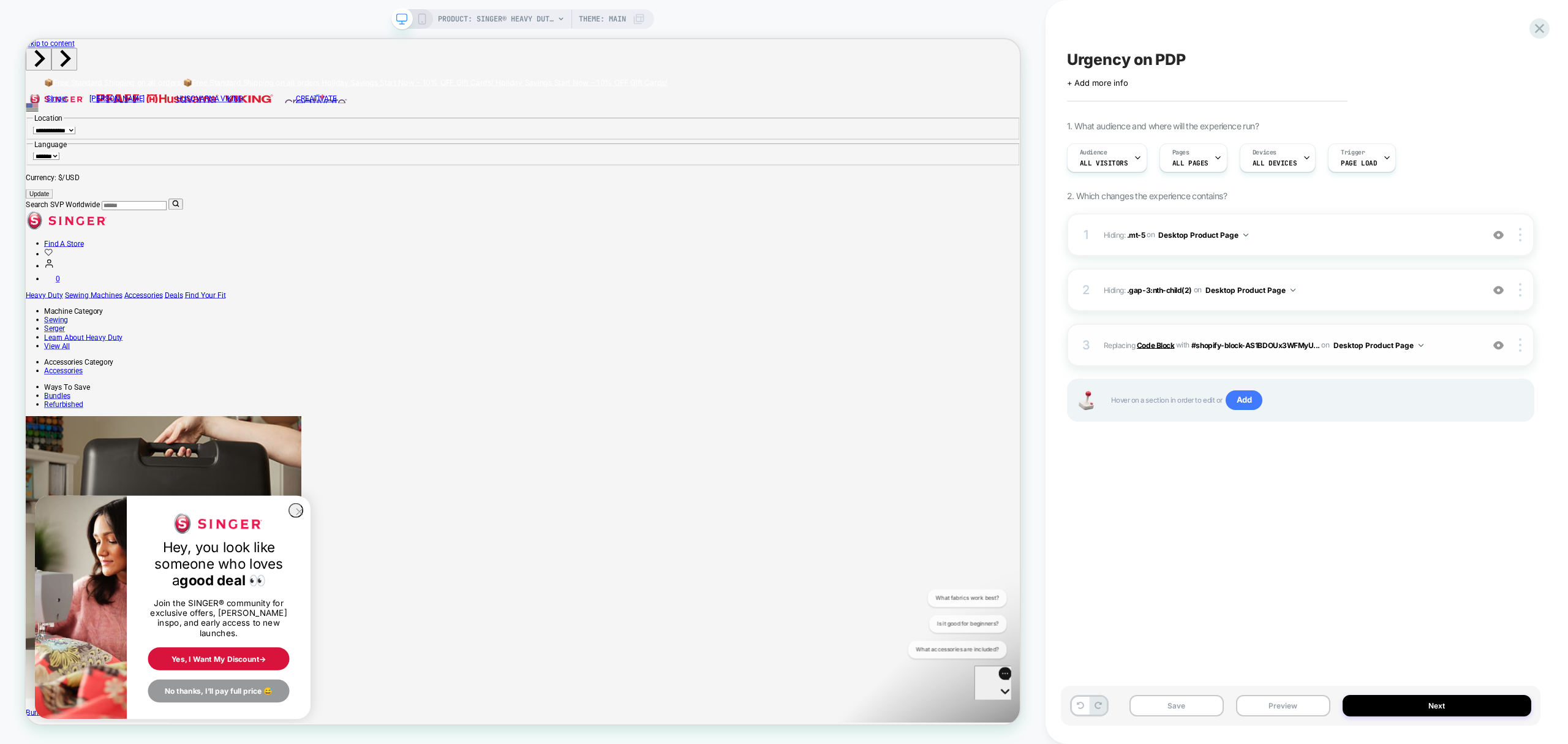
click at [1159, 341] on b "Code Block" at bounding box center [1156, 344] width 37 height 9
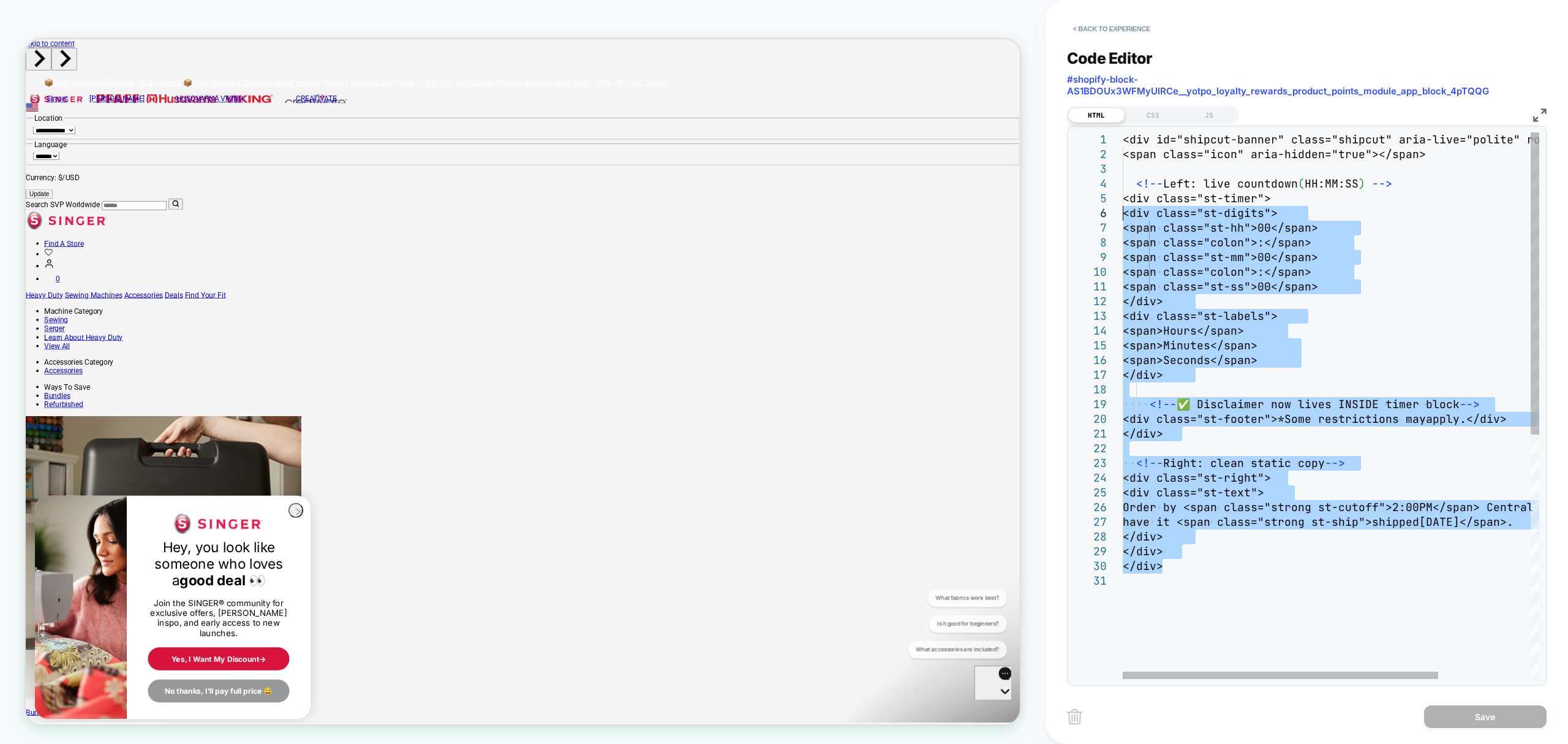
type textarea "**********"
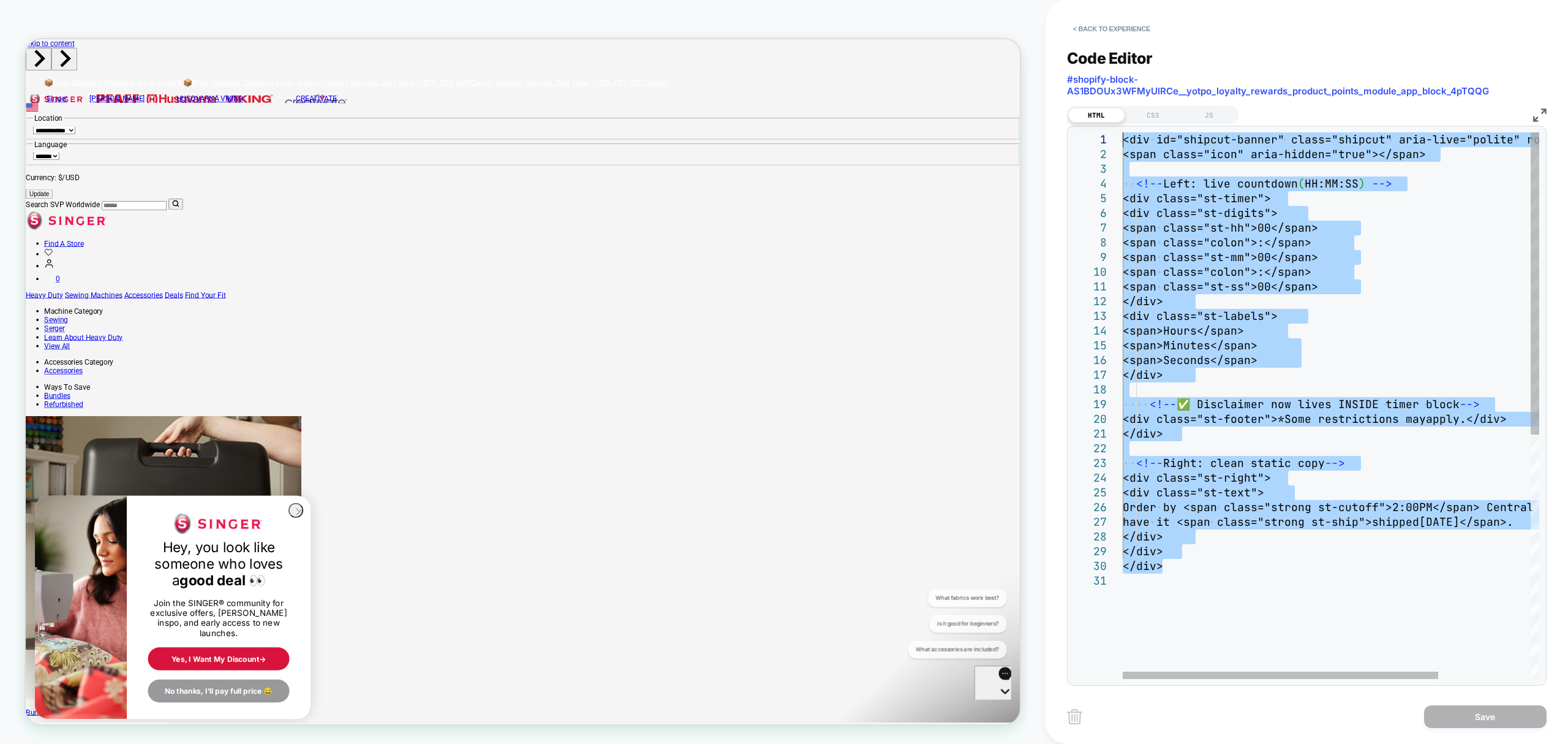
drag, startPoint x: 1182, startPoint y: 567, endPoint x: 1038, endPoint y: -85, distance: 667.7
click at [1123, 132] on div "<div id="shipcut-banner" class="shipcut" aria-live ="polite" role="status"> <sp…" at bounding box center [1391, 626] width 538 height 987
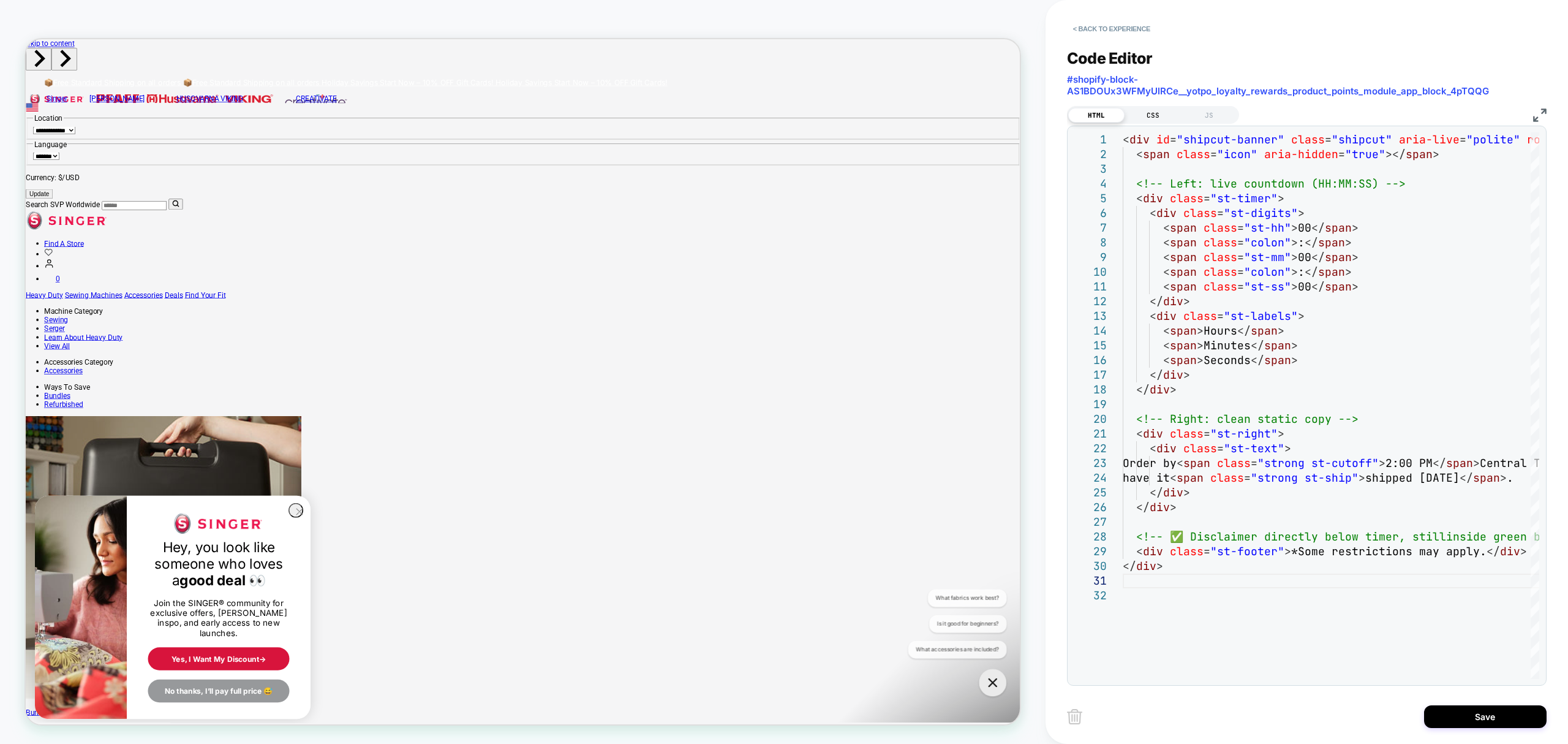
click at [1149, 116] on div "CSS" at bounding box center [1153, 115] width 57 height 15
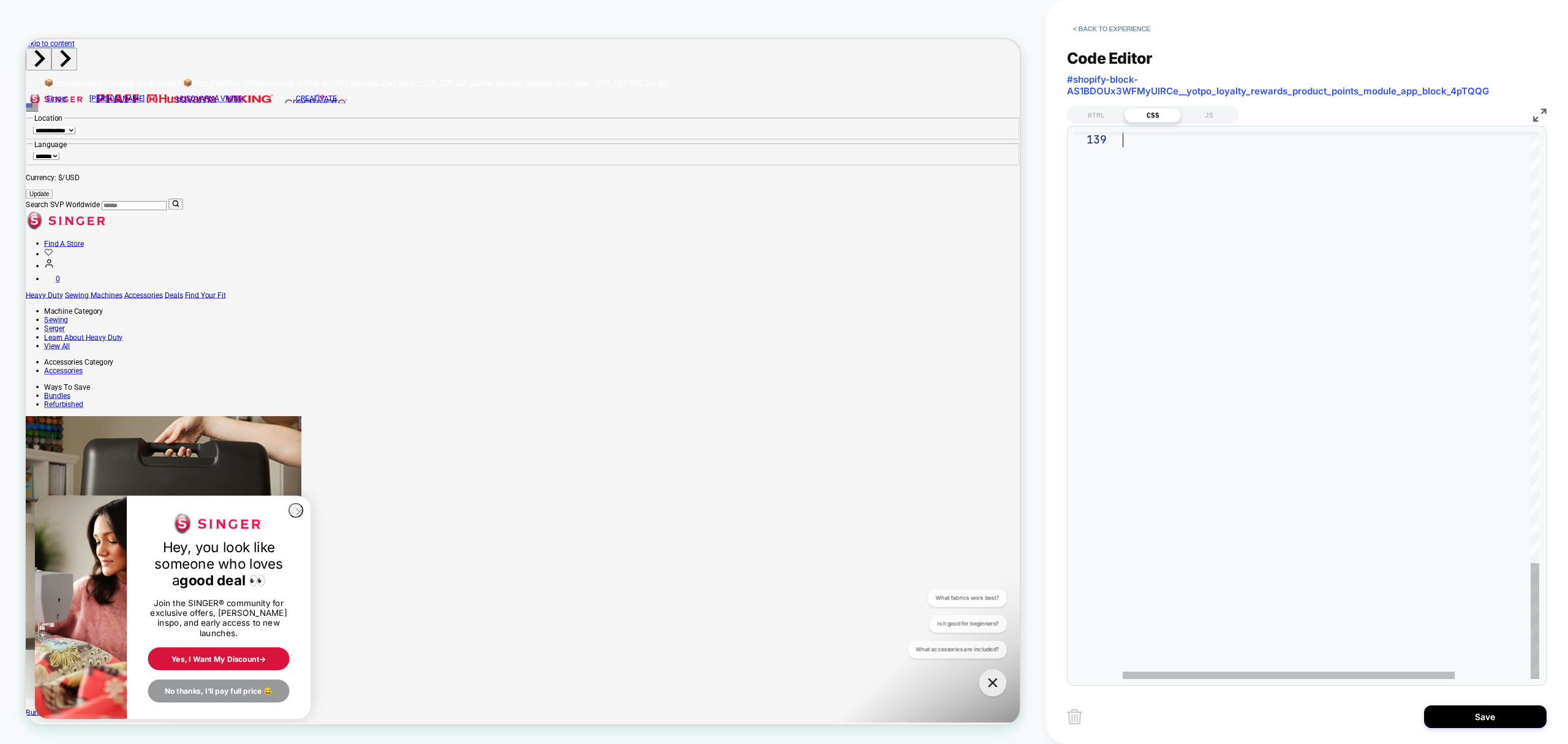
drag, startPoint x: 1123, startPoint y: 140, endPoint x: 1501, endPoint y: 782, distance: 745.0
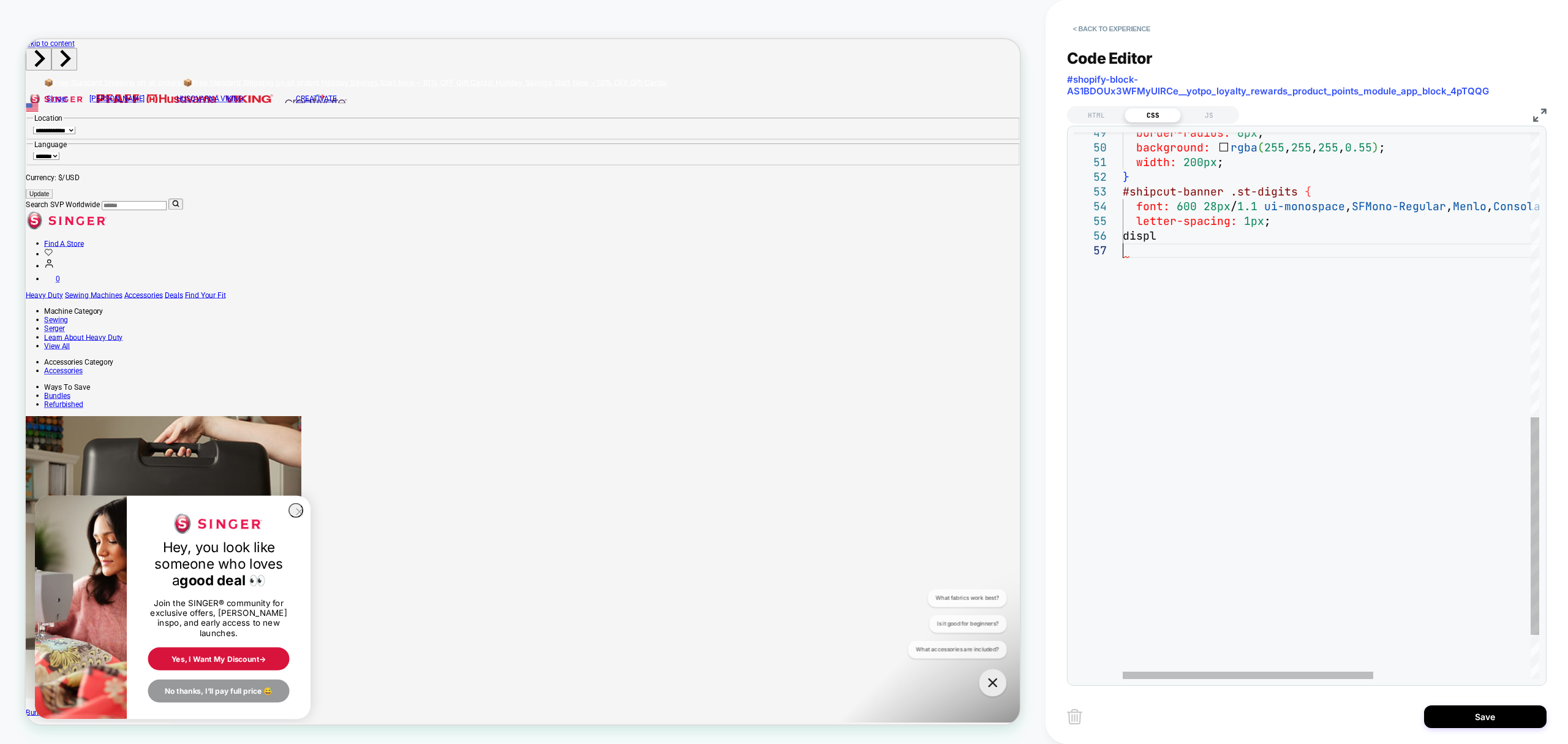
type textarea "**********"
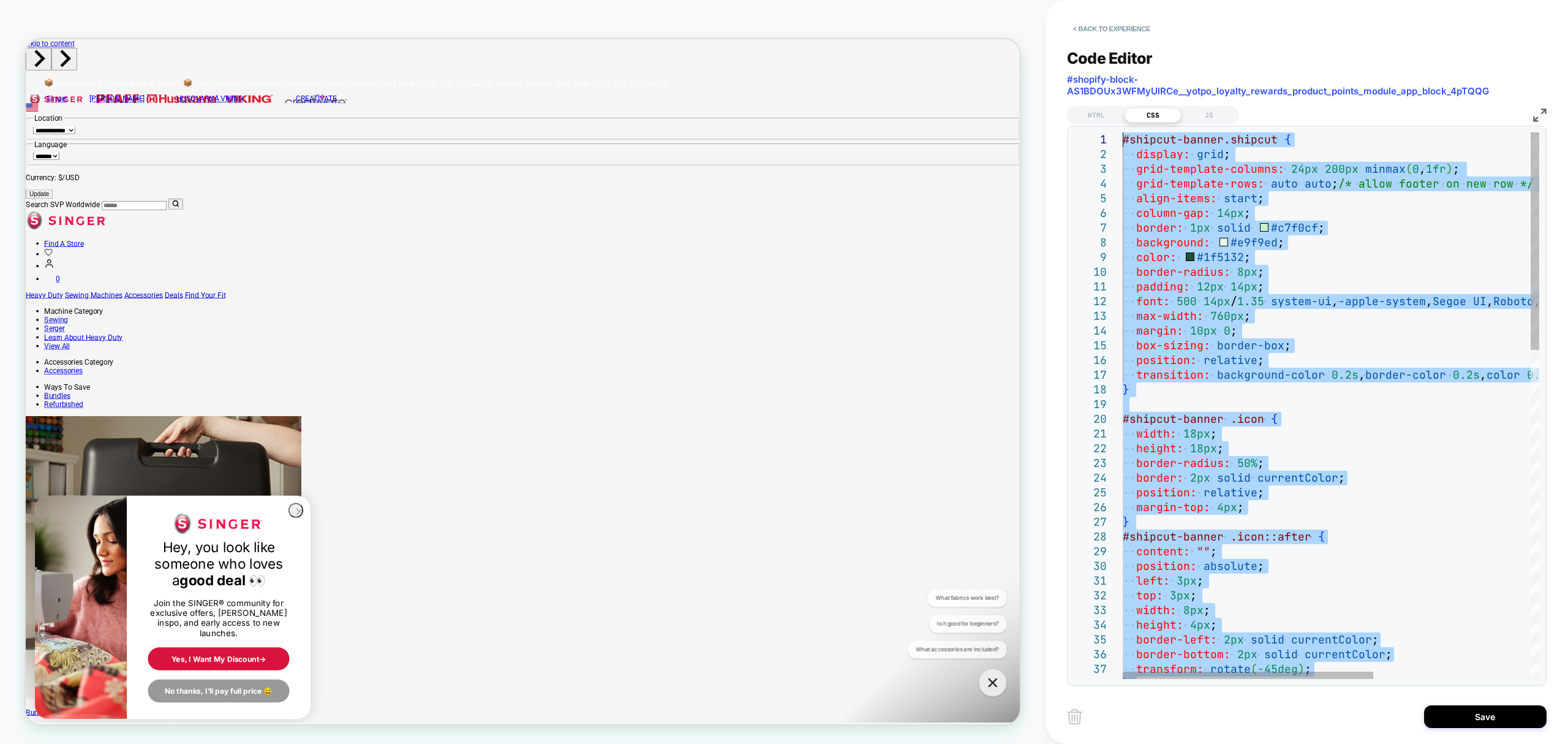
drag, startPoint x: 1142, startPoint y: 255, endPoint x: 1096, endPoint y: -100, distance: 358.0
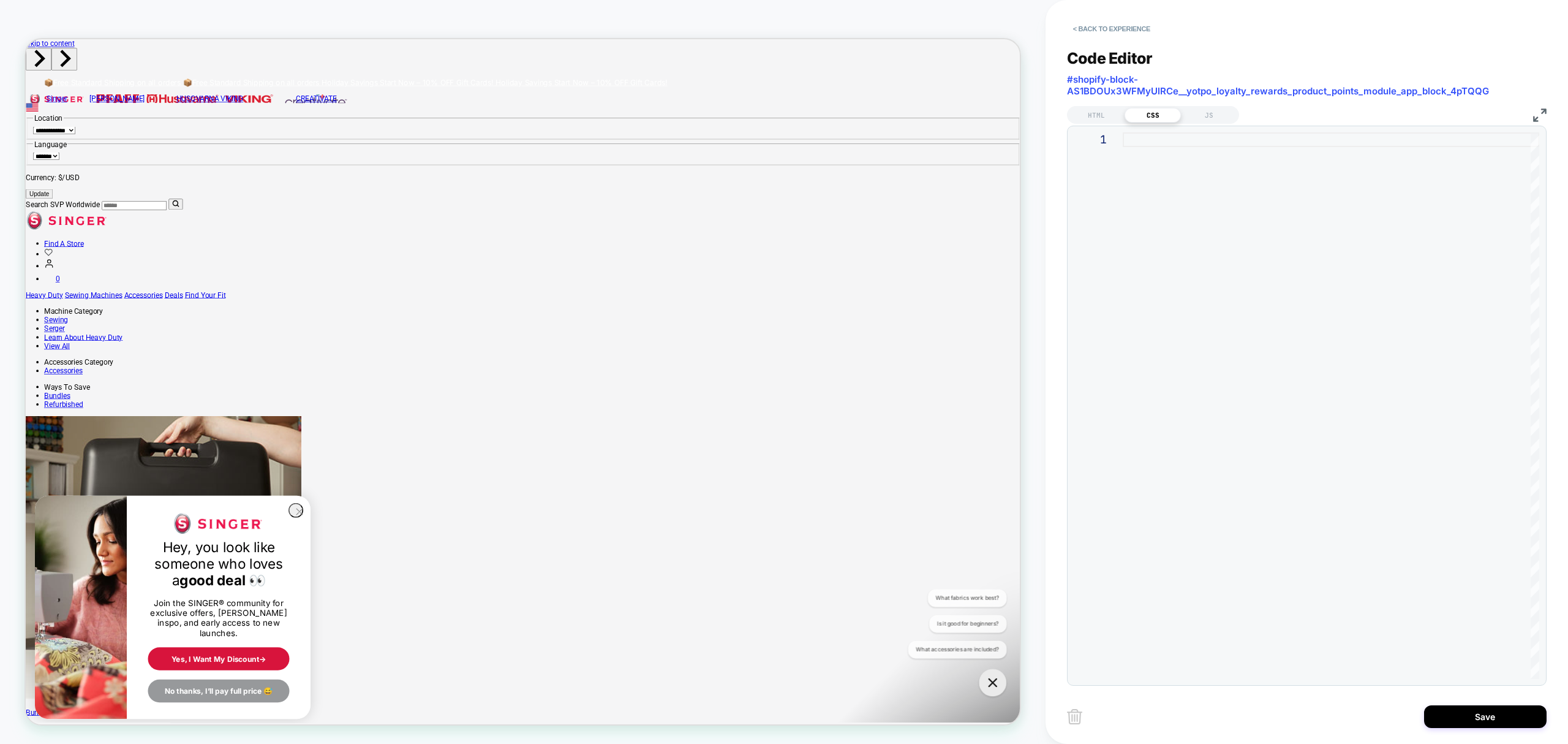
type textarea "*"
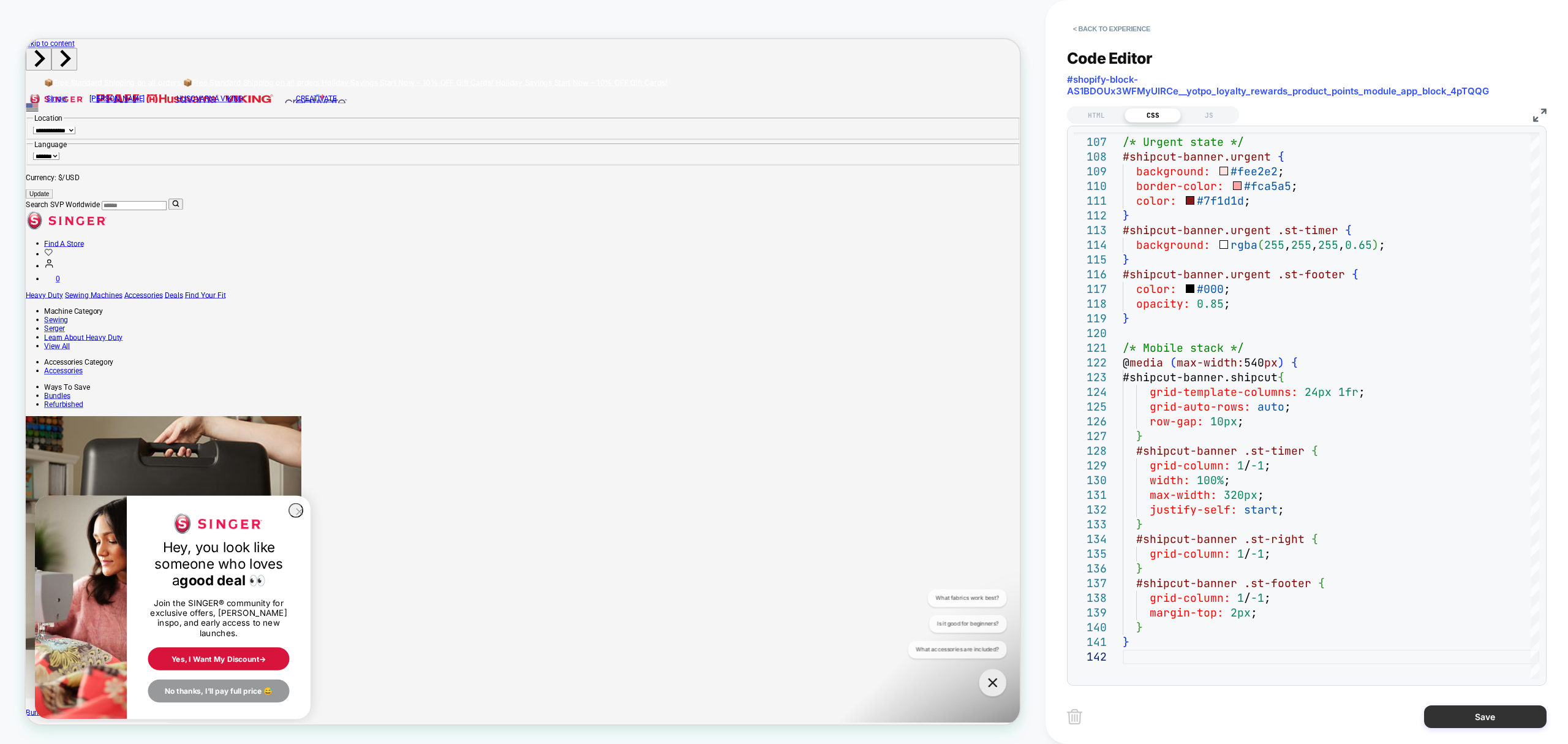
click at [1481, 717] on button "Save" at bounding box center [1486, 716] width 123 height 23
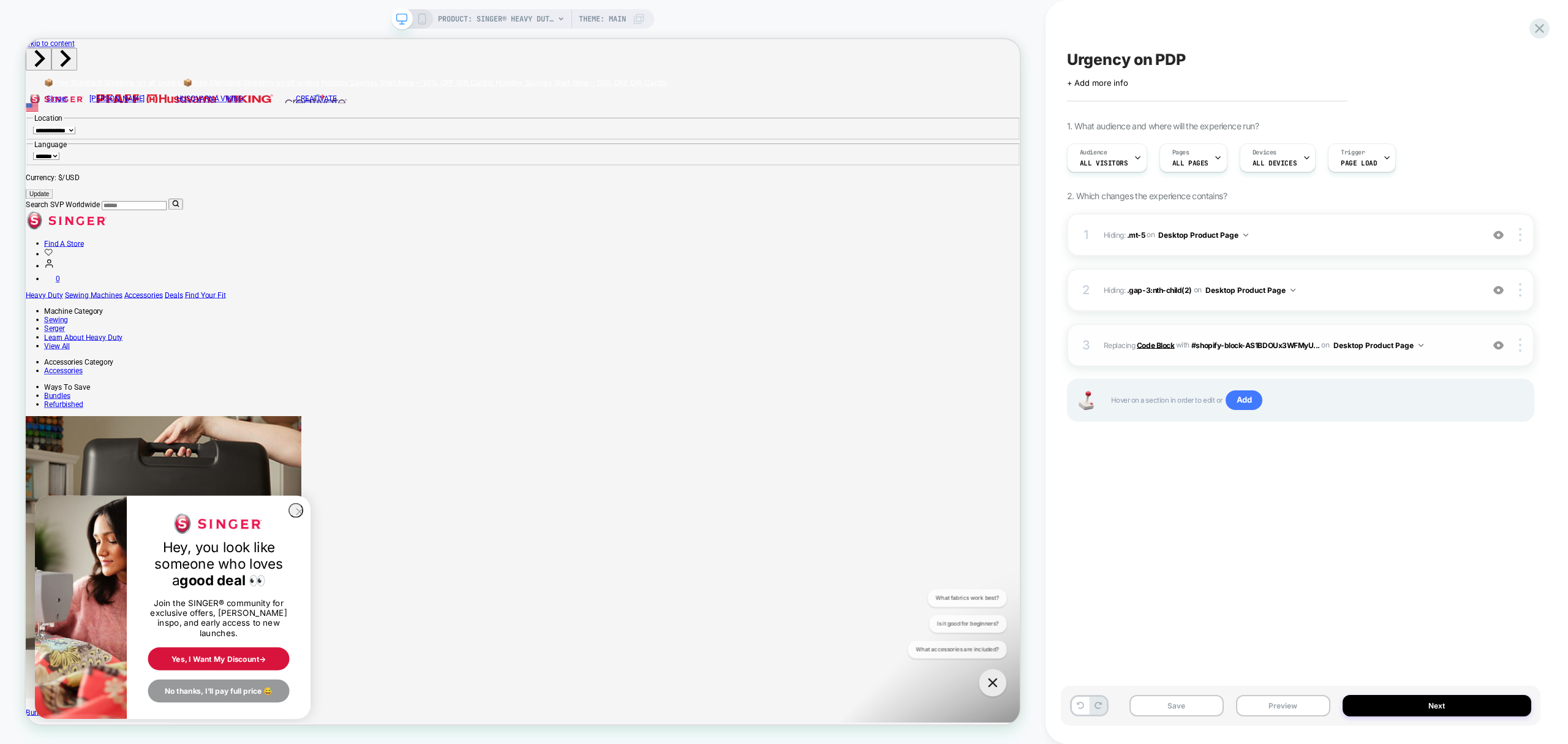
click at [1143, 344] on b "Code Block" at bounding box center [1156, 344] width 37 height 9
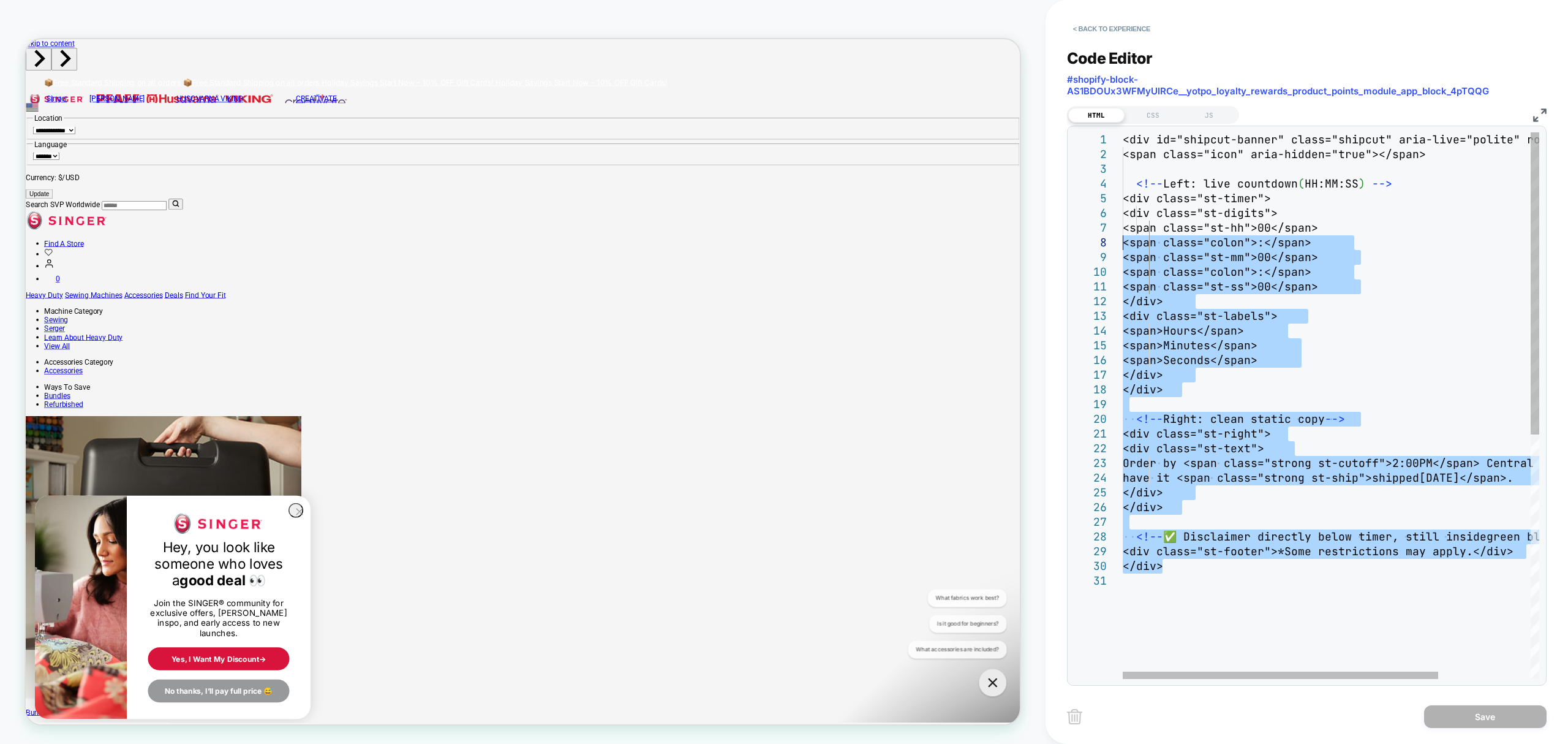
drag, startPoint x: 1184, startPoint y: 566, endPoint x: 1069, endPoint y: 54, distance: 524.8
click at [1123, 132] on div "<div id="shipcut-banner" class="shipcut" aria-live ="polite" role="status"> <sp…" at bounding box center [1391, 626] width 538 height 987
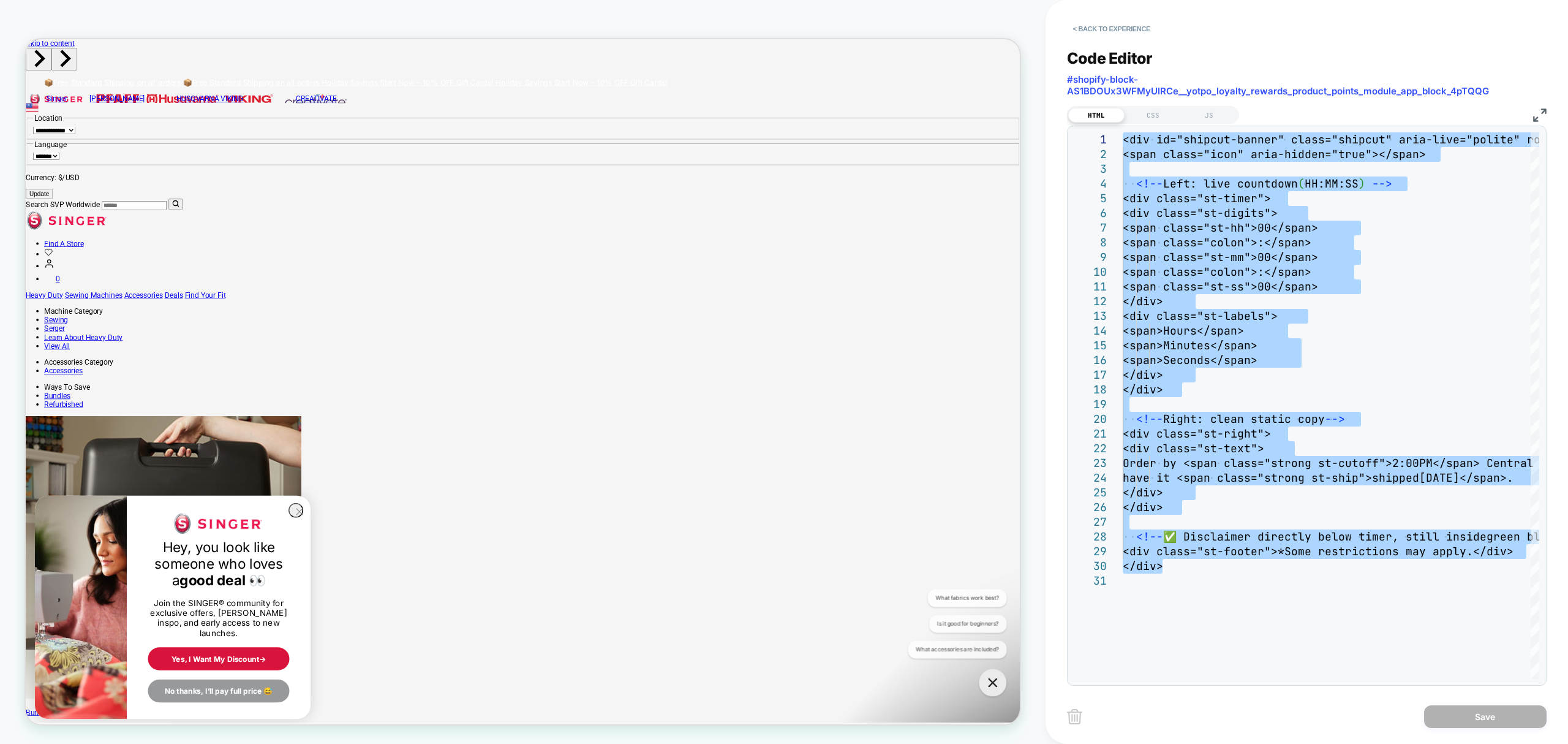
type textarea "******"
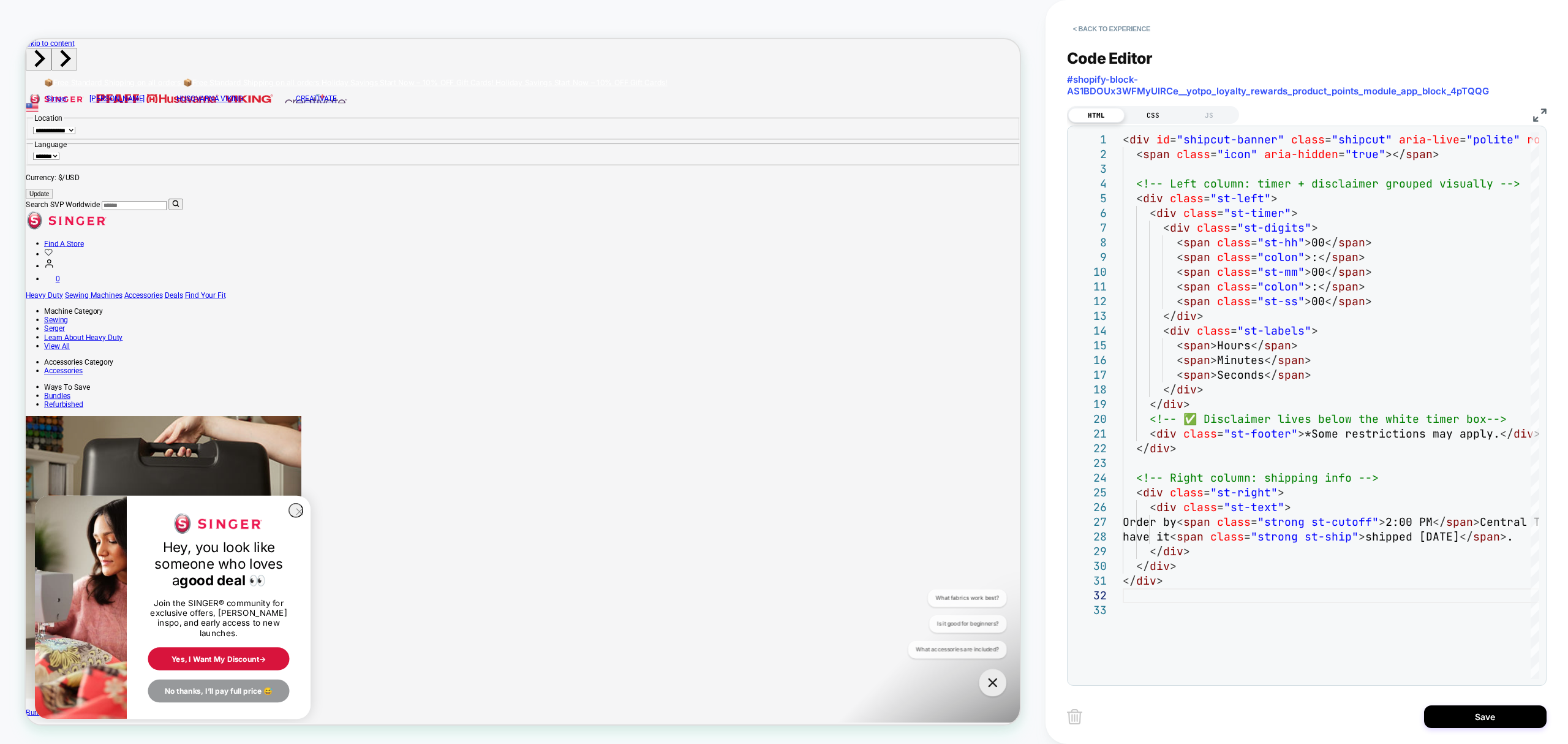
click at [1158, 113] on div "CSS" at bounding box center [1153, 115] width 57 height 15
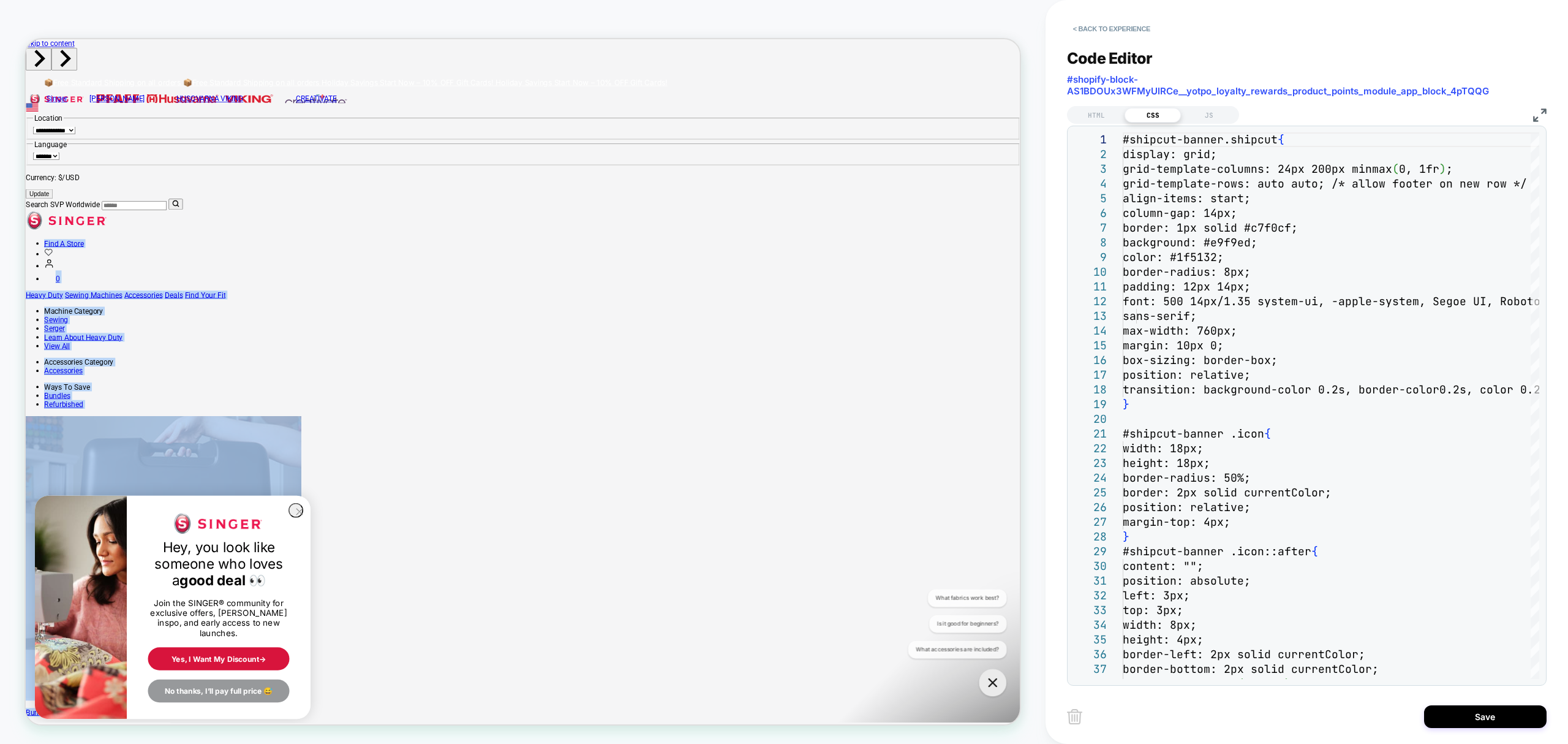
drag, startPoint x: 912, startPoint y: 218, endPoint x: 956, endPoint y: 108, distance: 118.5
click at [953, 306] on ul "Find A Store 0" at bounding box center [689, 335] width 1326 height 59
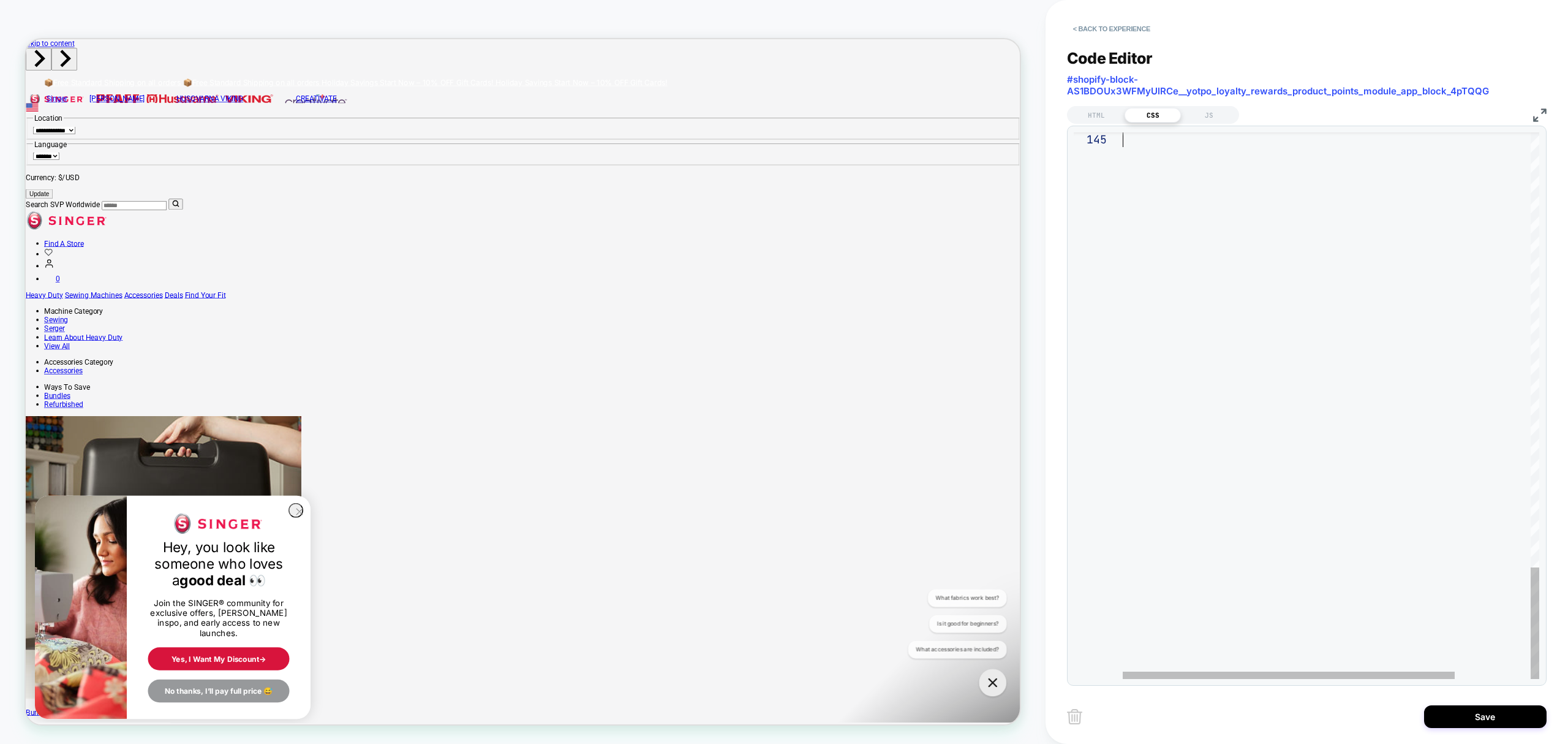
drag, startPoint x: 1123, startPoint y: 137, endPoint x: 1372, endPoint y: 770, distance: 680.2
type textarea "*"
click at [1468, 717] on button "Save" at bounding box center [1486, 716] width 123 height 23
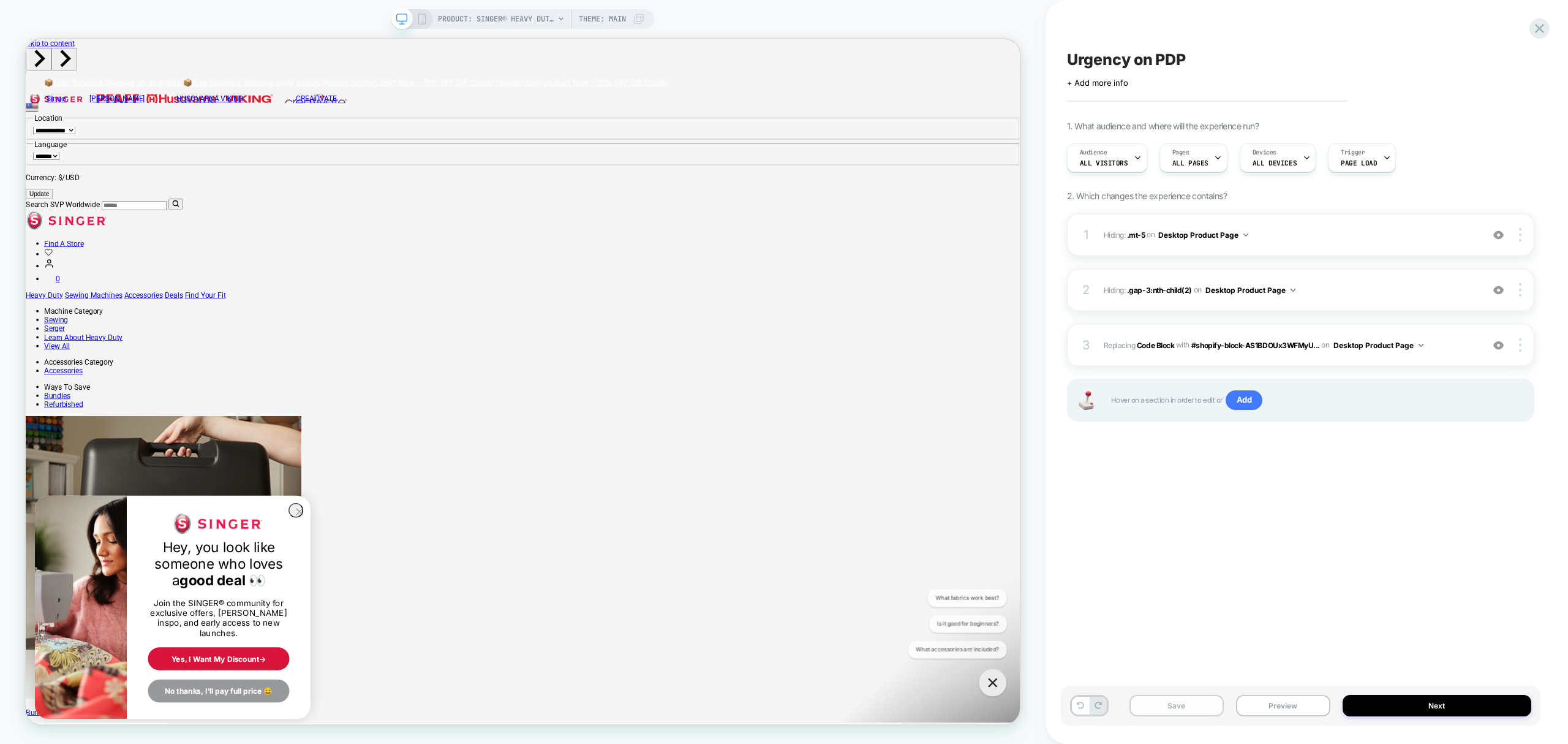
click at [1179, 706] on button "Save" at bounding box center [1177, 705] width 94 height 21
click at [1310, 712] on button "Preview" at bounding box center [1283, 705] width 94 height 21
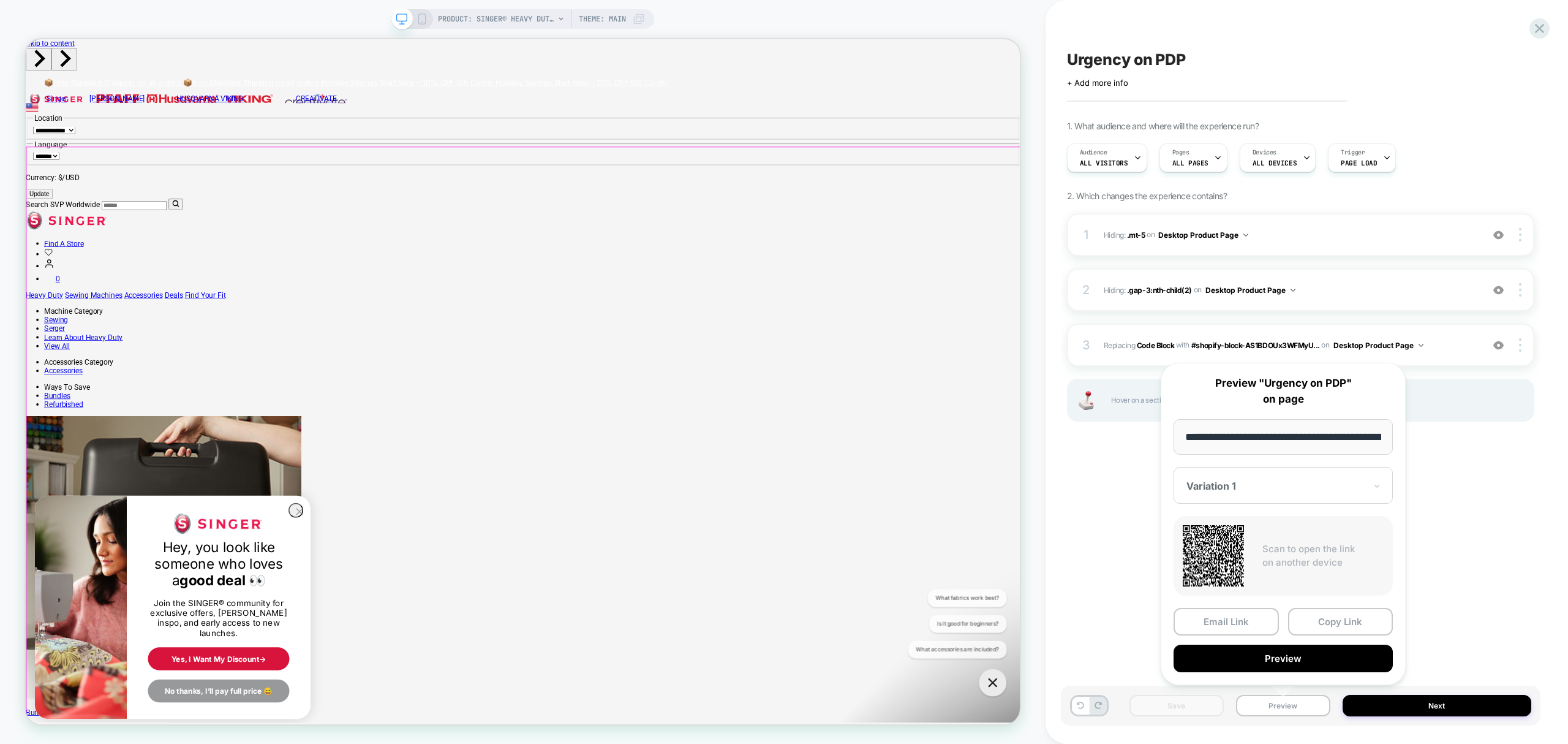
scroll to position [0, 267]
click at [1351, 619] on button "Copy Link" at bounding box center [1340, 622] width 106 height 27
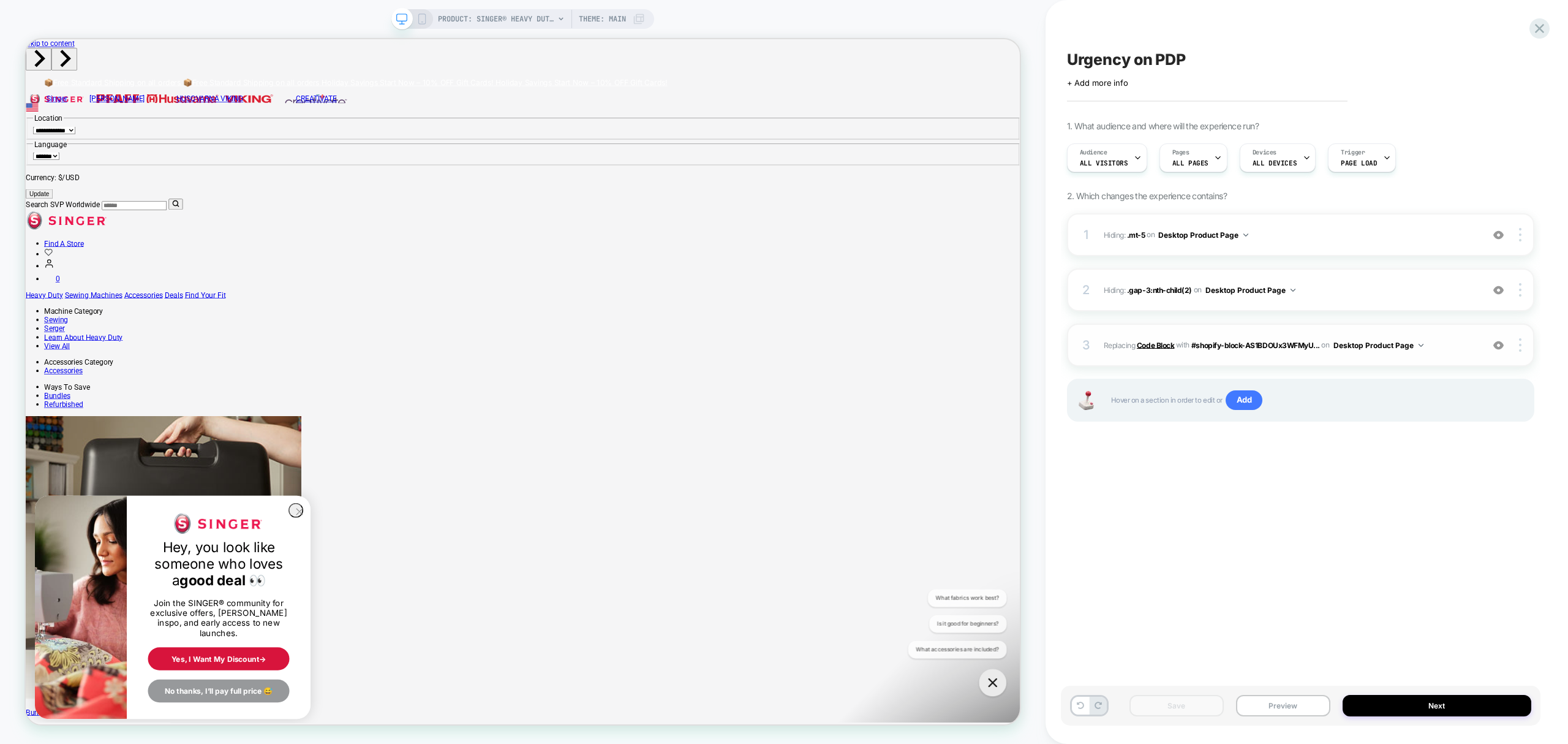
click at [1139, 346] on b "Code Block" at bounding box center [1156, 344] width 37 height 9
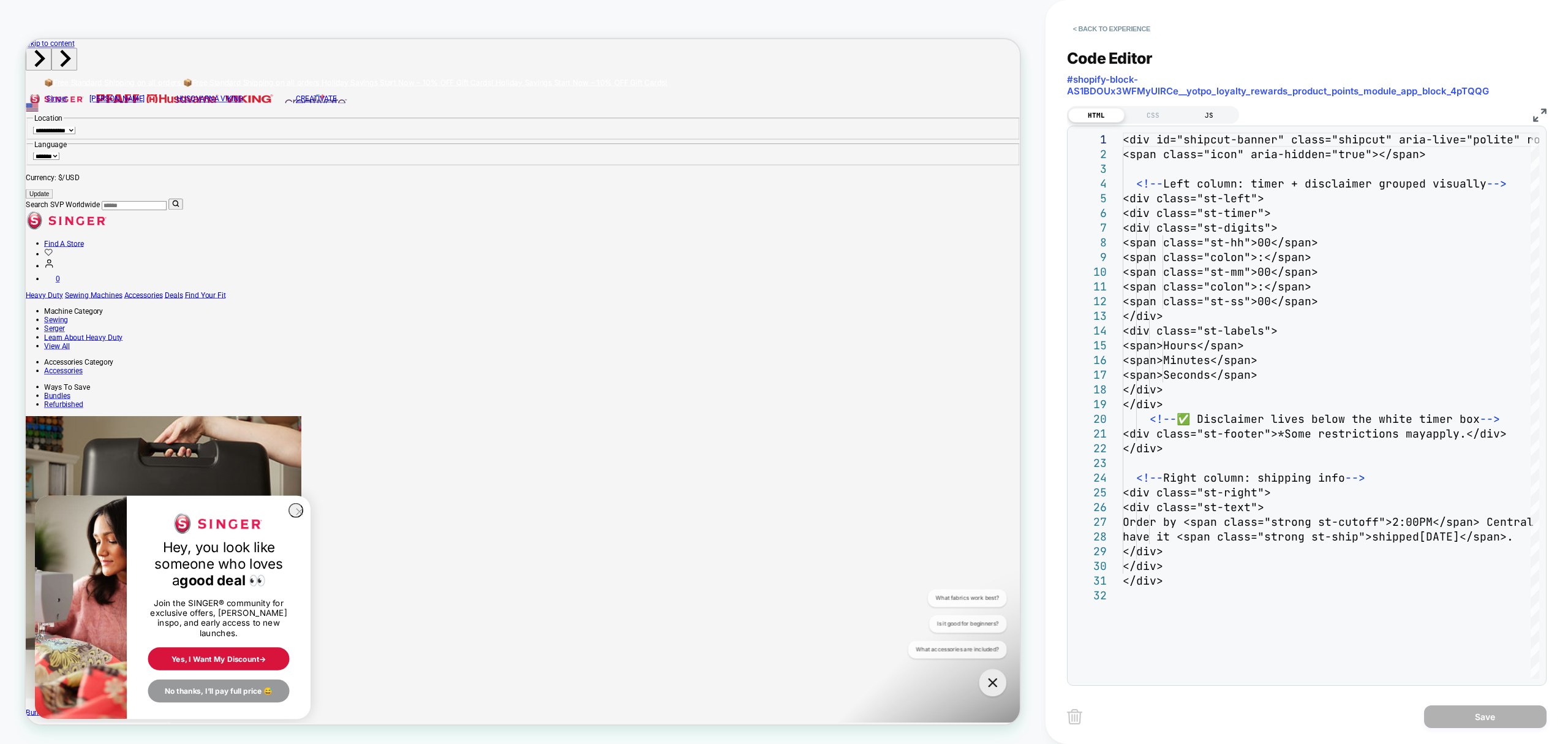
click at [1213, 121] on div "JS" at bounding box center [1209, 115] width 57 height 15
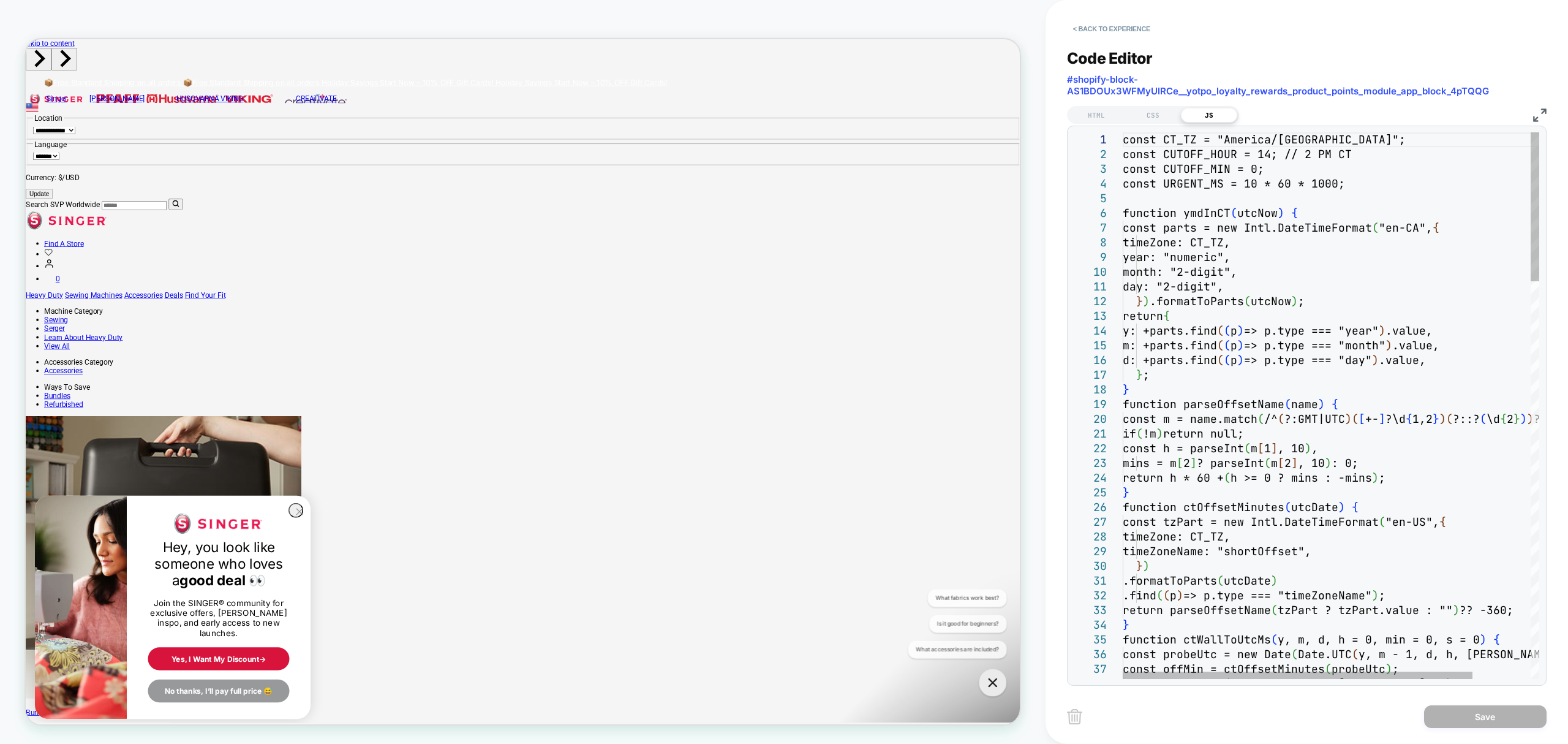
scroll to position [0, 0]
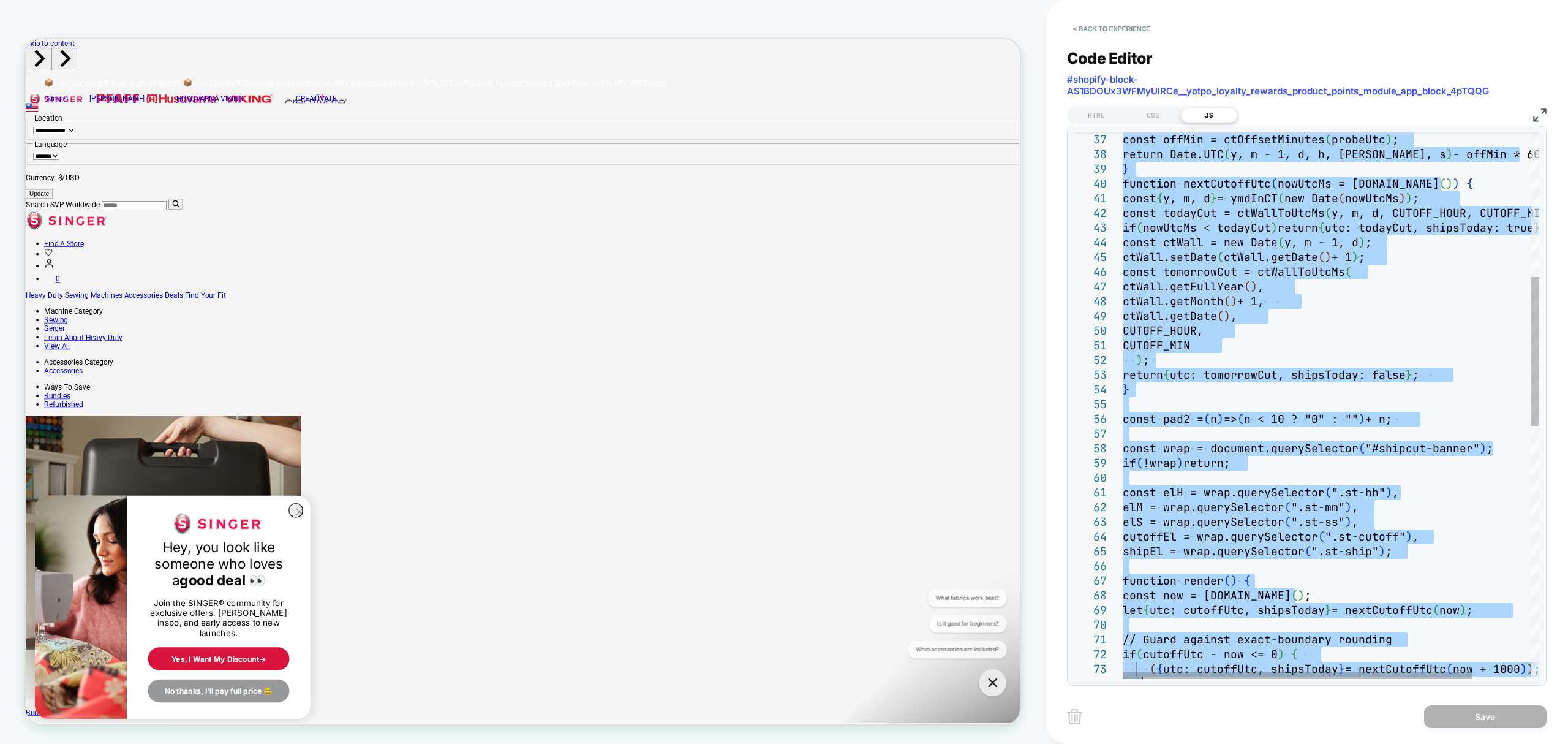
type textarea "**********"
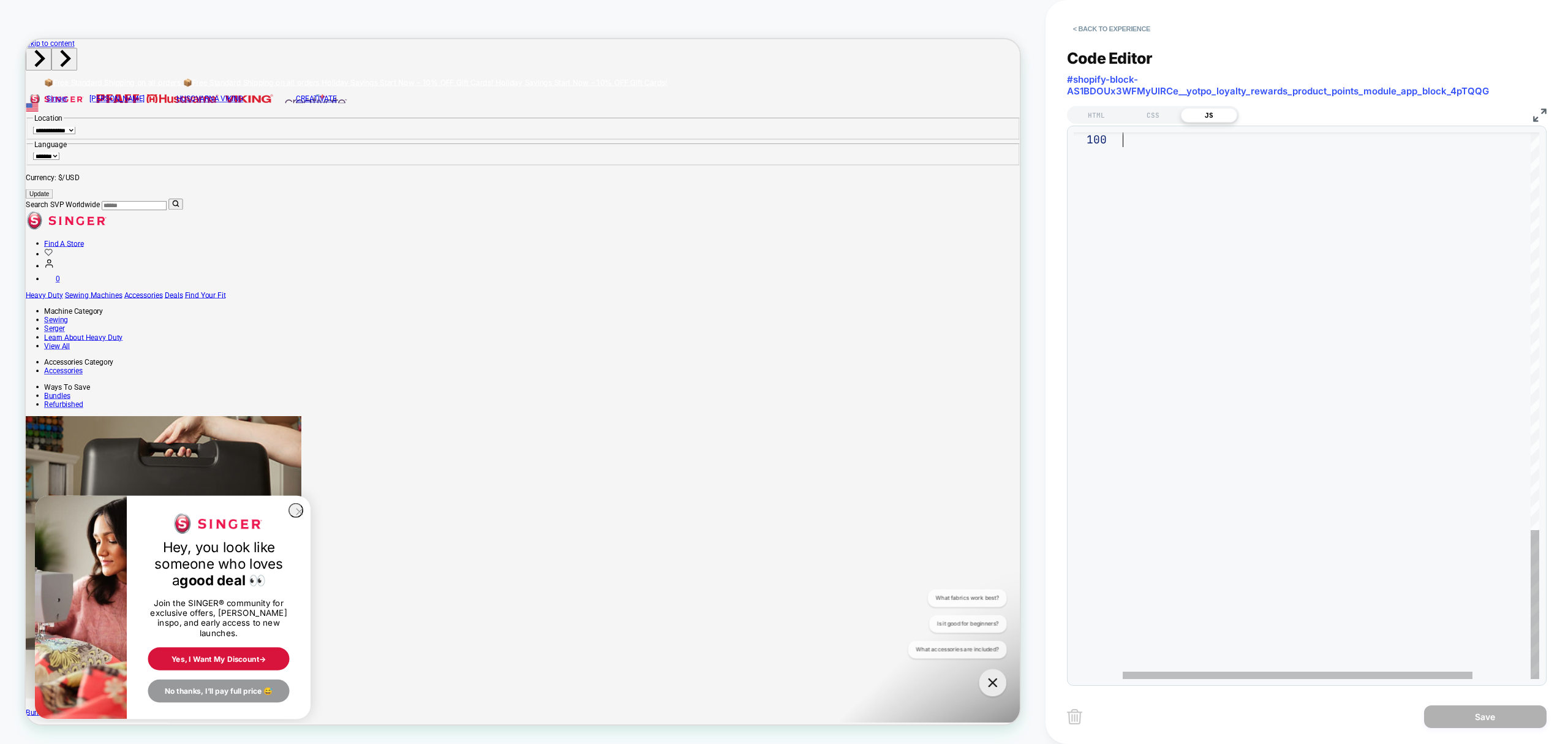
drag, startPoint x: 1125, startPoint y: 136, endPoint x: 1377, endPoint y: 782, distance: 693.4
type textarea "**********"
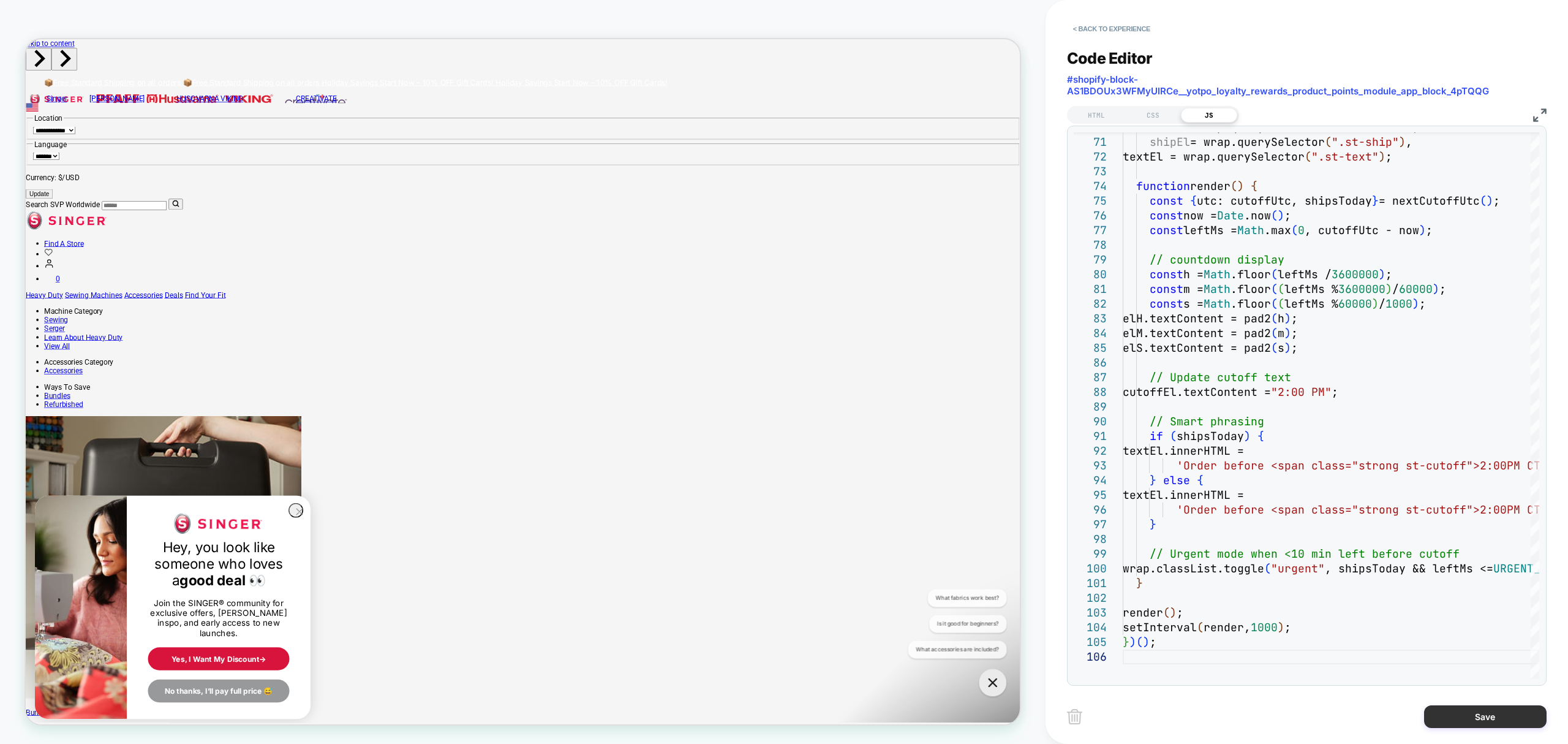
click at [1503, 714] on button "Save" at bounding box center [1486, 716] width 123 height 23
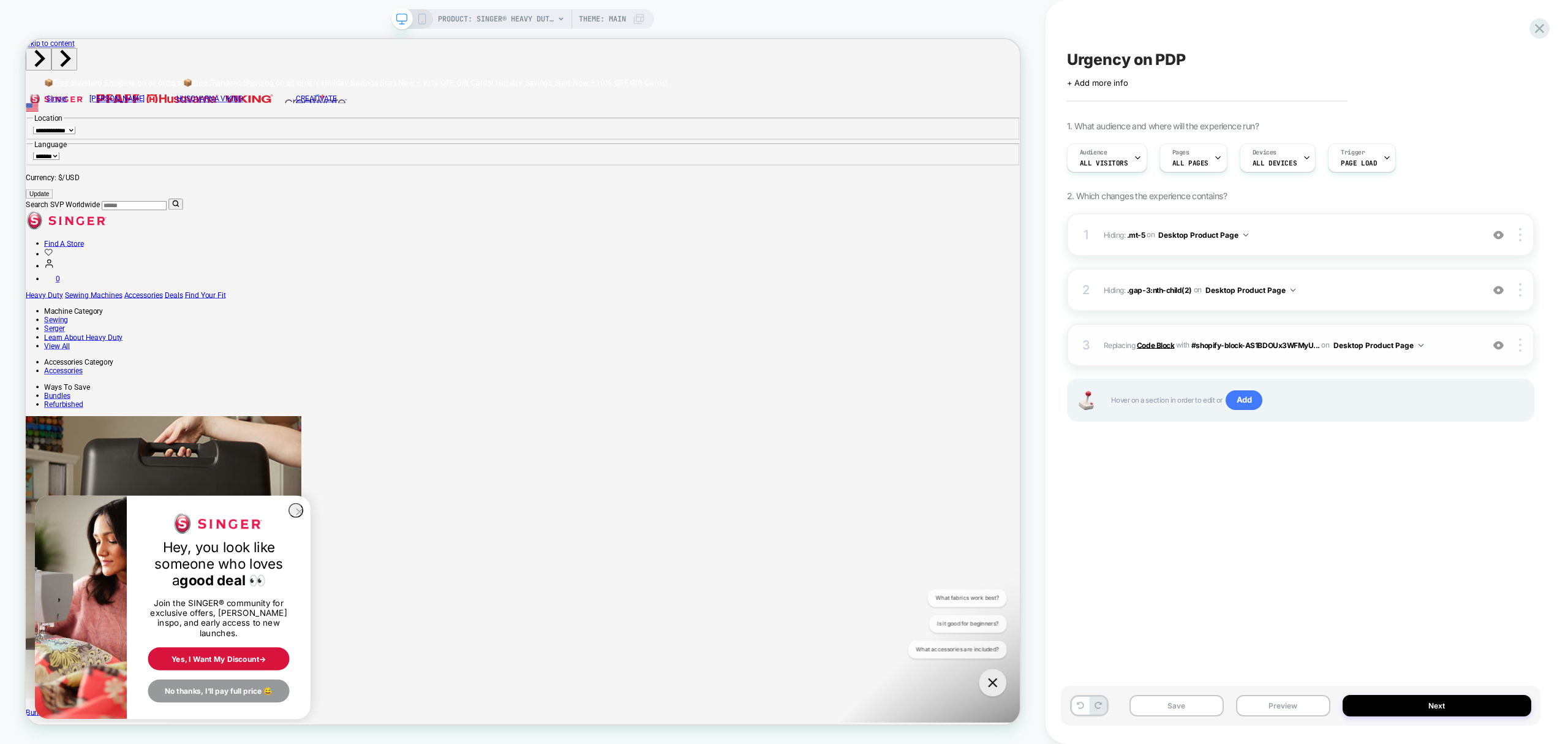
click at [1159, 342] on b "Code Block" at bounding box center [1156, 344] width 37 height 9
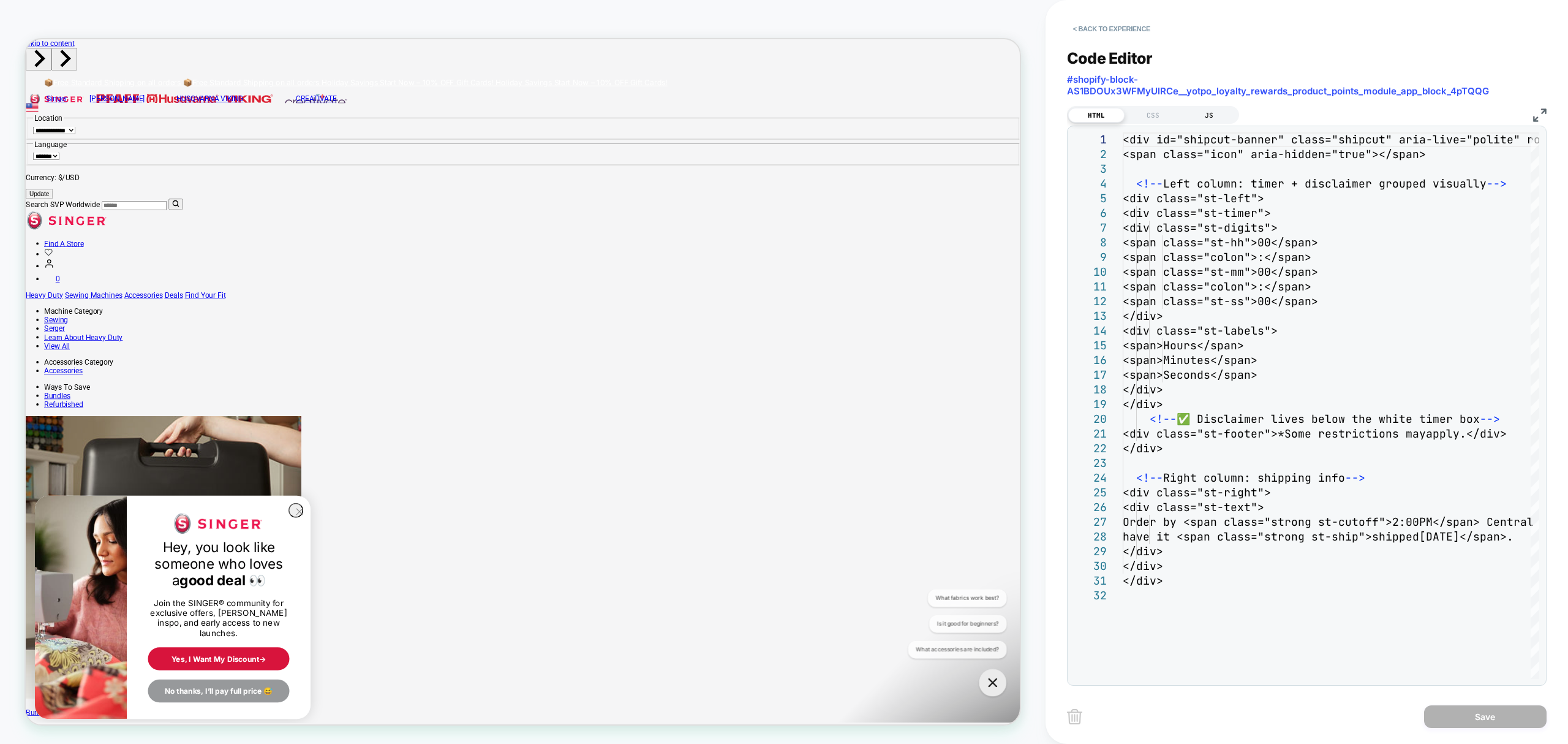
click at [1203, 108] on div "JS" at bounding box center [1209, 115] width 57 height 15
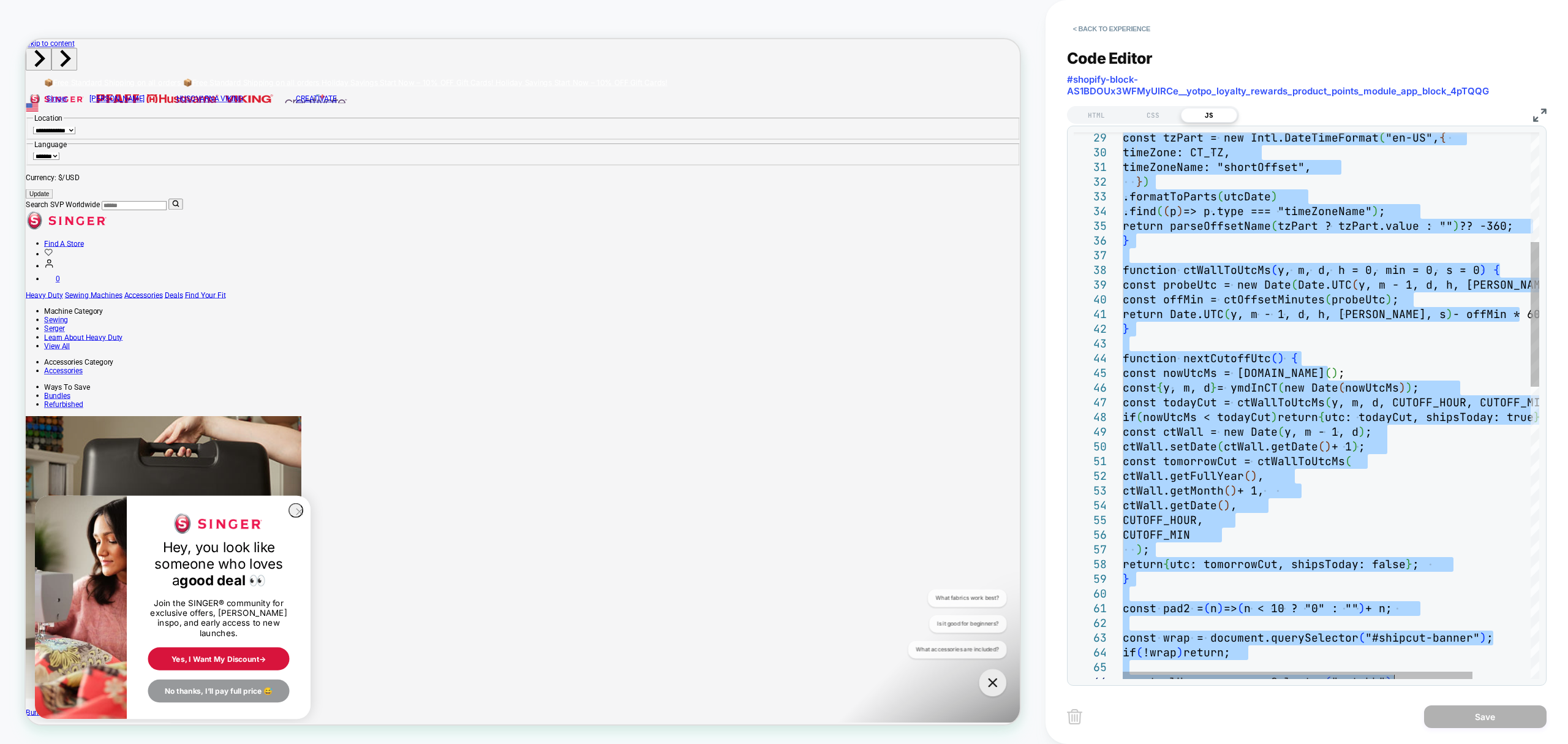
type textarea "**********"
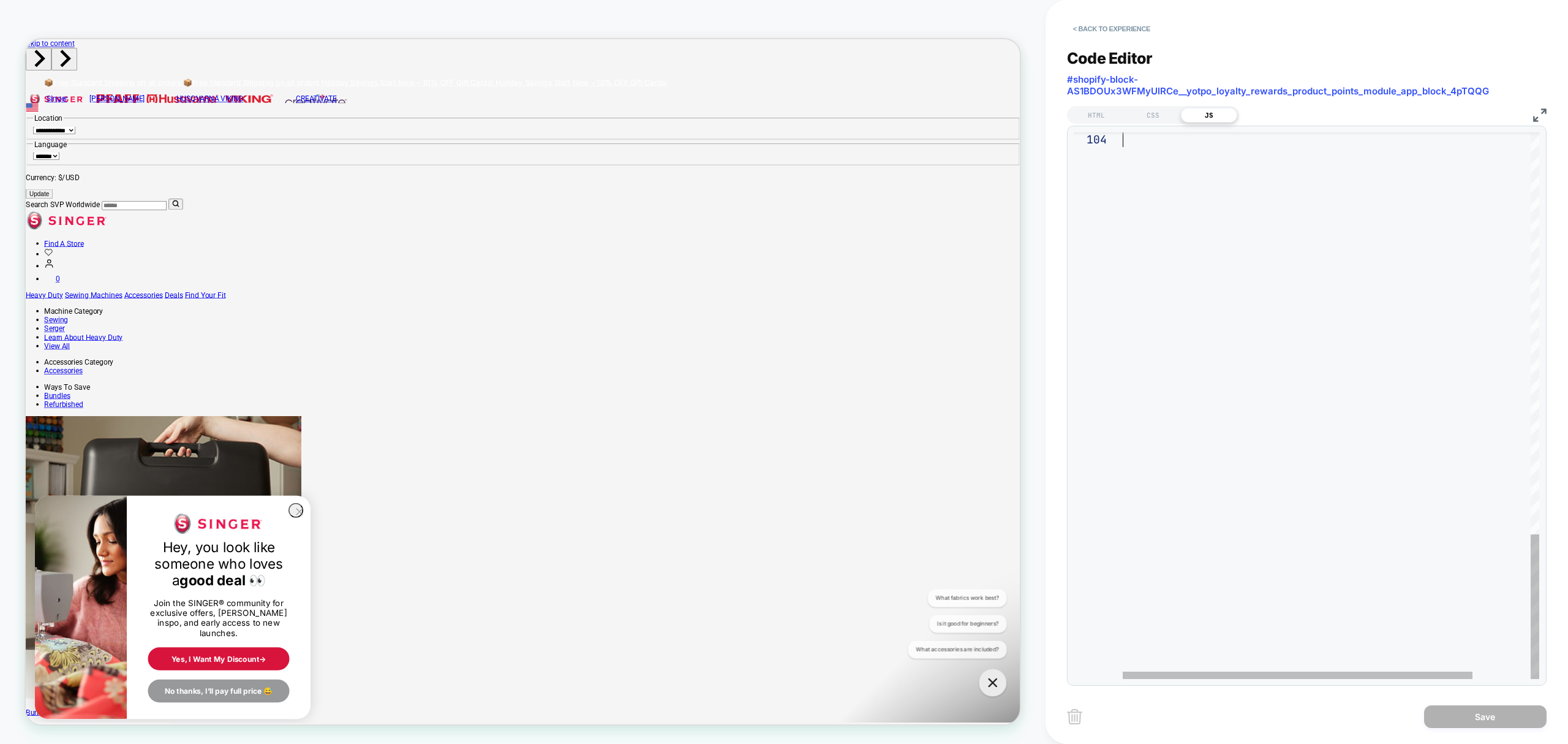
drag, startPoint x: 1123, startPoint y: 138, endPoint x: 1567, endPoint y: 781, distance: 781.4
click at [1502, 711] on button "Save" at bounding box center [1486, 716] width 123 height 23
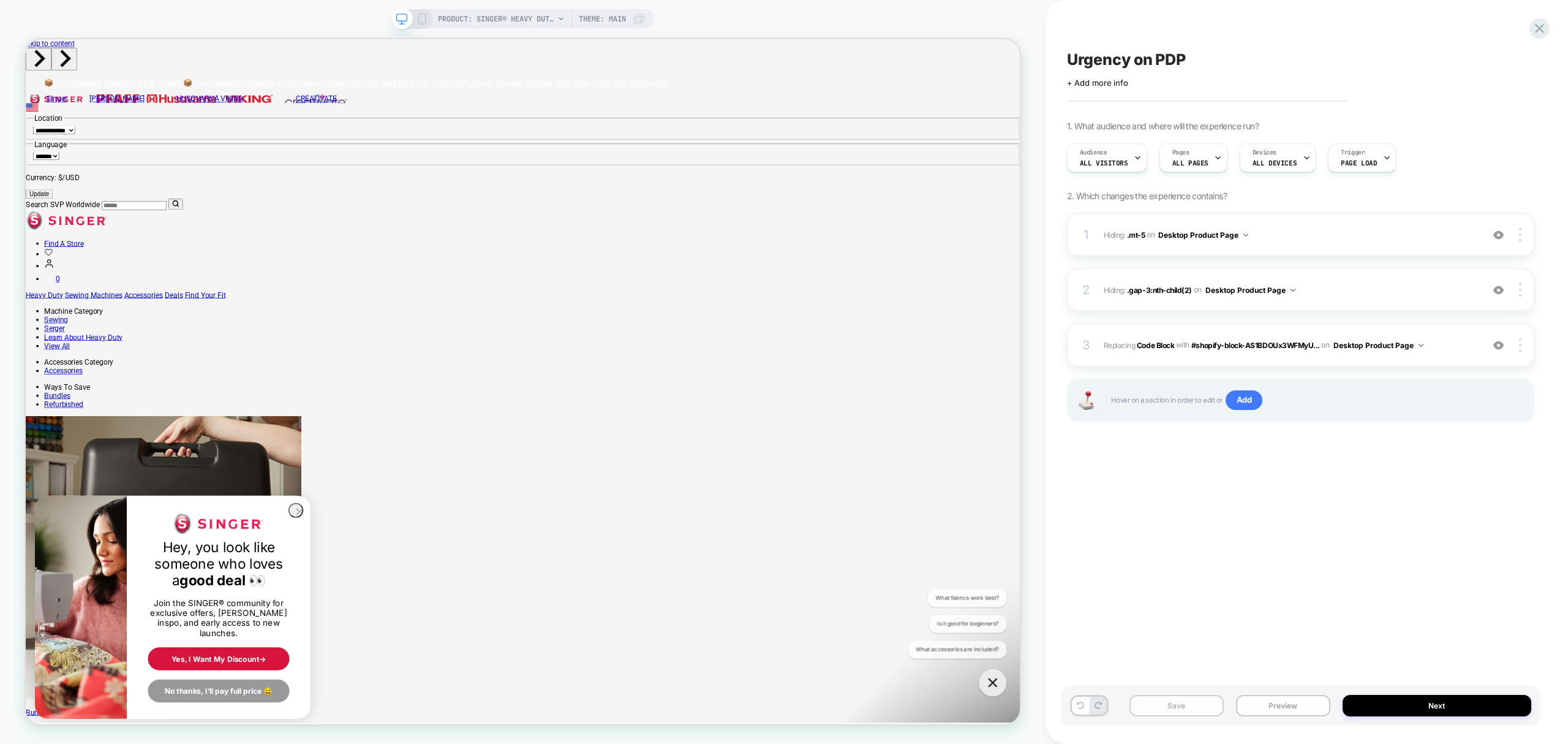
click at [1189, 707] on button "Save" at bounding box center [1177, 705] width 94 height 21
click at [1150, 344] on b "Code Block" at bounding box center [1156, 344] width 37 height 9
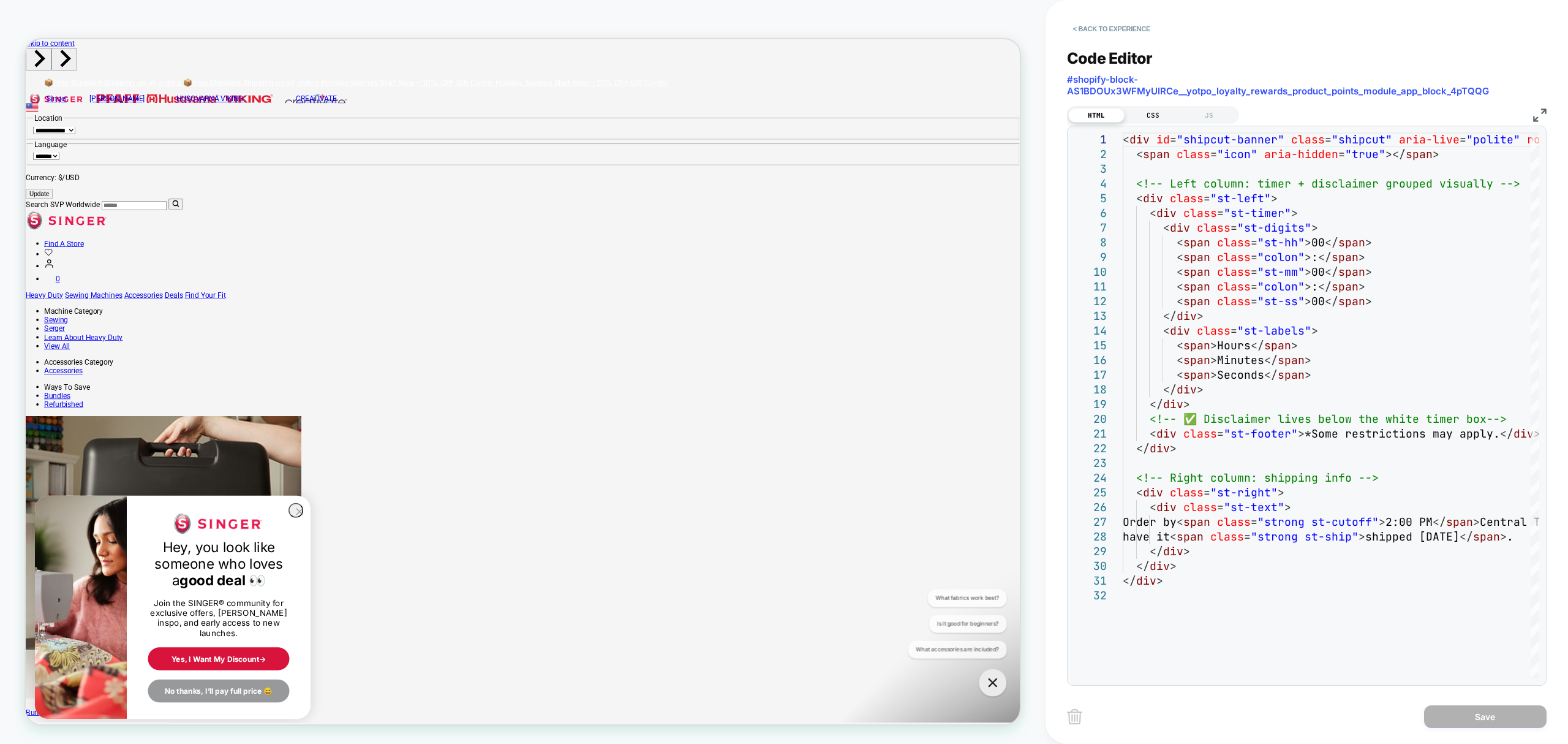
click at [1156, 117] on div "CSS" at bounding box center [1153, 115] width 57 height 15
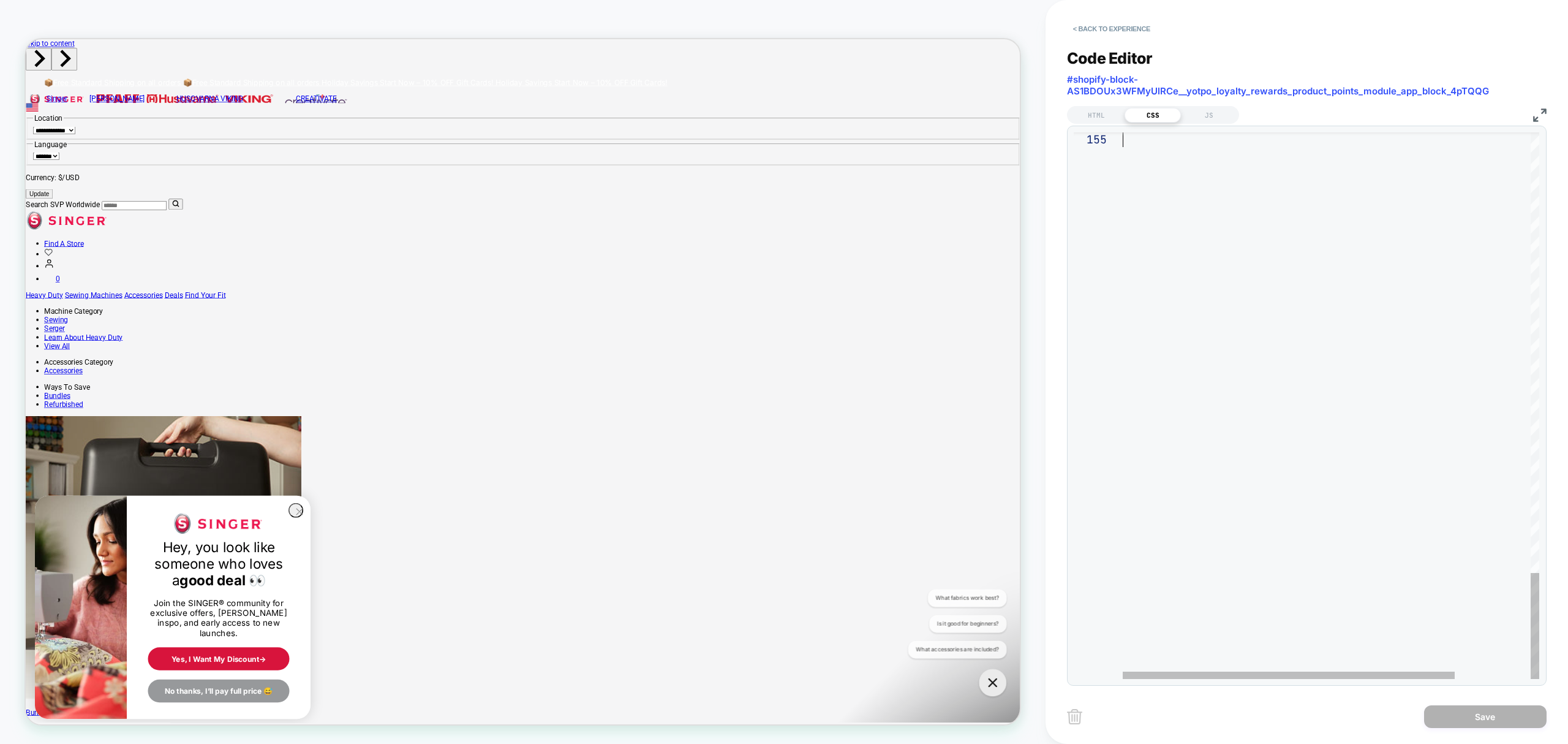
drag, startPoint x: 1124, startPoint y: 141, endPoint x: 1299, endPoint y: 782, distance: 664.5
type textarea "*"
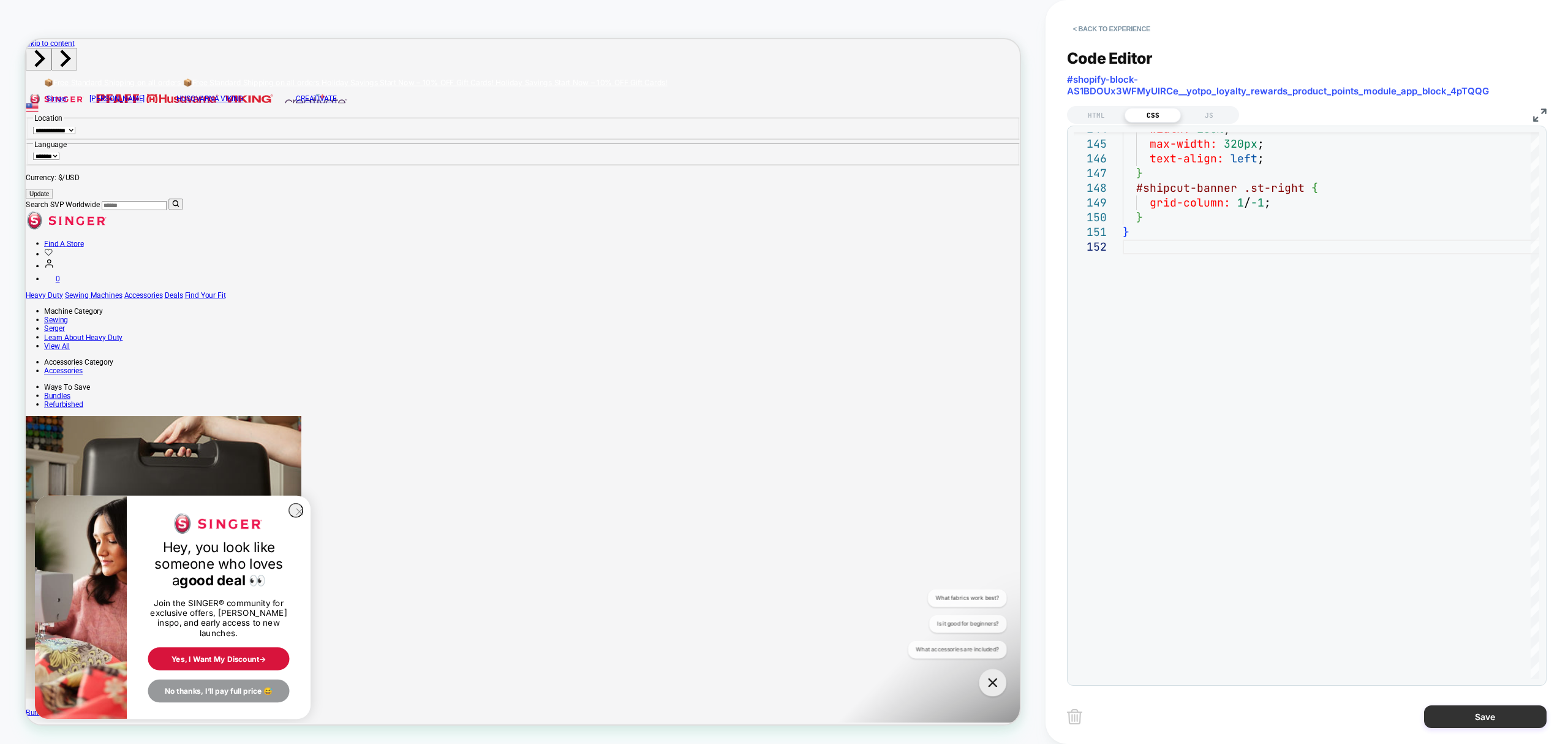
click at [1462, 714] on button "Save" at bounding box center [1486, 716] width 123 height 23
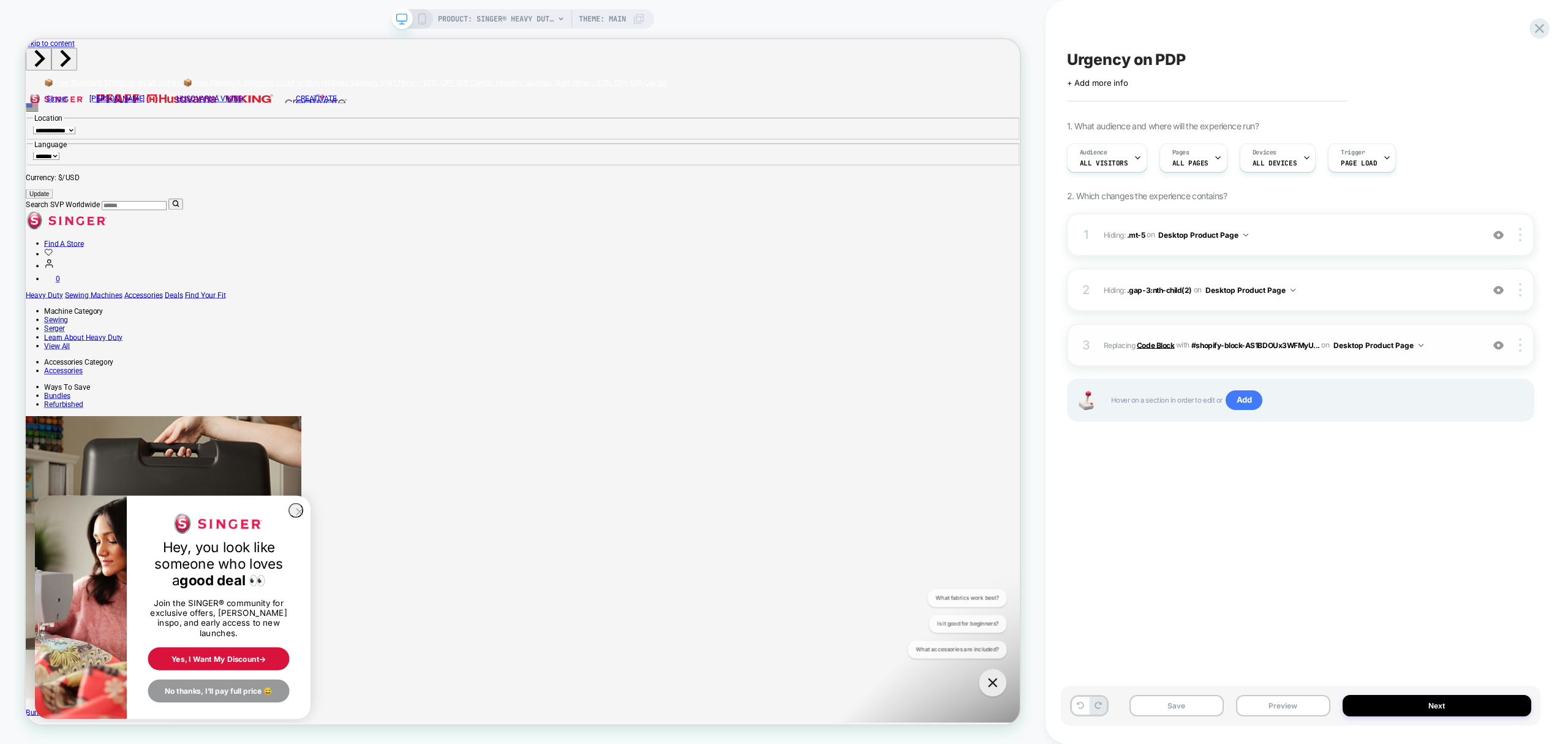
click at [1162, 344] on b "Code Block" at bounding box center [1156, 344] width 37 height 9
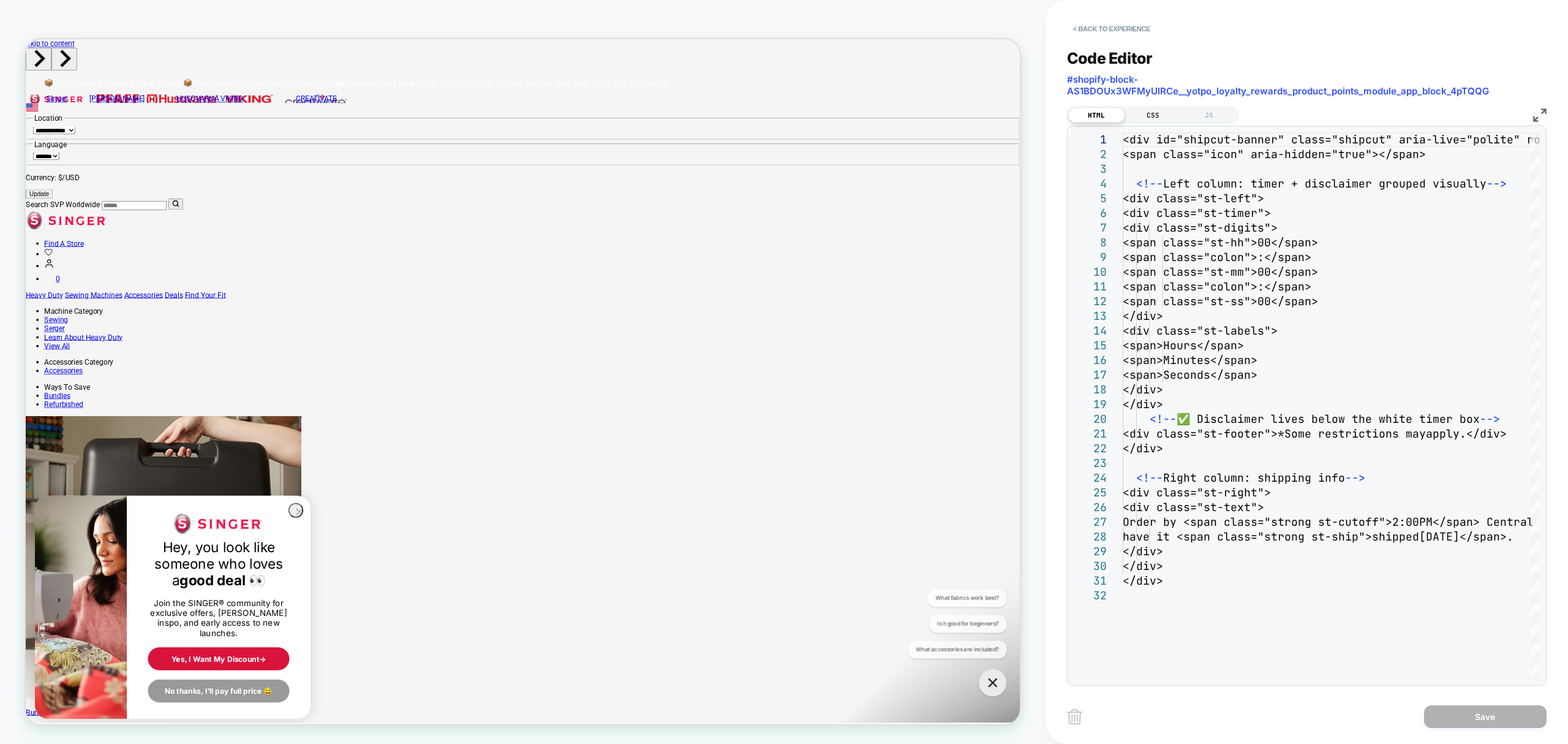
click at [1151, 114] on div "CSS" at bounding box center [1153, 115] width 57 height 15
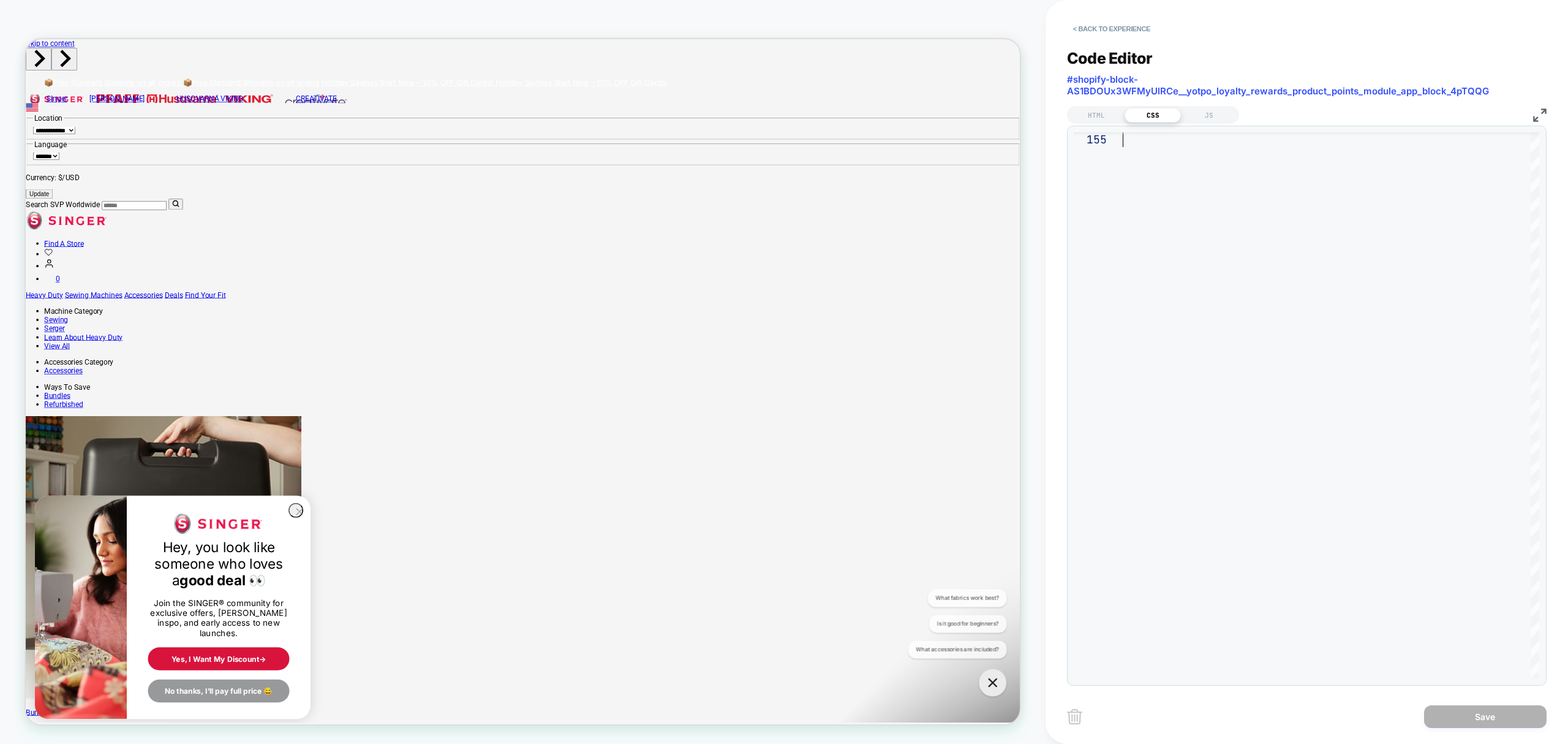
type textarea "**********"
click at [1481, 711] on button "Save" at bounding box center [1486, 716] width 123 height 23
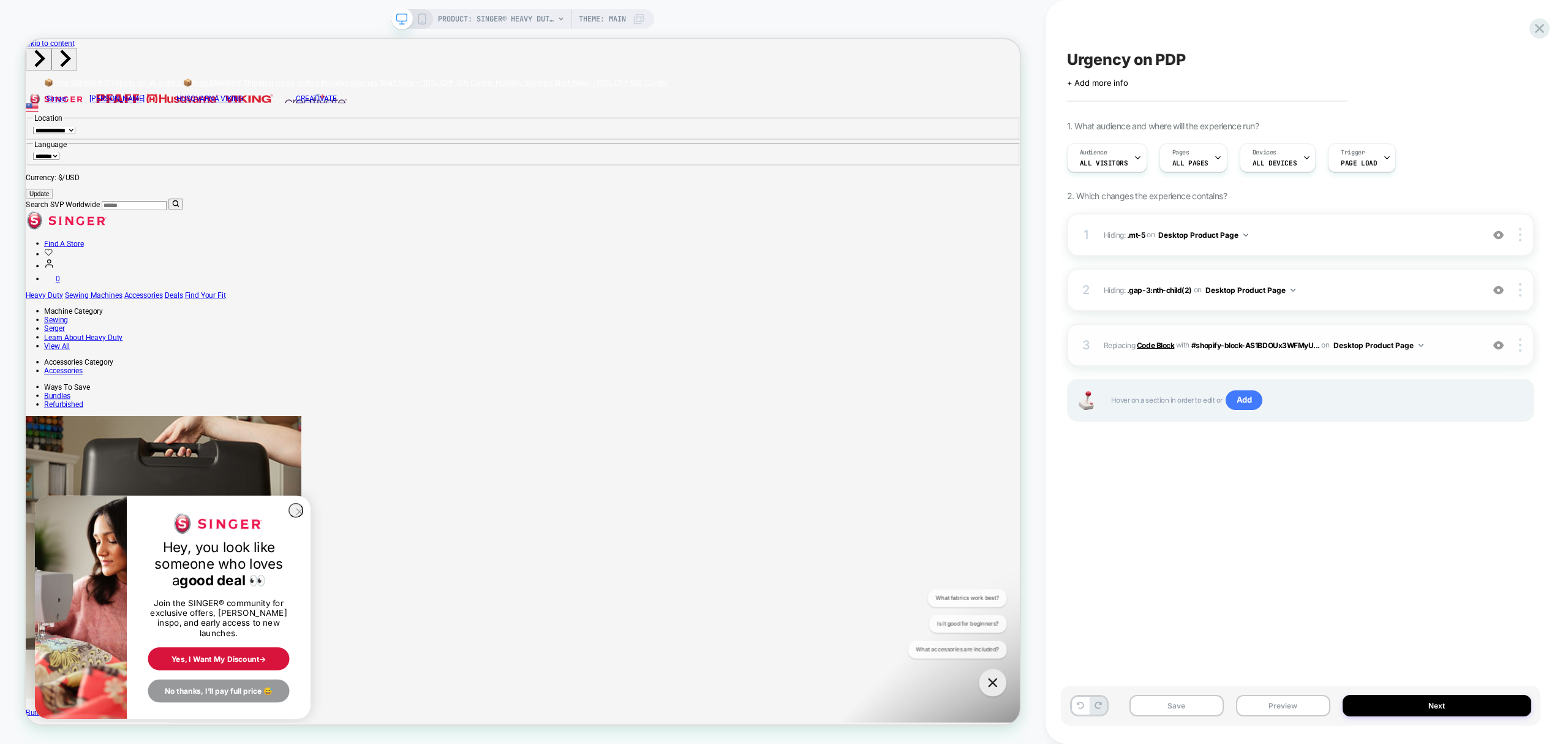
click at [1153, 348] on b "Code Block" at bounding box center [1156, 344] width 37 height 9
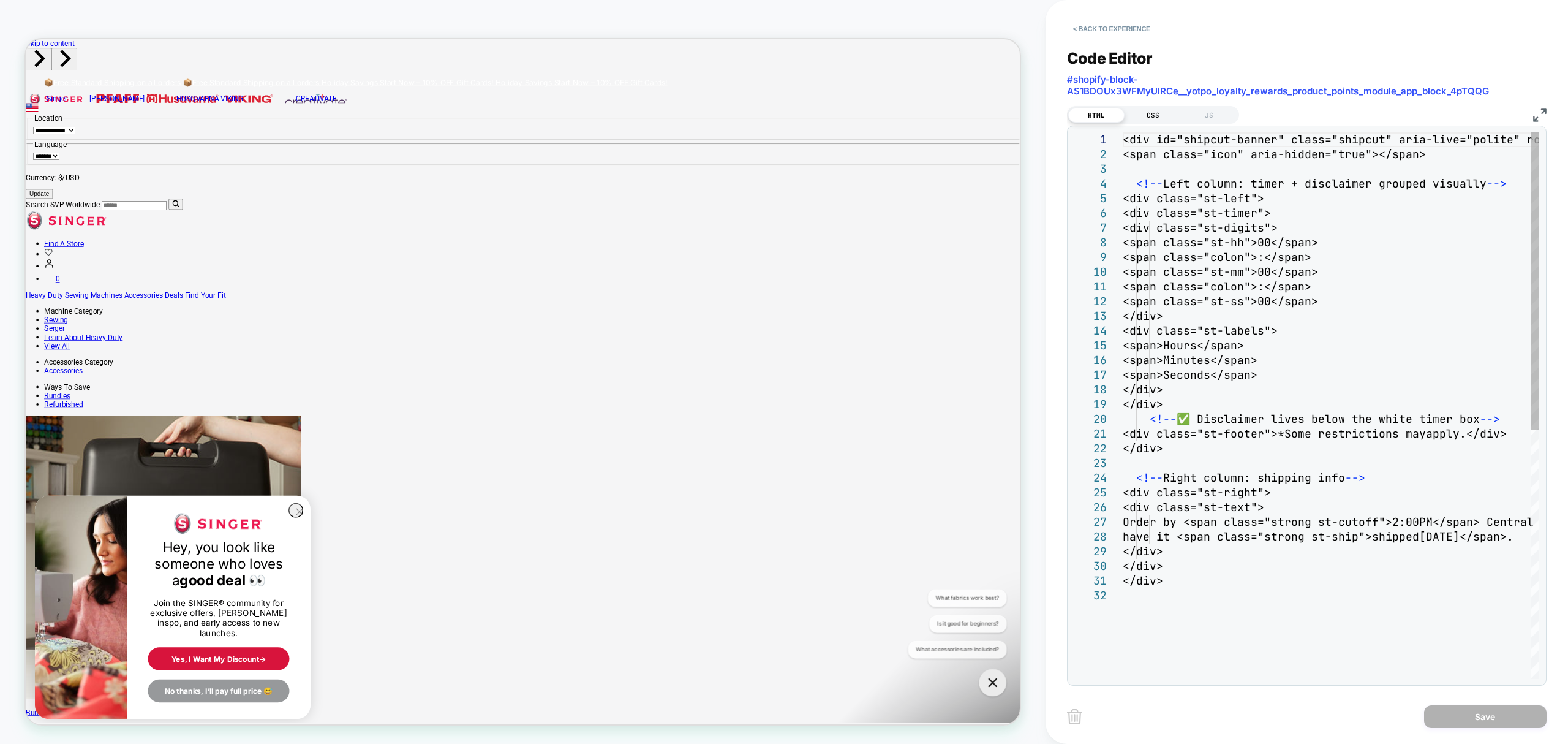
click at [1141, 108] on div "CSS" at bounding box center [1153, 115] width 57 height 15
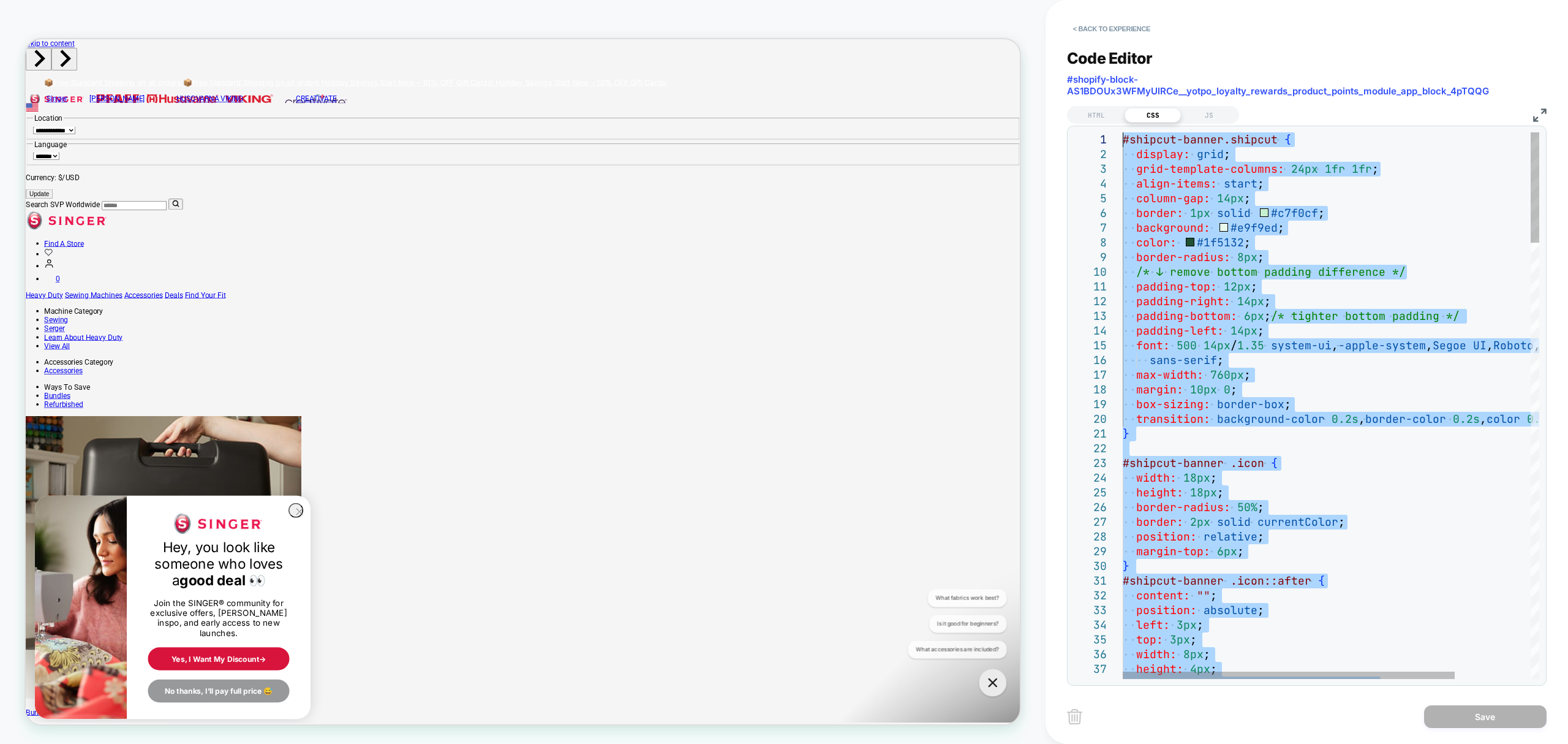
drag, startPoint x: 1147, startPoint y: 319, endPoint x: 1074, endPoint y: -100, distance: 425.3
type textarea "* *"
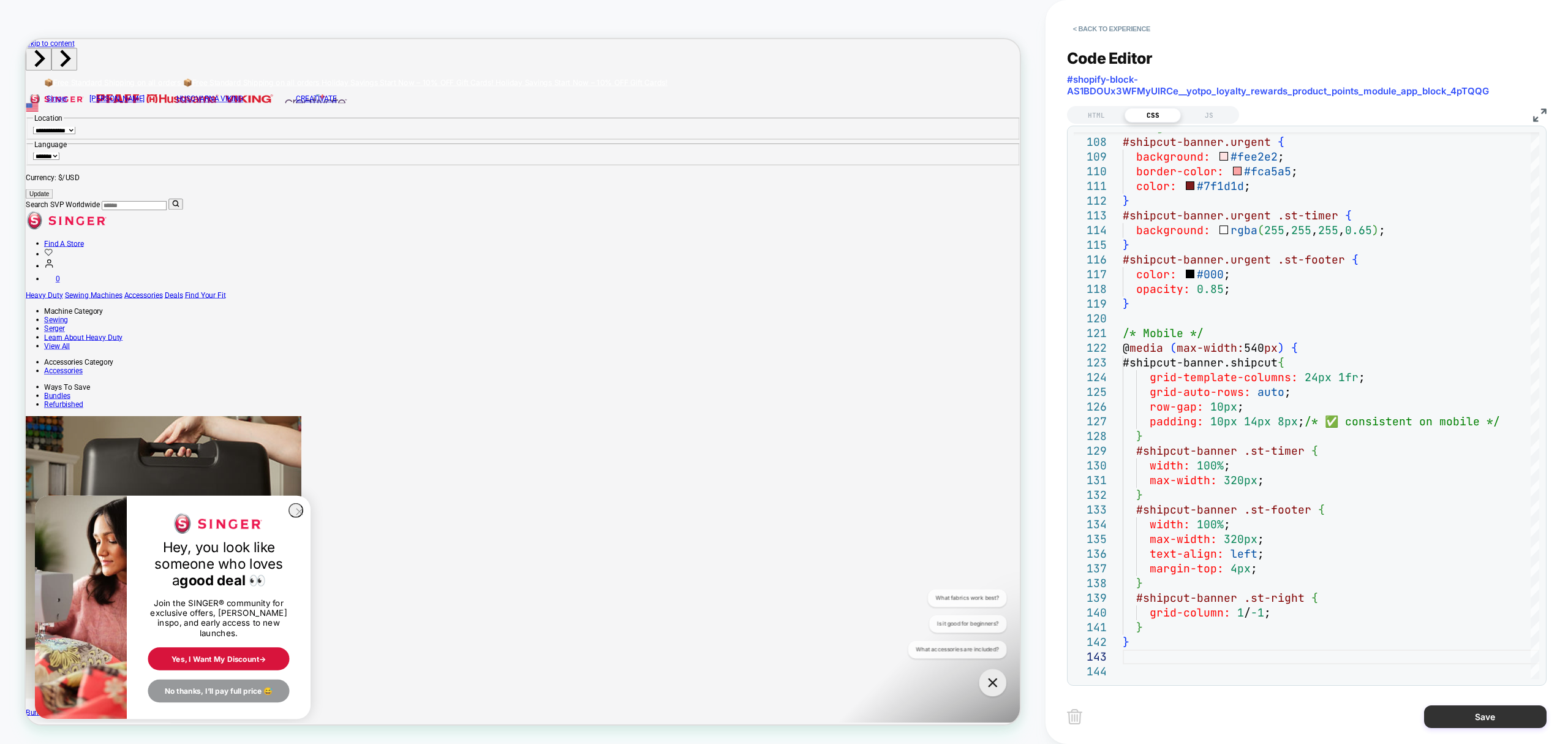
click at [1488, 709] on button "Save" at bounding box center [1486, 716] width 123 height 23
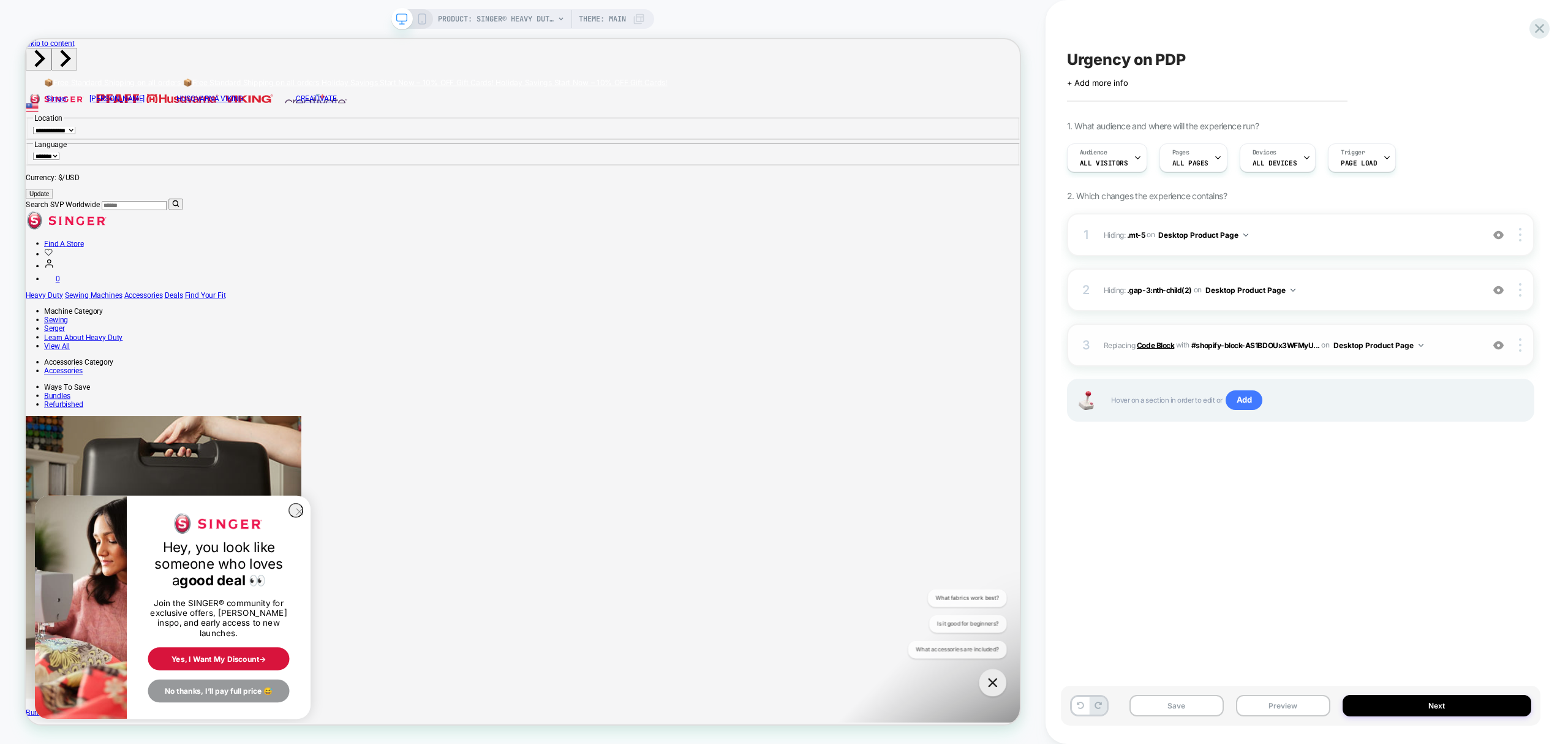
click at [1173, 346] on b "Code Block" at bounding box center [1156, 344] width 37 height 9
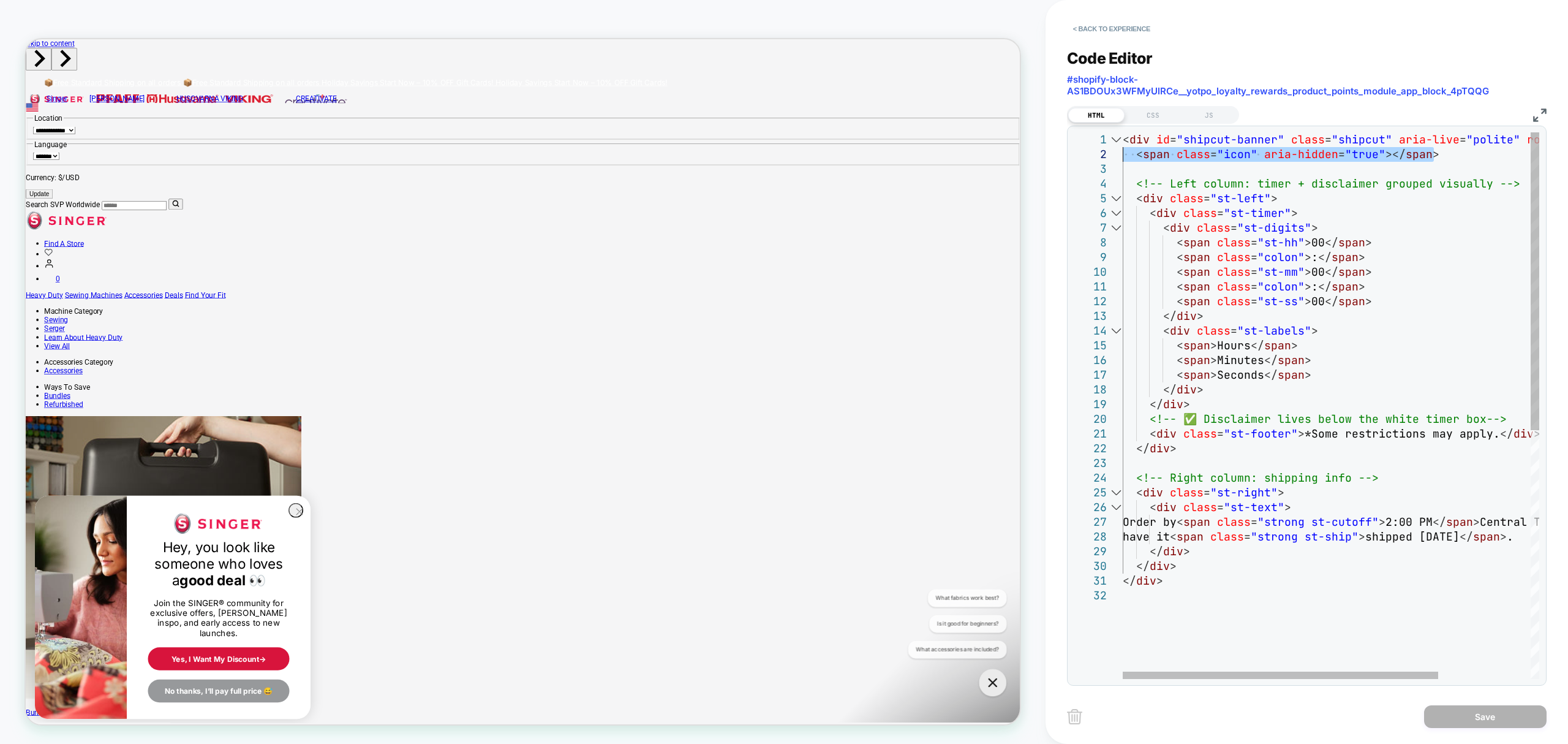
drag, startPoint x: 1453, startPoint y: 158, endPoint x: 1120, endPoint y: 158, distance: 333.0
click at [1123, 158] on div "< div id = "shipcut-banner" class = "shipcut" aria-live = "polite" role = "stat…" at bounding box center [1391, 634] width 538 height 1002
type textarea "**********"
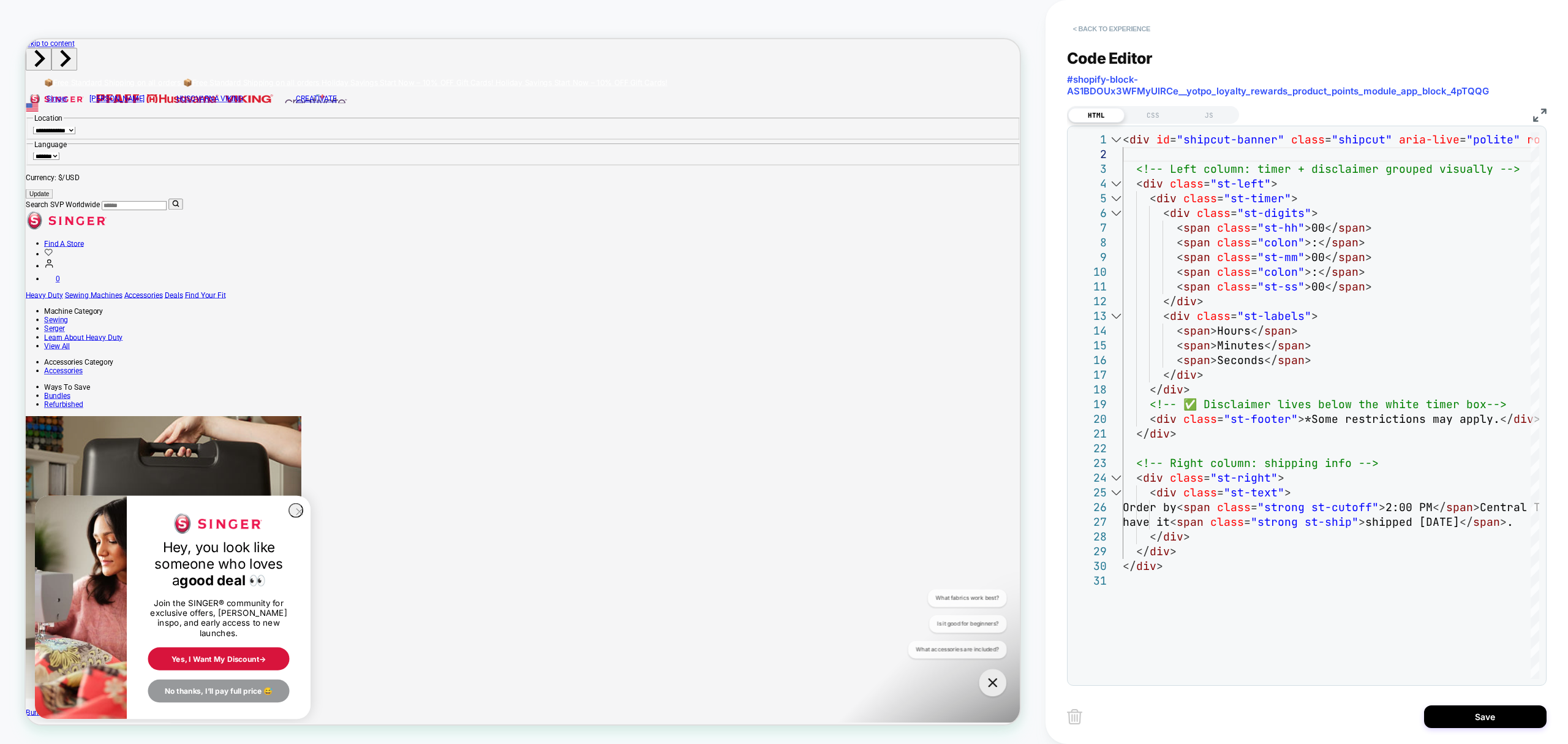
click at [1098, 25] on button "< Back to experience" at bounding box center [1111, 29] width 89 height 20
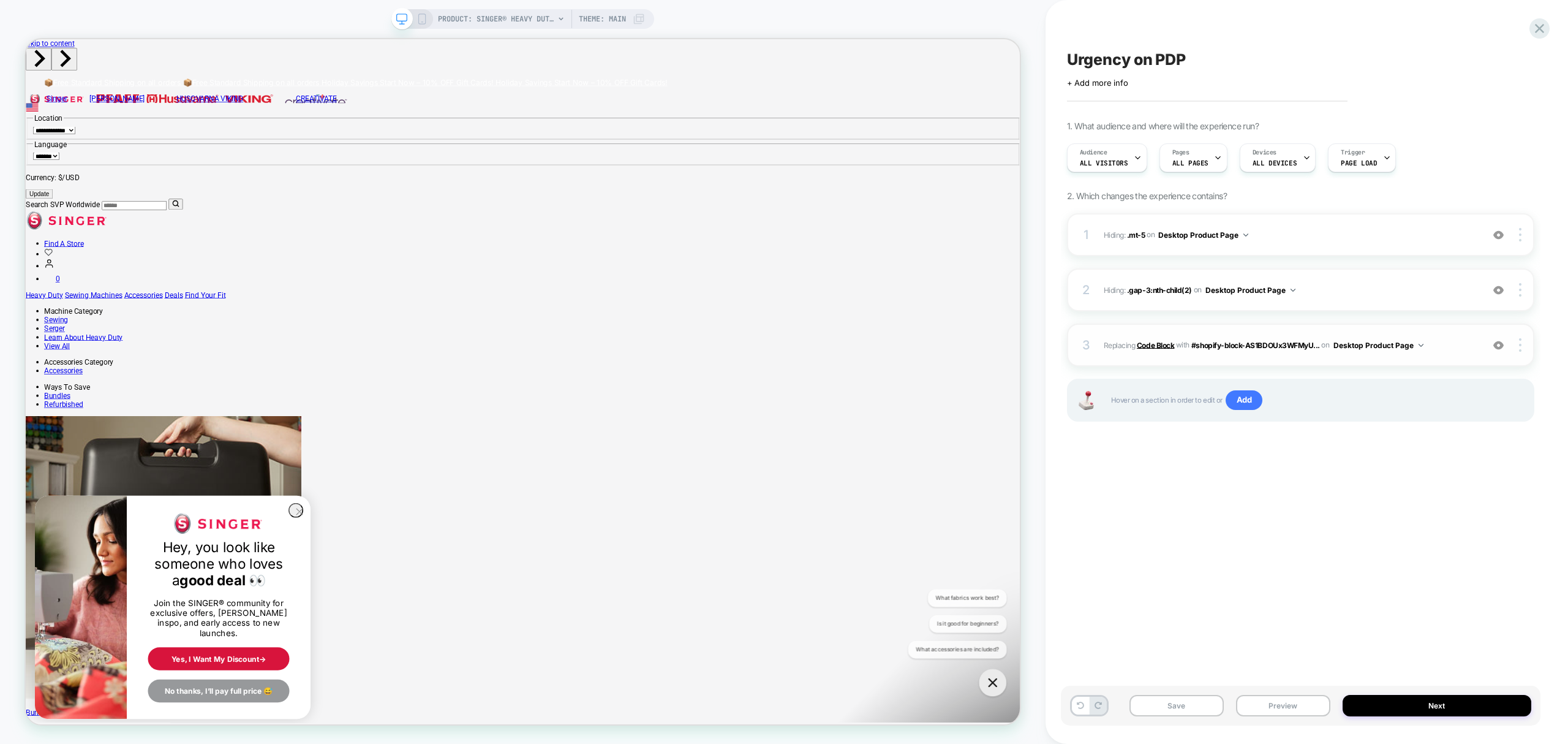
click at [1145, 346] on b "Code Block" at bounding box center [1156, 344] width 37 height 9
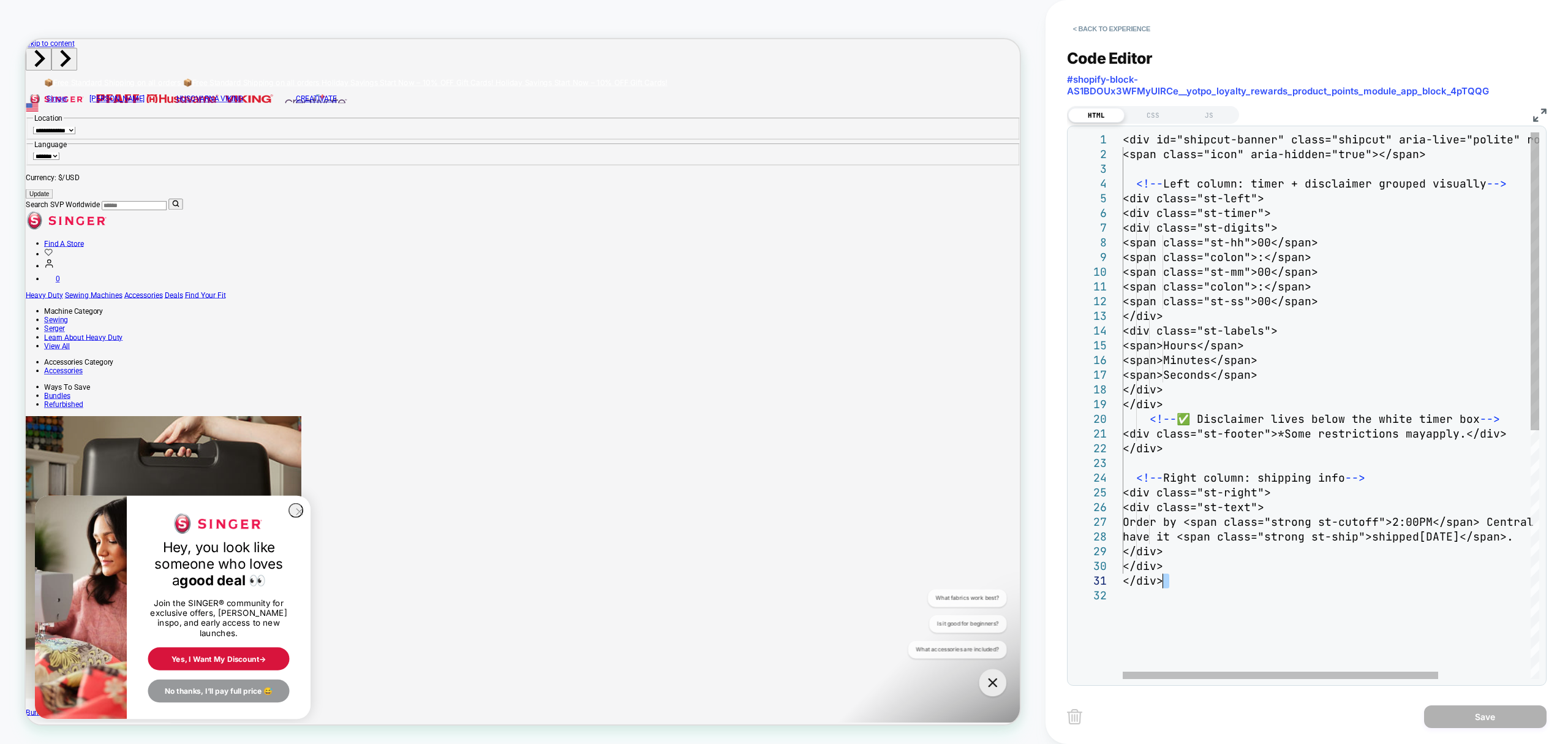
type textarea "**********"
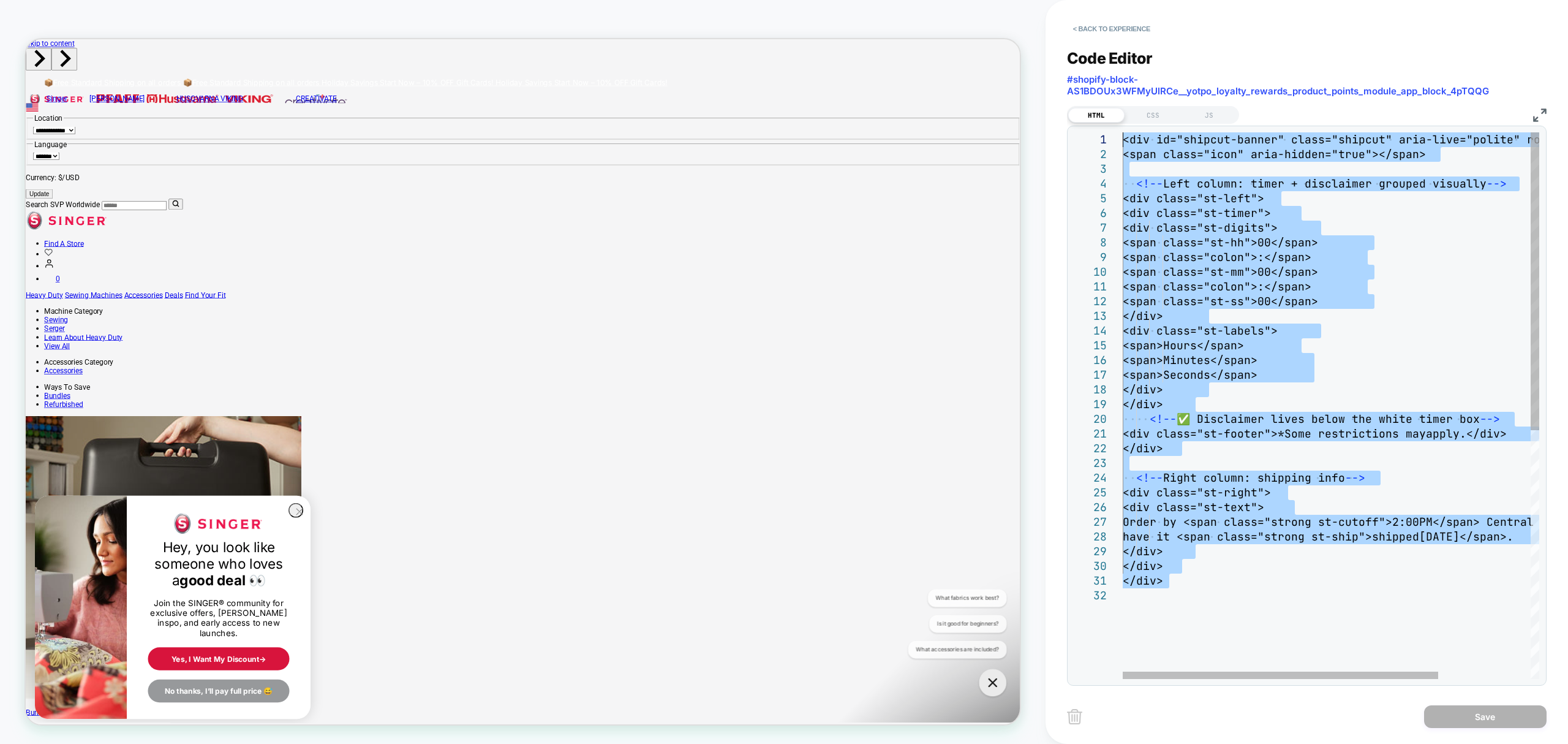
drag, startPoint x: 1190, startPoint y: 589, endPoint x: 1282, endPoint y: 14, distance: 582.3
click at [1123, 132] on div "<div id="shipcut-banner" class="shipcut" aria-live ="polite" role="status"> <sp…" at bounding box center [1391, 634] width 538 height 1002
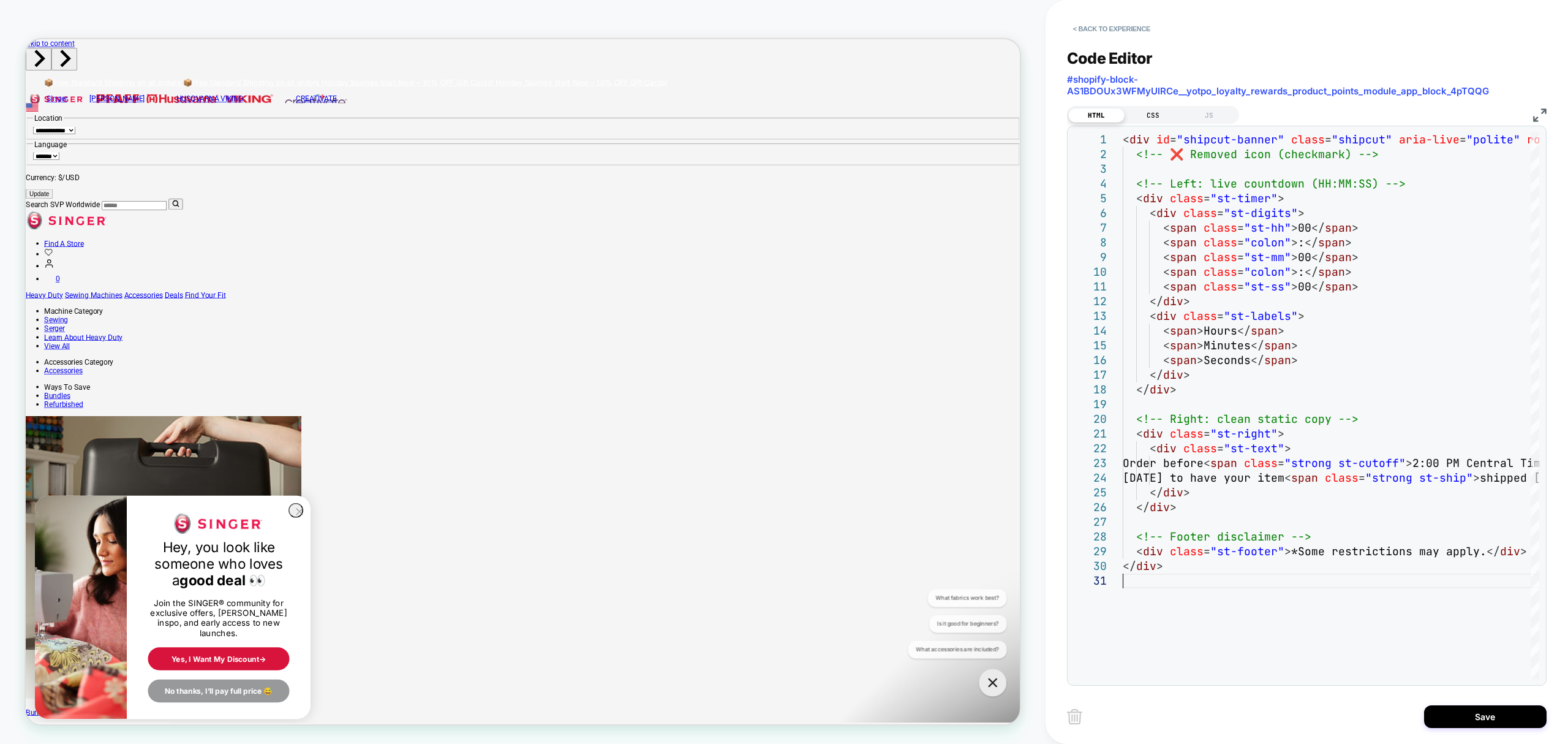
click at [1167, 114] on div "CSS" at bounding box center [1153, 115] width 57 height 15
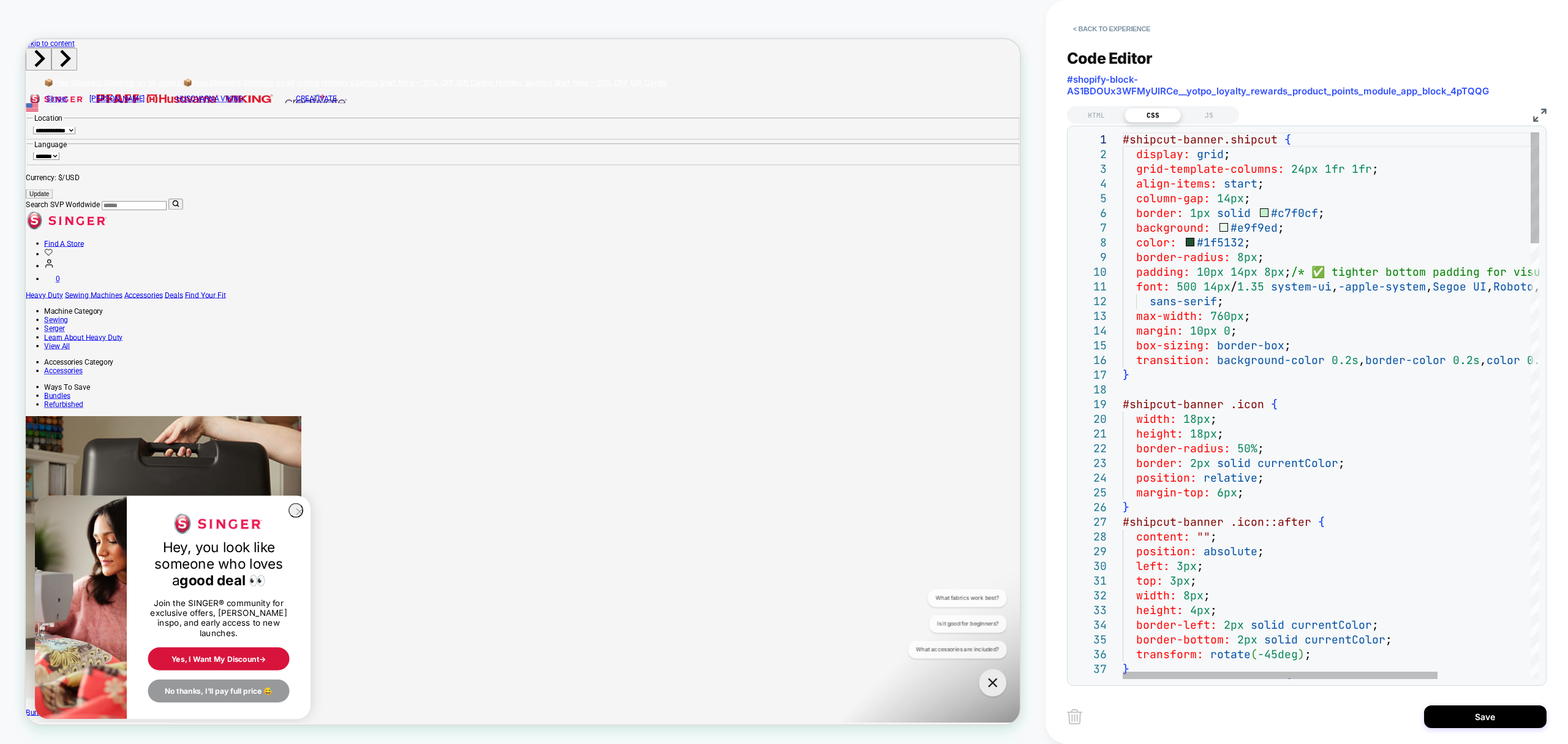
drag, startPoint x: 1122, startPoint y: 138, endPoint x: 1158, endPoint y: 168, distance: 46.9
click at [1158, 168] on div "#shipcut-banner.shipcut { display: grid ; grid-template-columns: 24px 1fr 1fr ;…" at bounding box center [1331, 405] width 417 height 546
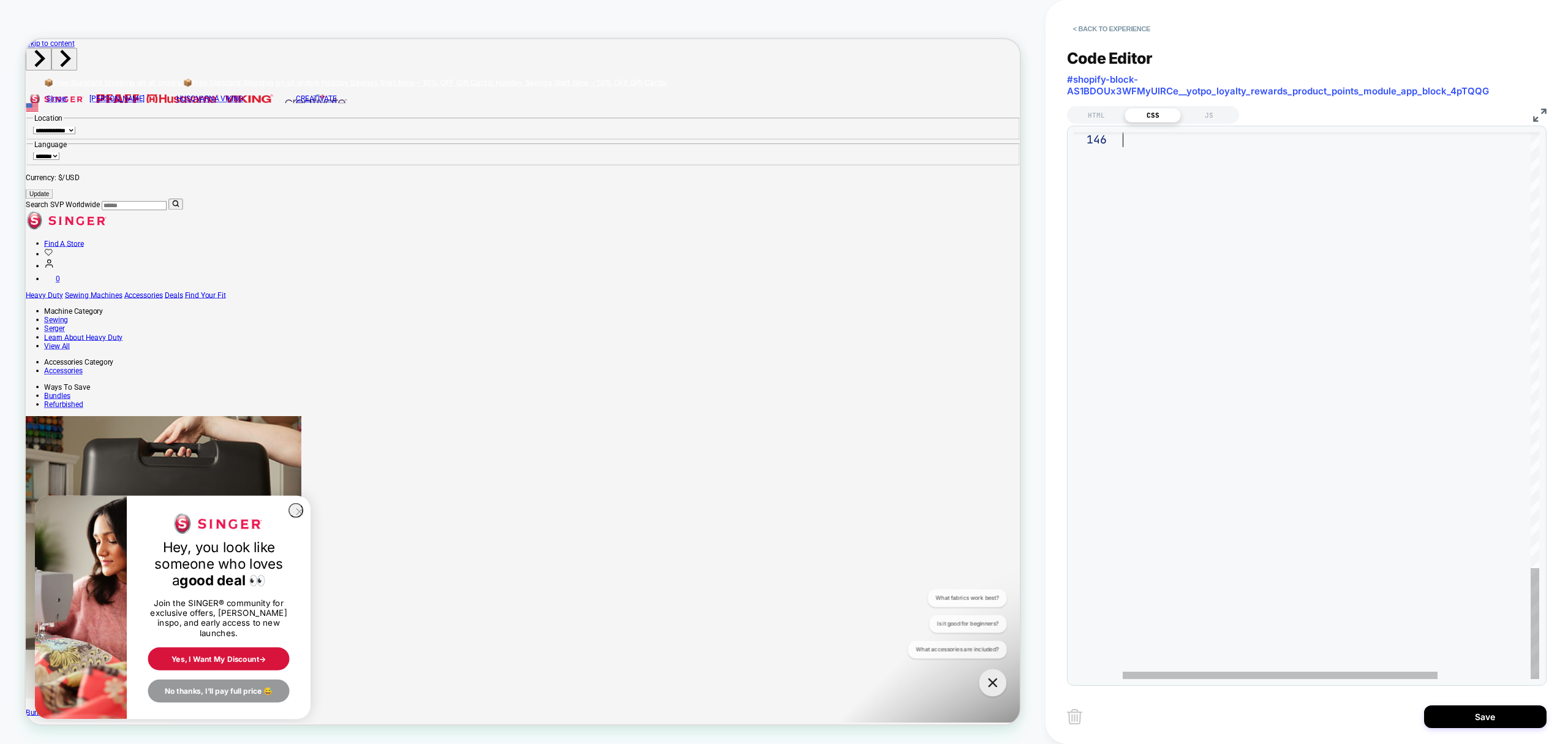
drag, startPoint x: 1124, startPoint y: 137, endPoint x: 1437, endPoint y: 782, distance: 716.9
type textarea "**********"
click at [1483, 721] on button "Save" at bounding box center [1486, 716] width 123 height 23
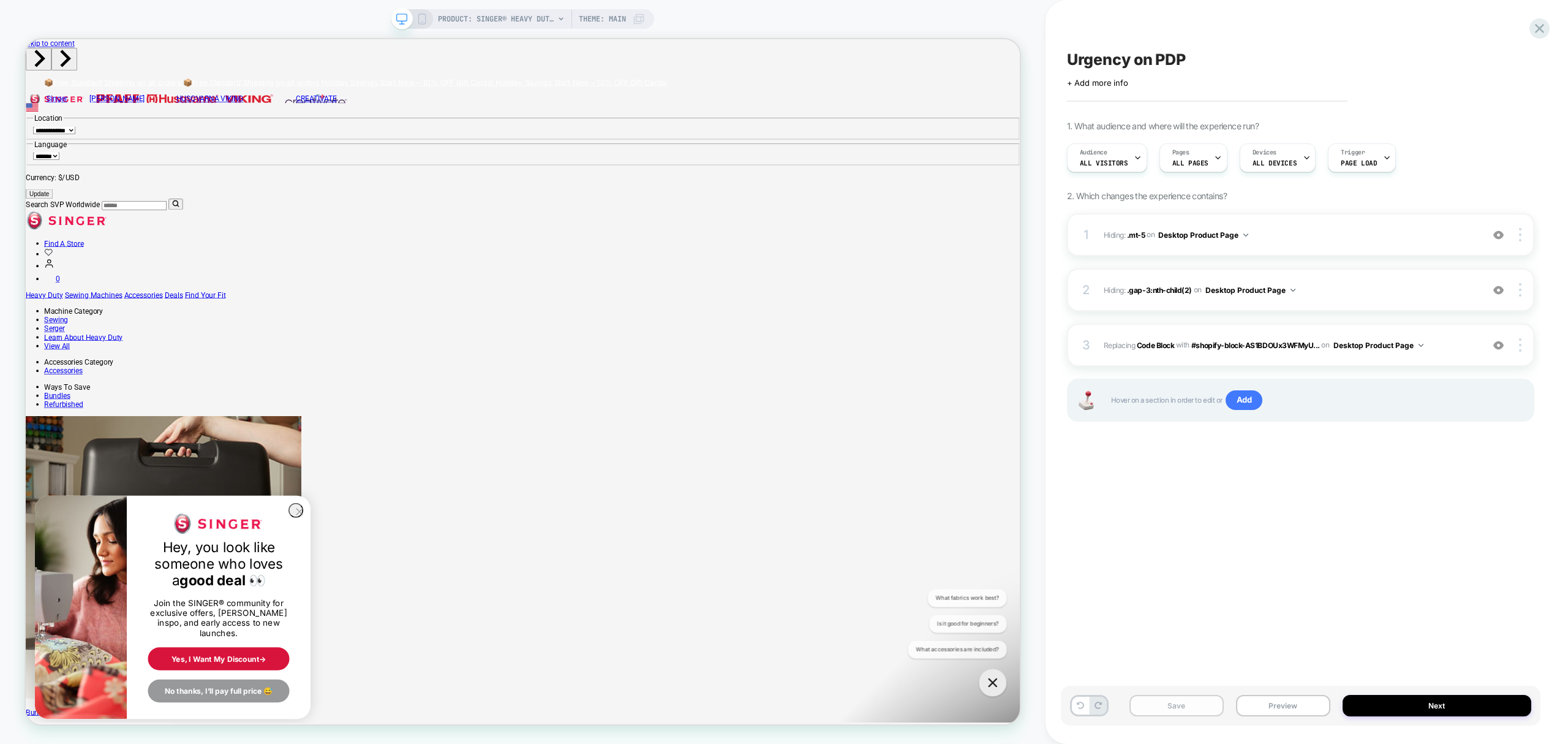
click at [1181, 703] on button "Save" at bounding box center [1177, 705] width 94 height 21
click at [1295, 706] on button "Preview" at bounding box center [1283, 705] width 94 height 21
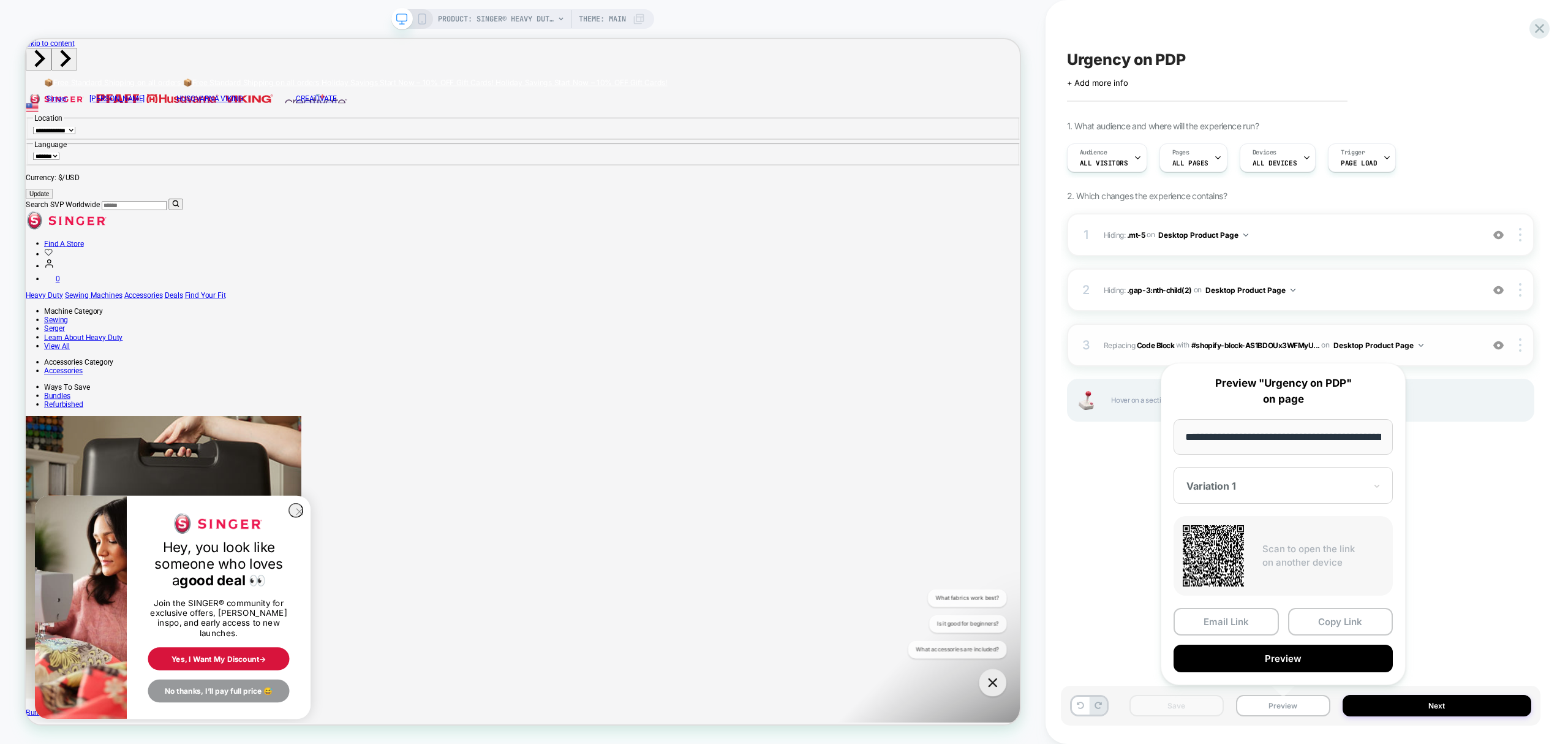
scroll to position [0, 267]
click at [1333, 614] on button "Copy Link" at bounding box center [1340, 622] width 106 height 27
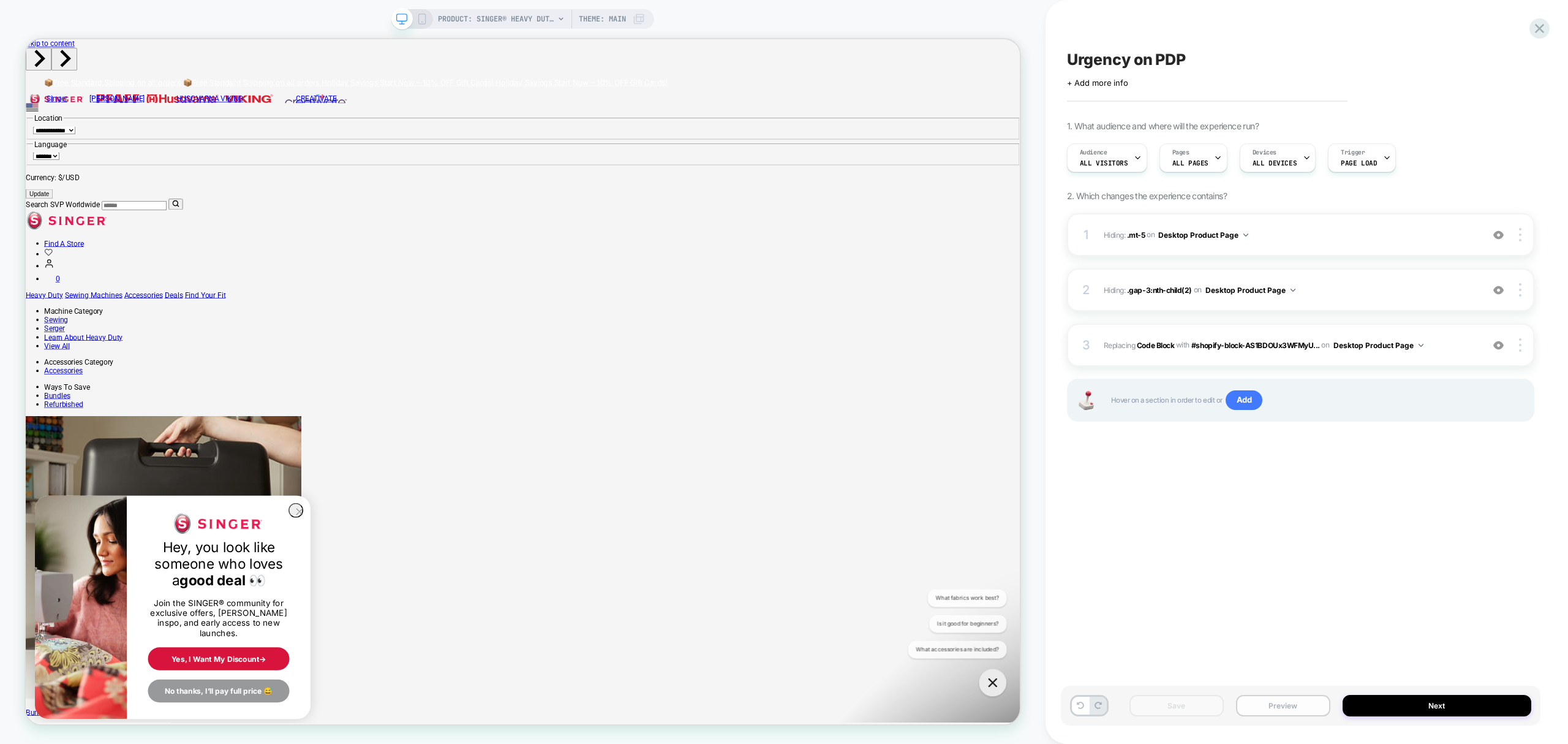
click at [1262, 712] on button "Preview" at bounding box center [1283, 705] width 94 height 21
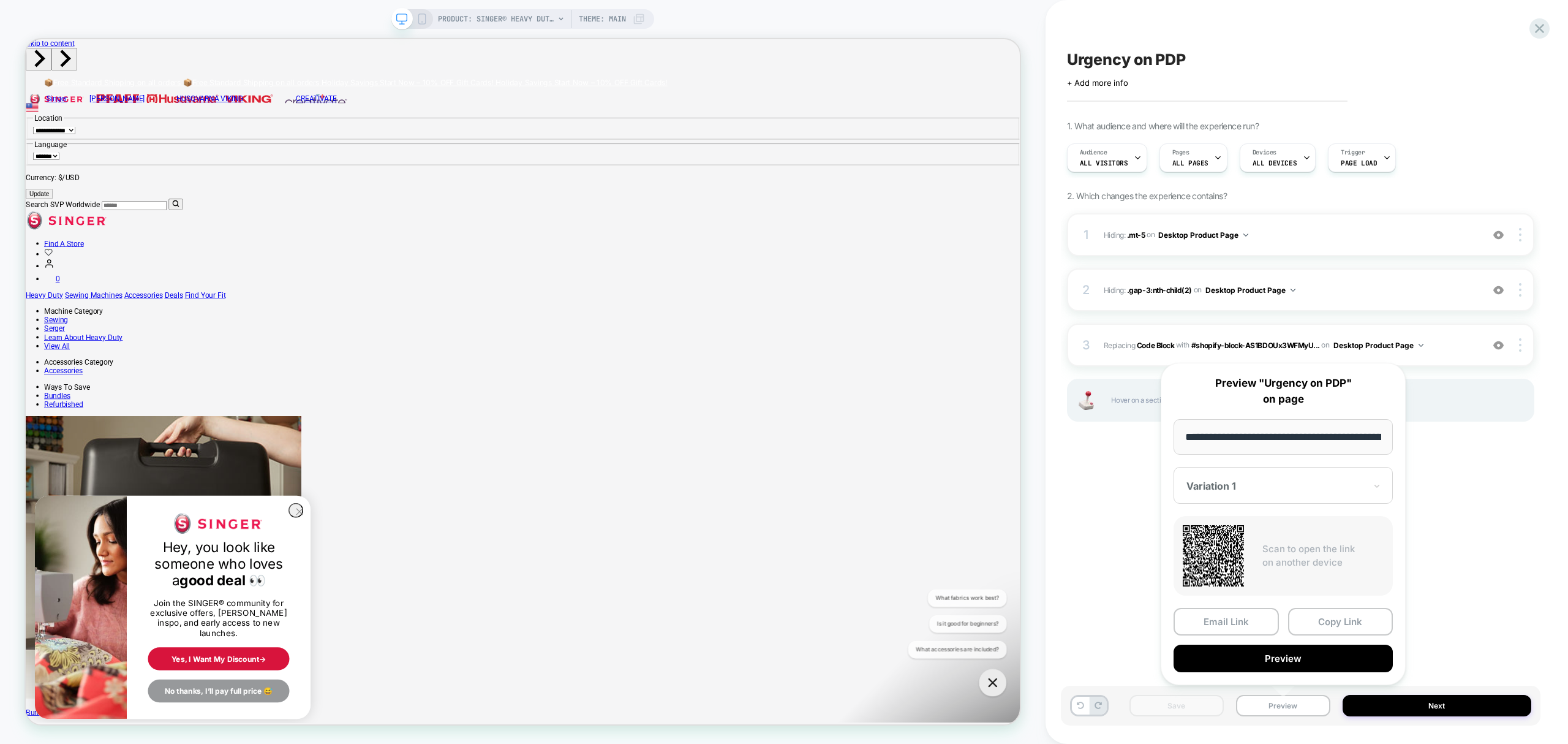
scroll to position [0, 267]
click at [1329, 619] on button "Copy Link" at bounding box center [1340, 622] width 106 height 27
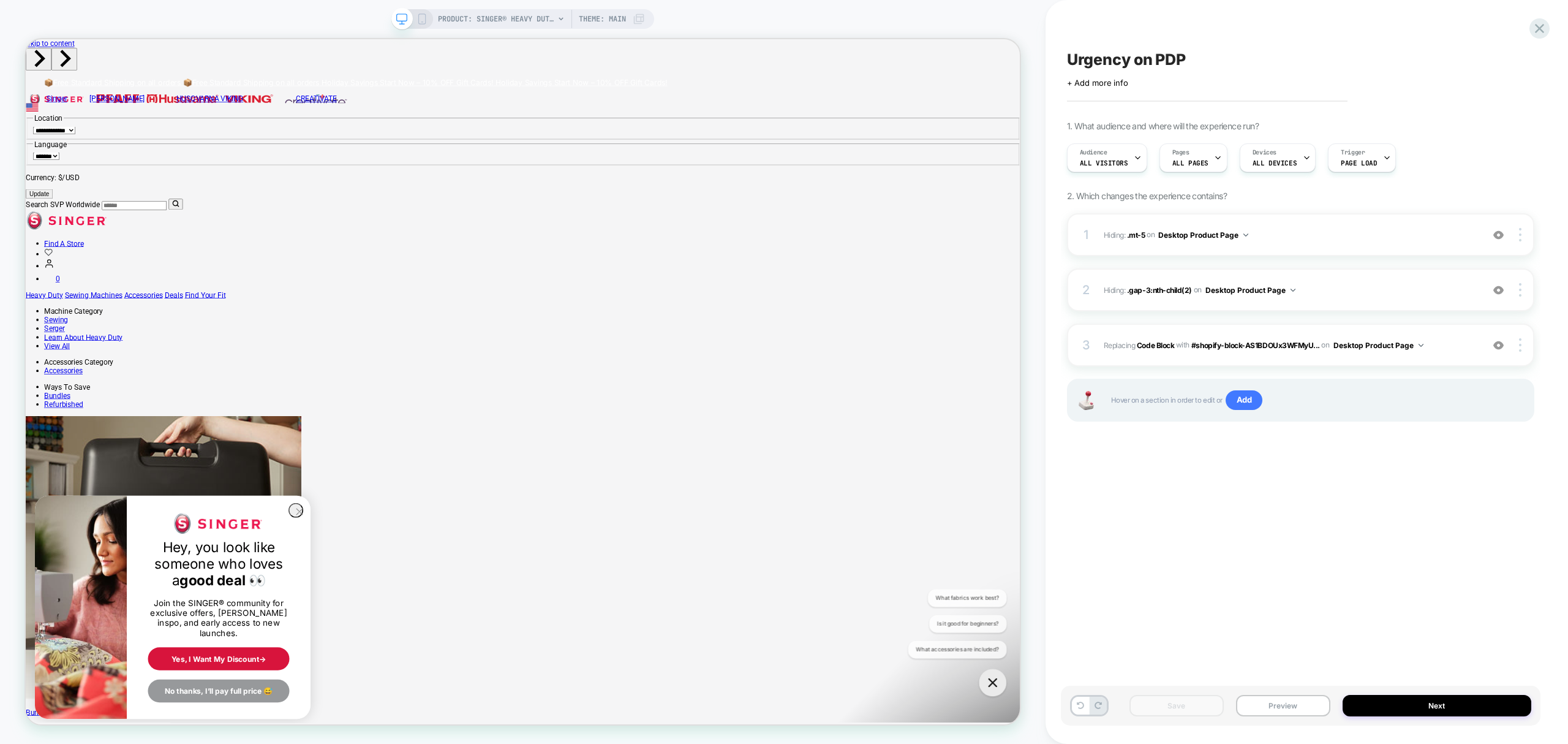
click at [425, 18] on icon at bounding box center [422, 19] width 11 height 11
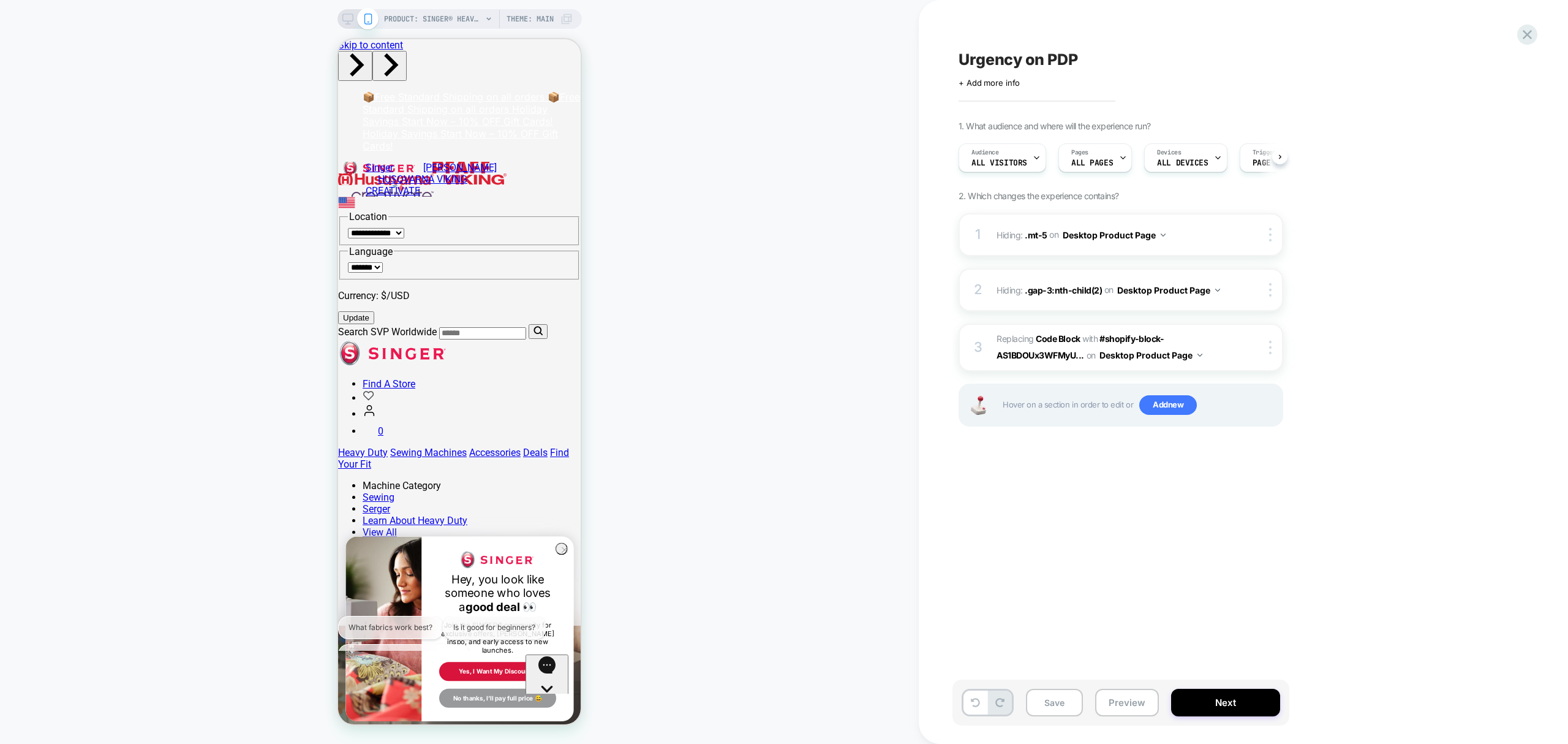
scroll to position [0, 1]
click at [1046, 711] on button "Save" at bounding box center [1055, 702] width 57 height 27
click at [348, 10] on div "PRODUCT: SINGER® Heavy Duty 4452 Sewing Machine Theme: MAIN" at bounding box center [459, 18] width 244 height 20
click at [1533, 29] on icon at bounding box center [1527, 35] width 16 height 16
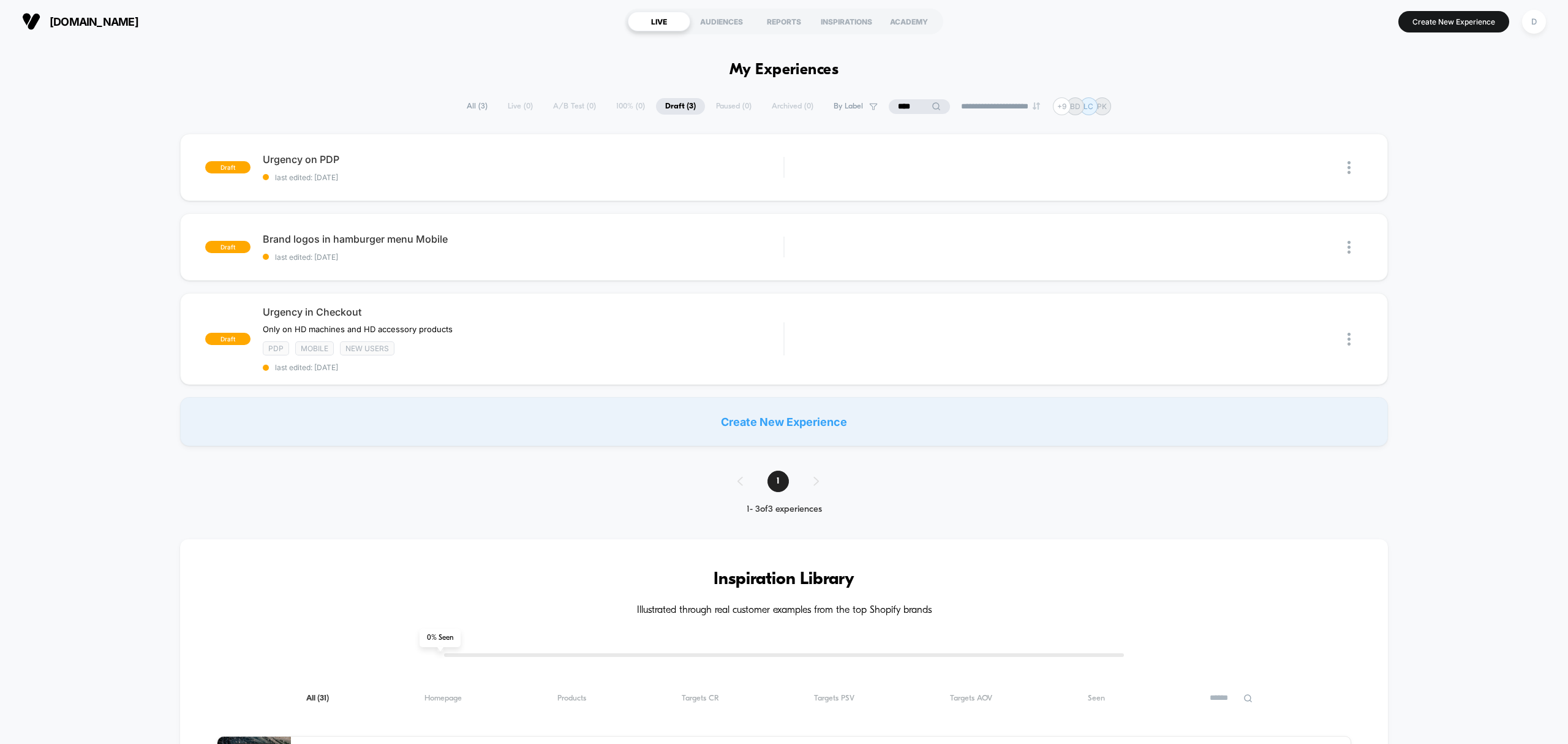
click at [462, 100] on span "All ( 3 )" at bounding box center [477, 106] width 40 height 16
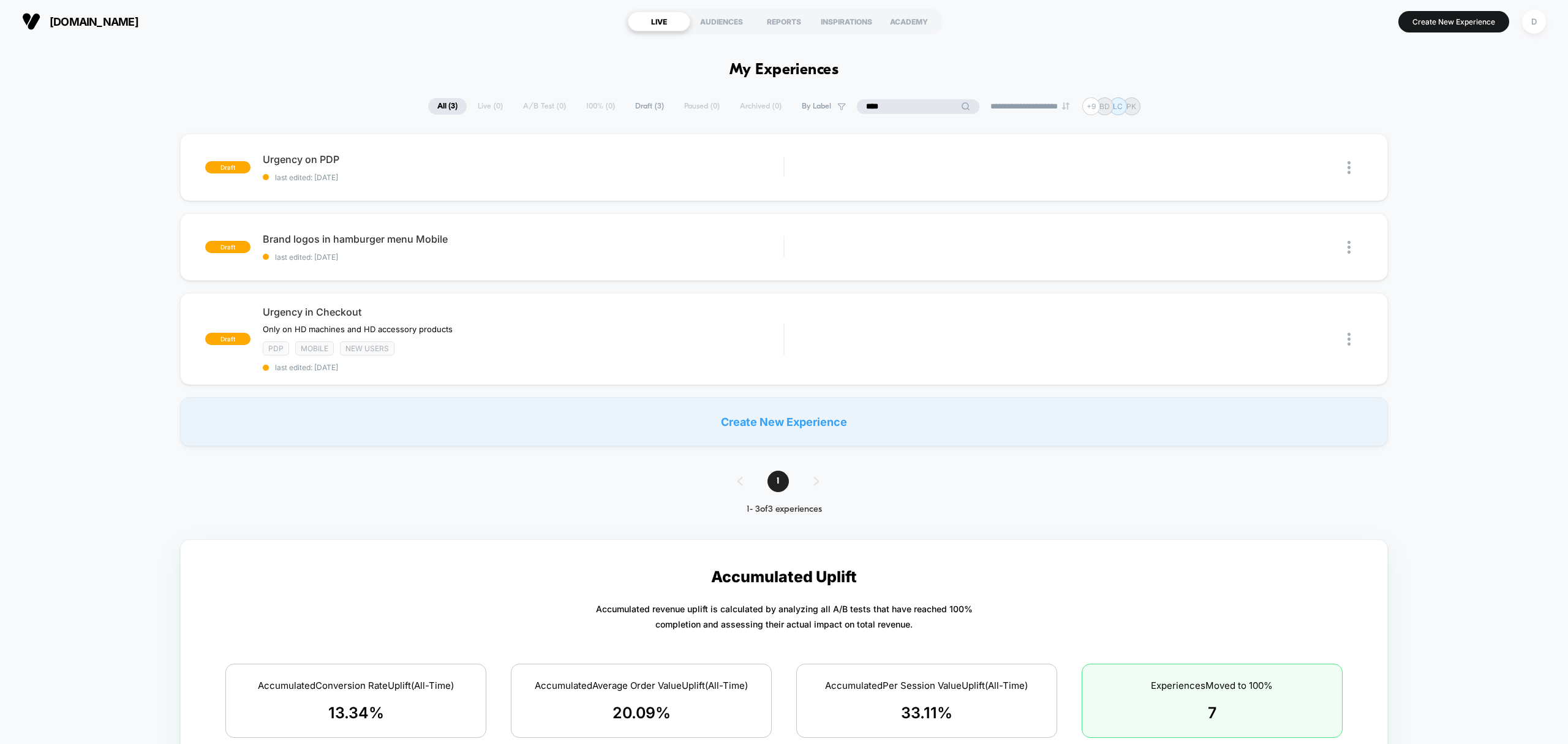
drag, startPoint x: 909, startPoint y: 108, endPoint x: 826, endPoint y: 88, distance: 85.4
